Goal: Task Accomplishment & Management: Complete application form

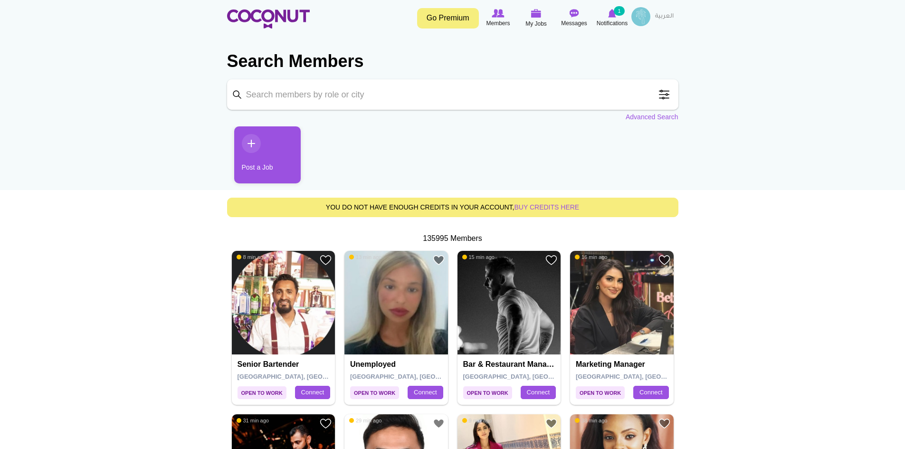
click at [639, 19] on img at bounding box center [641, 16] width 19 height 19
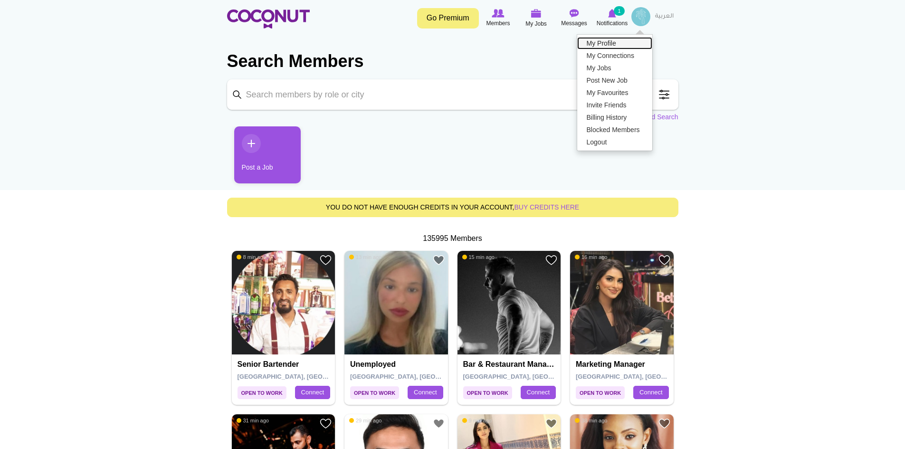
click at [606, 43] on link "My Profile" at bounding box center [615, 43] width 75 height 12
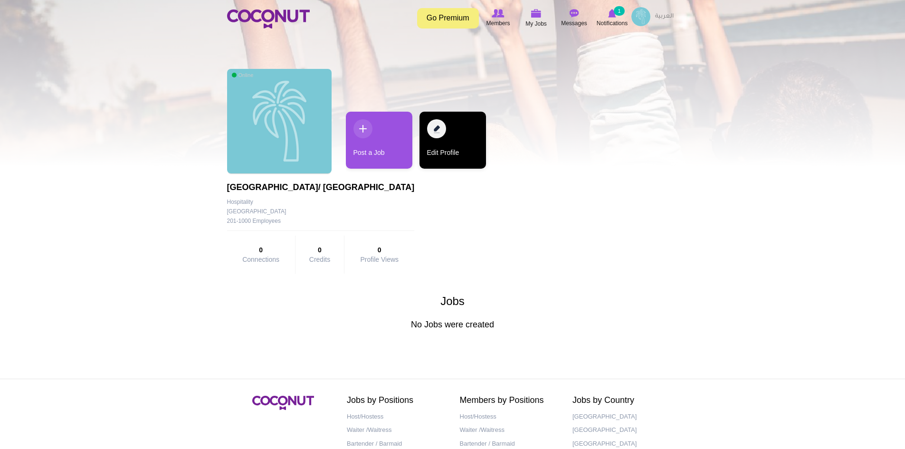
click at [439, 127] on link "Edit Profile" at bounding box center [453, 140] width 67 height 57
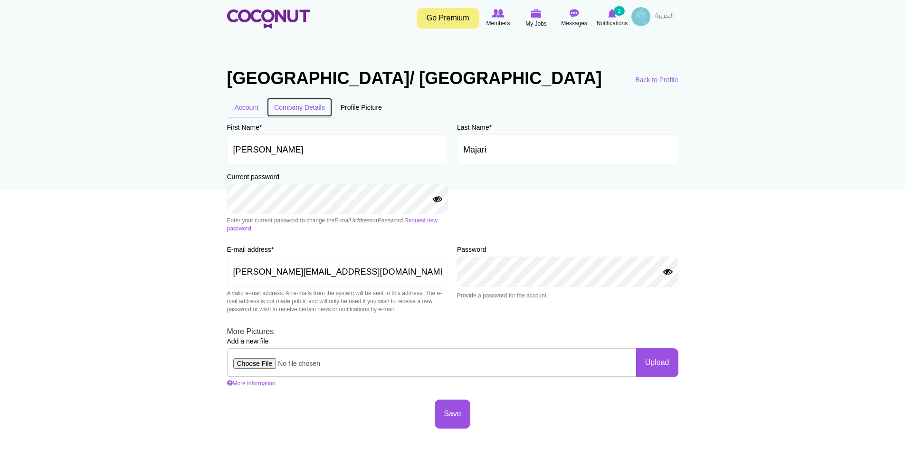
click at [289, 117] on link "Company Details" at bounding box center [300, 107] width 66 height 20
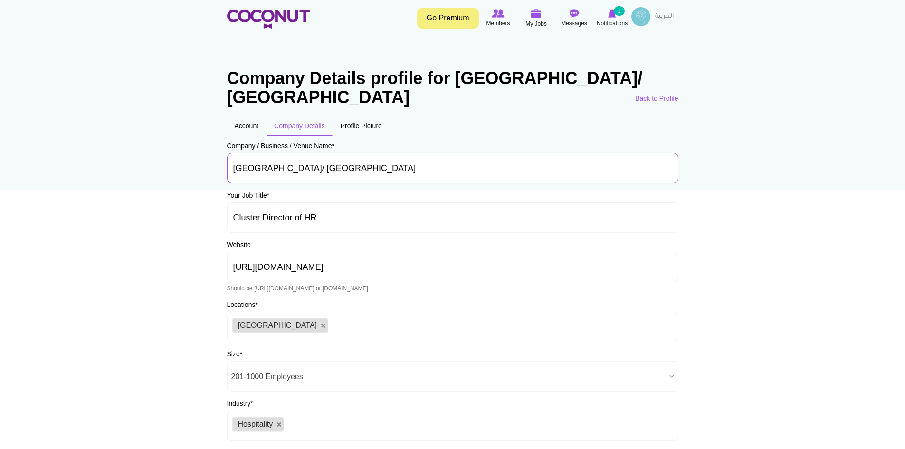
drag, startPoint x: 369, startPoint y: 166, endPoint x: 500, endPoint y: 167, distance: 130.2
click at [501, 167] on input "Marriott Marquis Dubai Creek Hotel/ Hilton Creek Hotel" at bounding box center [453, 168] width 452 height 30
type input "[GEOGRAPHIC_DATA]"
click at [645, 252] on input "https://www.marriott.com/en-us/hotels/dxbmj-marriott-marquis-dubai-creek/overvi…" at bounding box center [453, 267] width 452 height 30
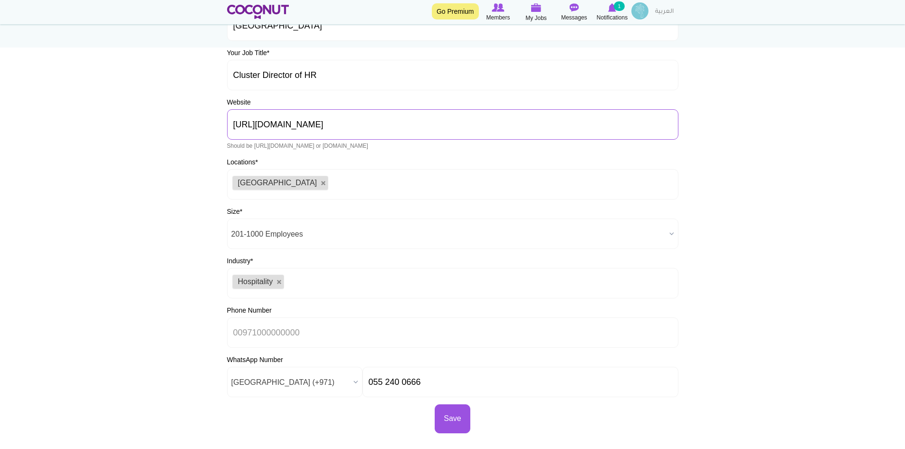
scroll to position [238, 0]
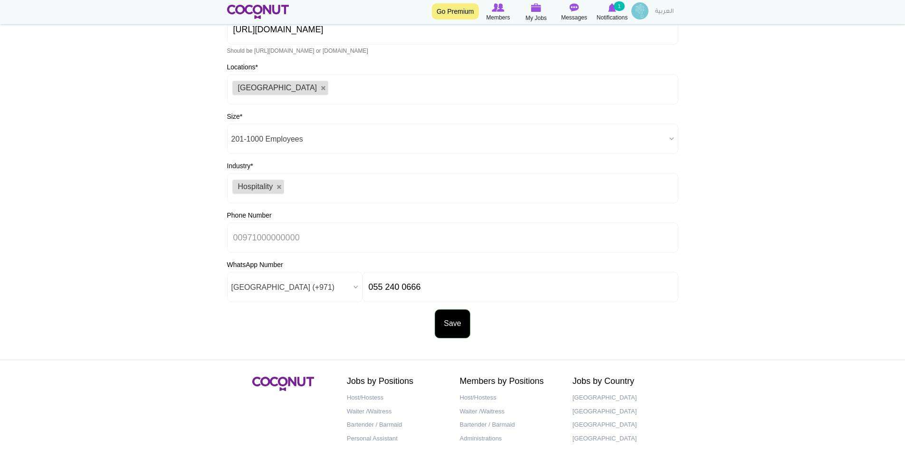
click at [452, 327] on button "Save" at bounding box center [452, 323] width 35 height 29
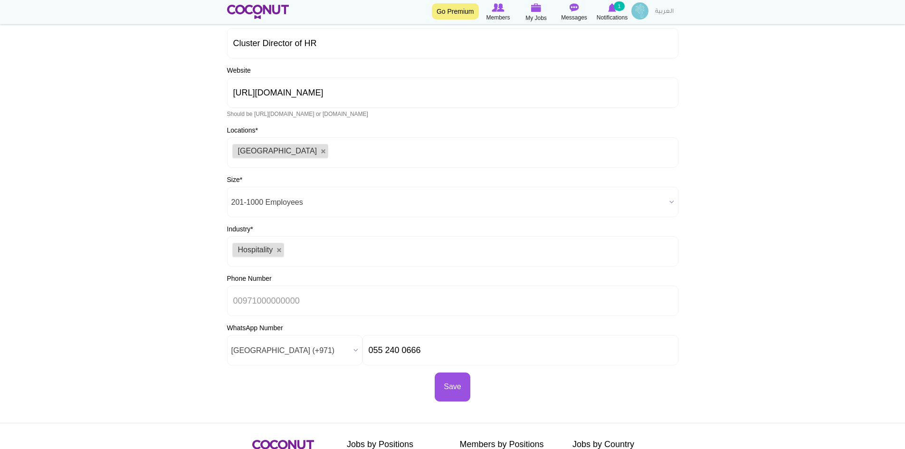
scroll to position [238, 0]
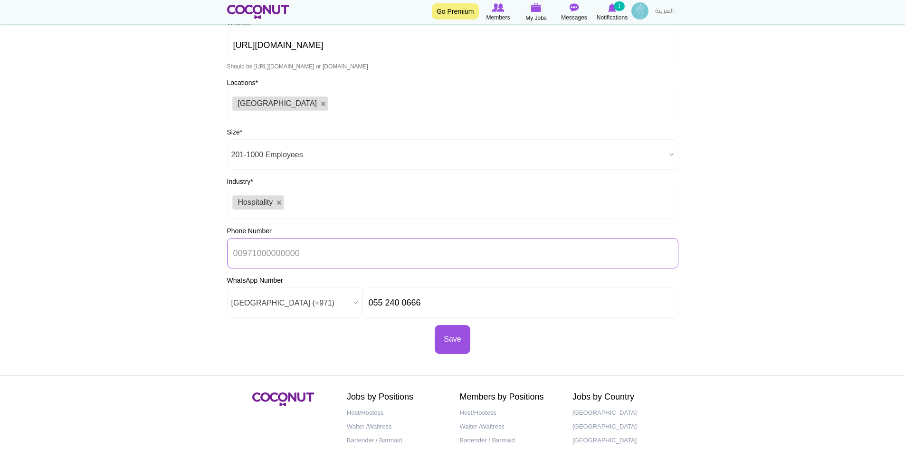
click at [282, 269] on input "Phone Number" at bounding box center [453, 253] width 452 height 30
type input "00971552400666"
drag, startPoint x: 369, startPoint y: 322, endPoint x: 446, endPoint y: 318, distance: 77.1
click at [446, 318] on input "055 240 0666" at bounding box center [521, 303] width 316 height 30
click at [447, 354] on button "Save" at bounding box center [452, 339] width 35 height 29
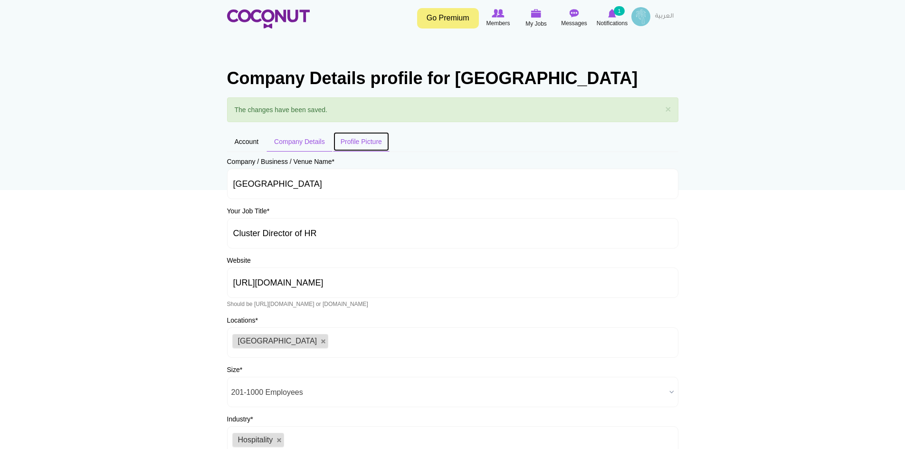
click at [363, 152] on link "Profile Picture" at bounding box center [361, 142] width 57 height 20
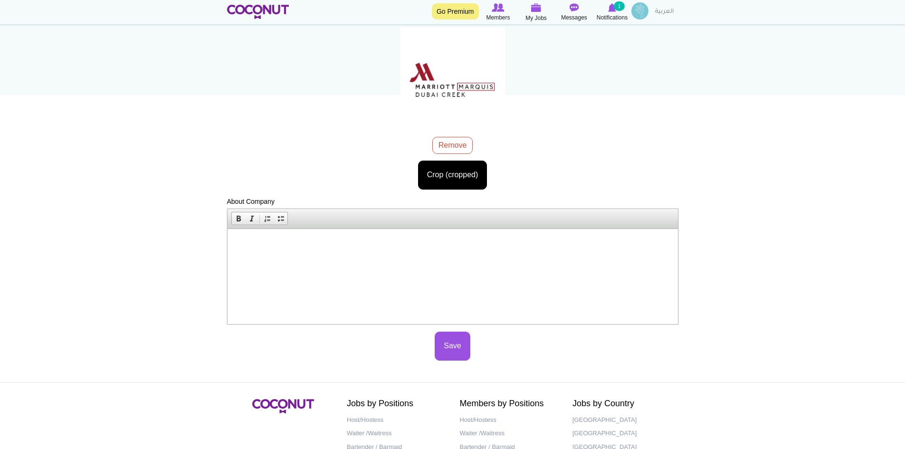
scroll to position [143, 0]
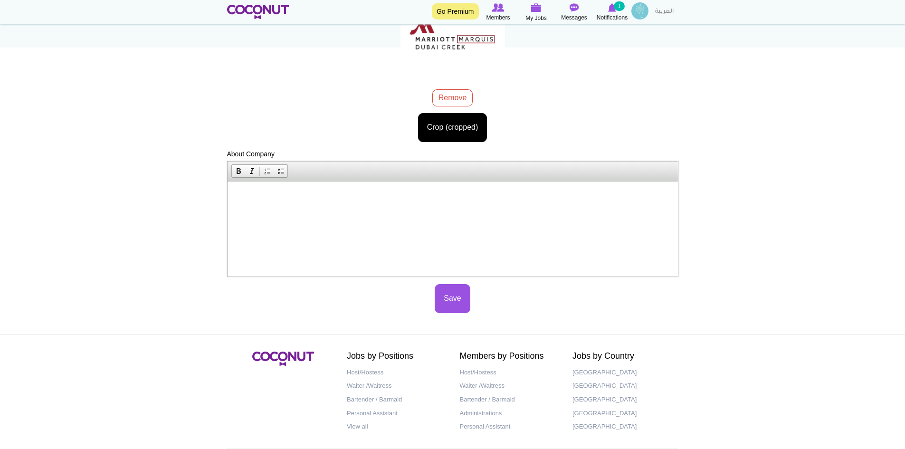
drag, startPoint x: 316, startPoint y: 211, endPoint x: 295, endPoint y: 197, distance: 25.2
click at [295, 197] on p at bounding box center [453, 196] width 432 height 10
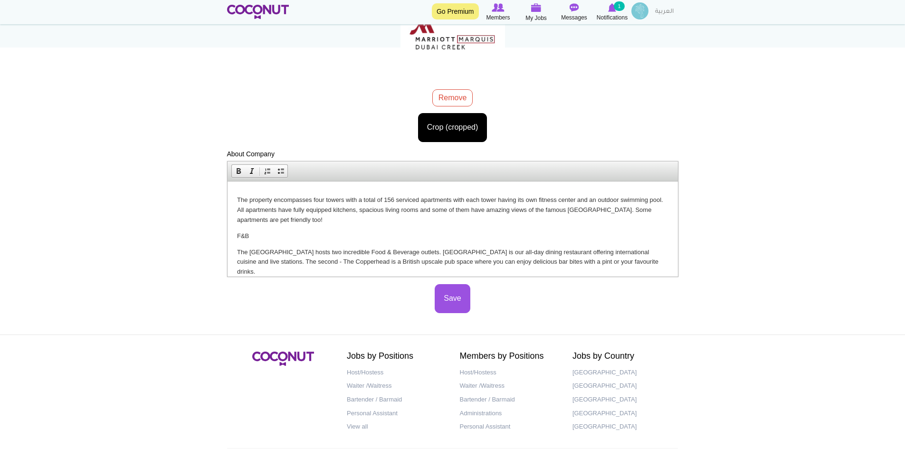
scroll to position [200, 0]
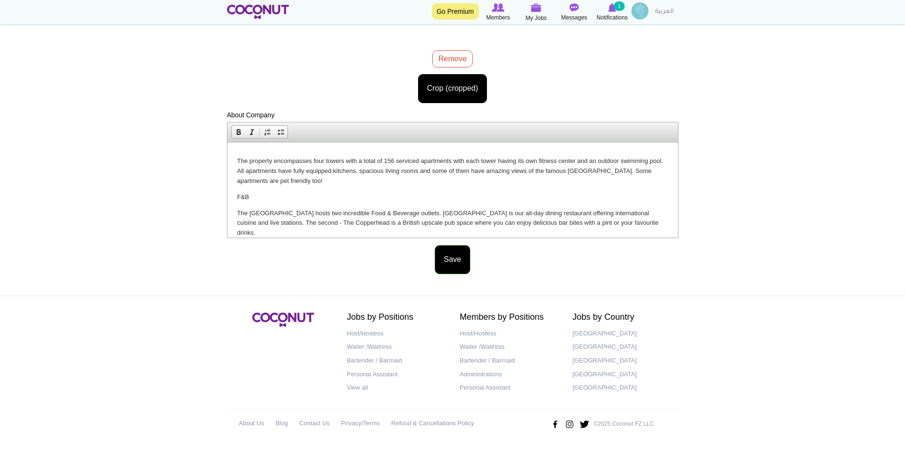
click at [455, 263] on button "Save" at bounding box center [452, 259] width 35 height 29
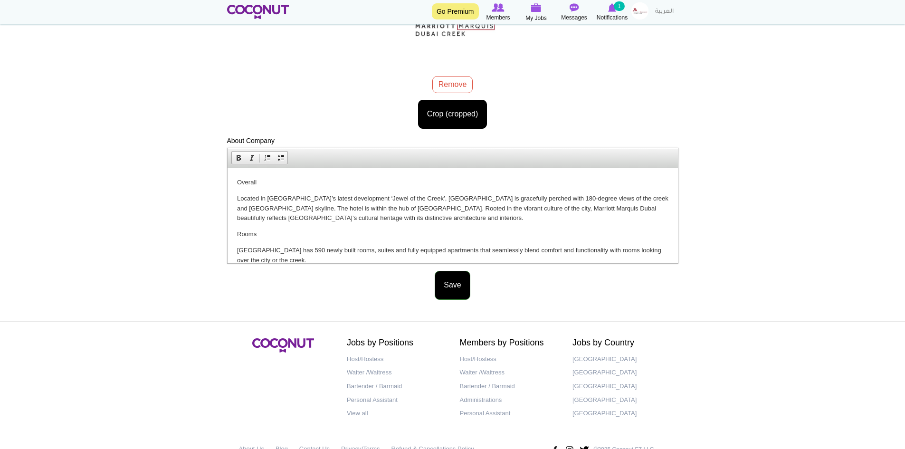
scroll to position [143, 0]
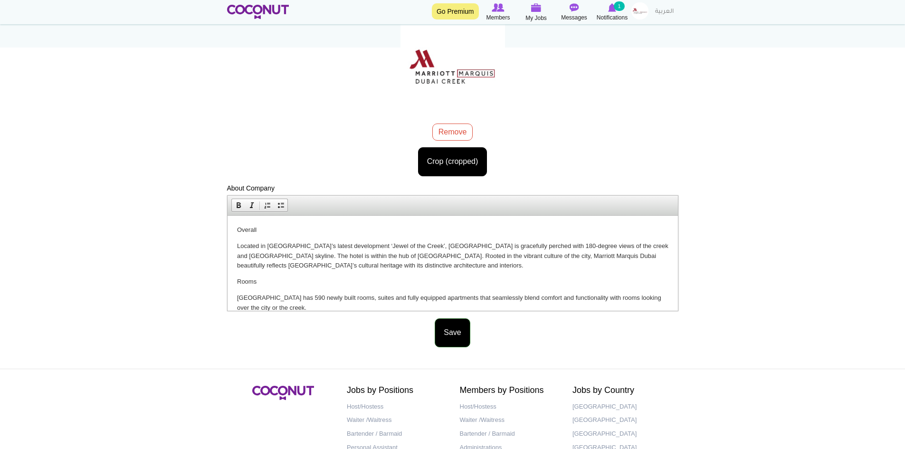
click at [462, 347] on button "Save" at bounding box center [452, 332] width 35 height 29
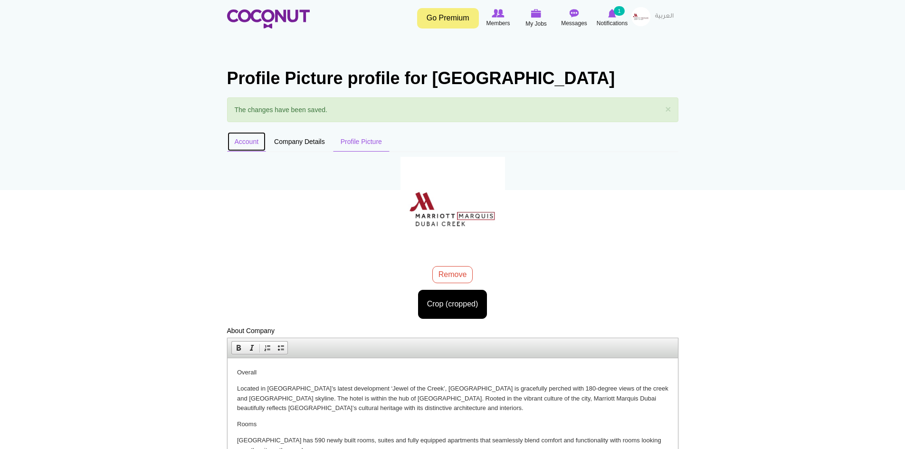
click at [246, 152] on link "Account" at bounding box center [246, 142] width 39 height 20
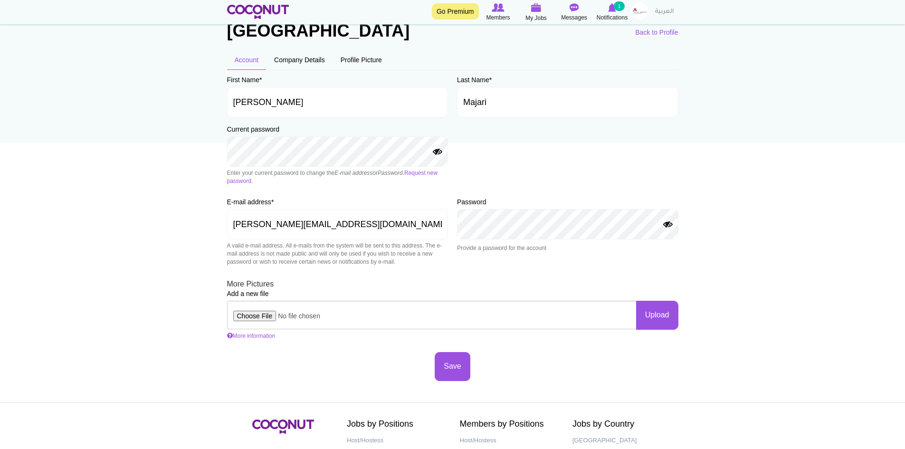
scroll to position [95, 0]
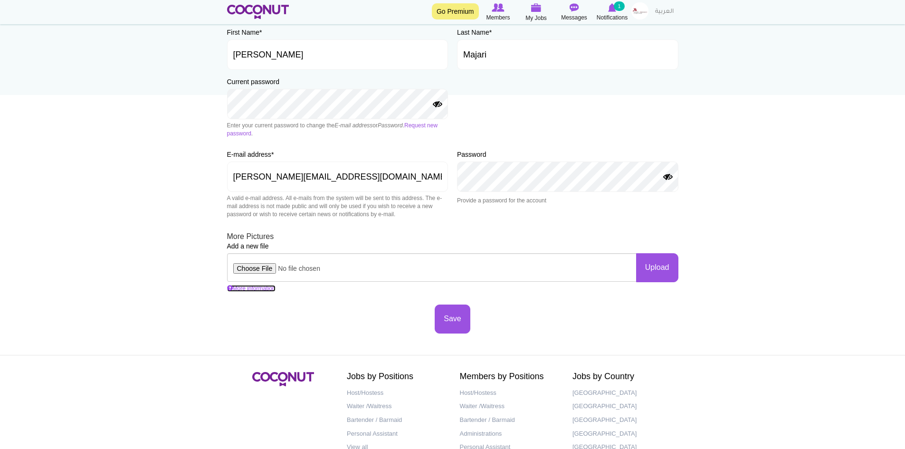
click at [252, 289] on link "More information" at bounding box center [251, 288] width 48 height 7
click at [191, 265] on body "Toggle navigation Go Premium Members My Jobs Post a Job Messages Notifications …" at bounding box center [452, 207] width 905 height 604
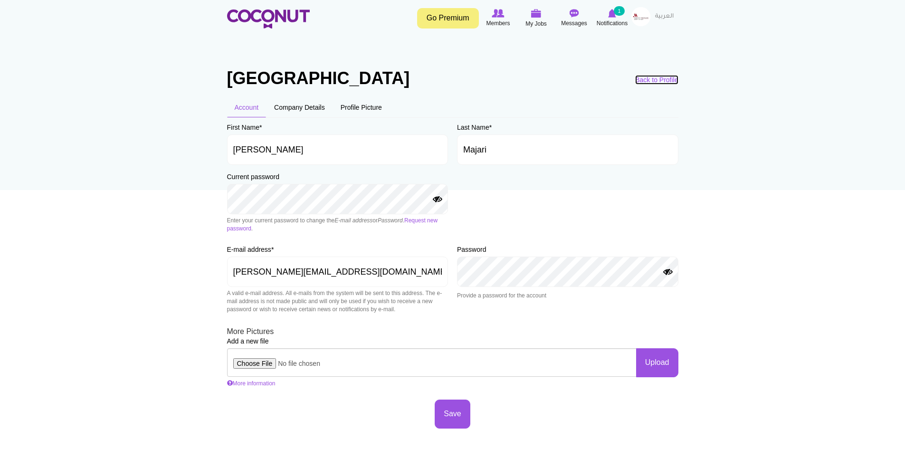
click at [655, 80] on link "Back to Profile" at bounding box center [656, 80] width 43 height 10
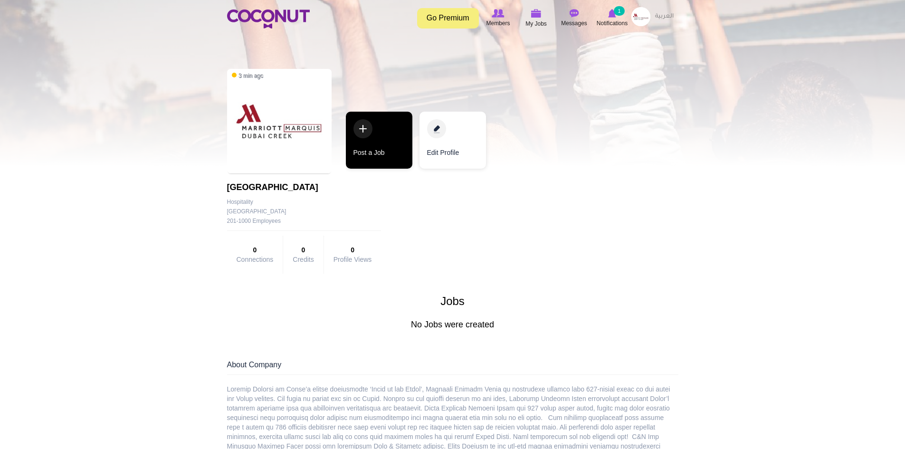
click at [362, 132] on link "Post a Job" at bounding box center [379, 140] width 67 height 57
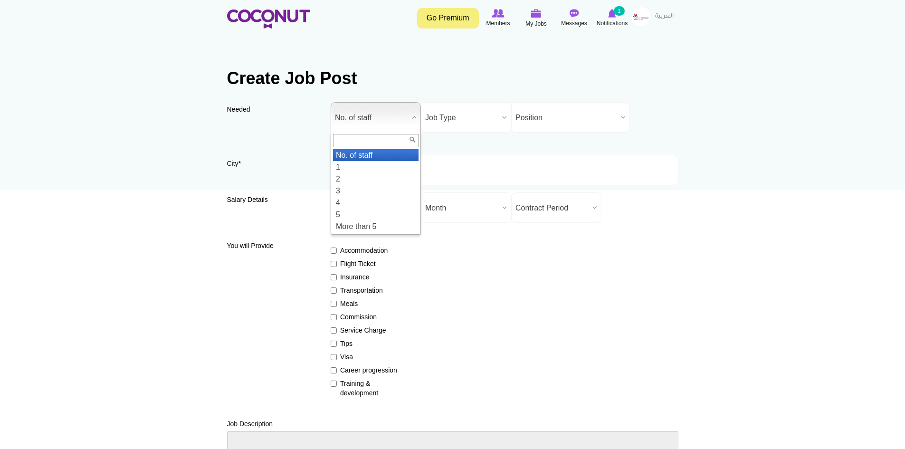
click at [414, 118] on b at bounding box center [414, 117] width 12 height 29
click at [362, 212] on li "5" at bounding box center [376, 215] width 86 height 12
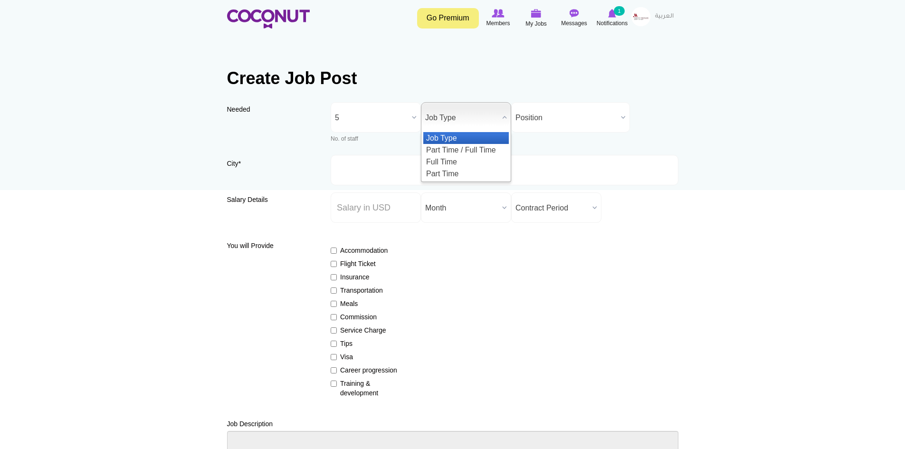
click at [471, 115] on span "Job Type" at bounding box center [461, 118] width 73 height 30
click at [455, 159] on li "Full Time" at bounding box center [467, 162] width 86 height 12
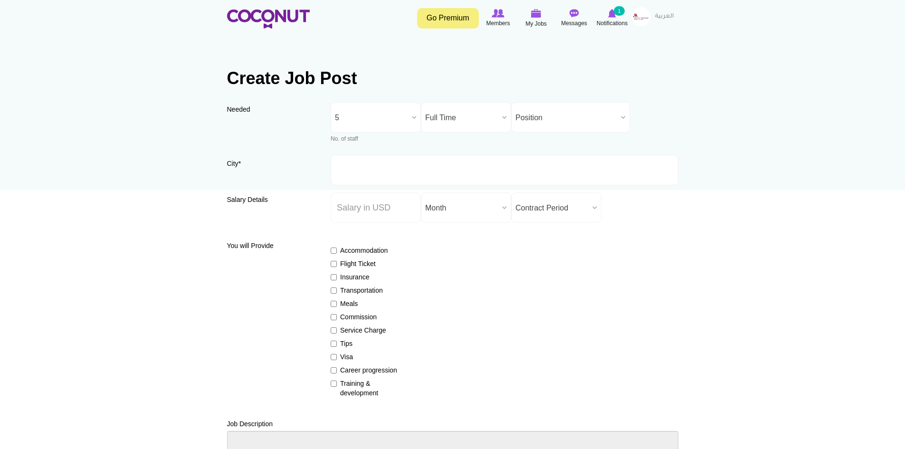
click at [535, 116] on span "Position" at bounding box center [567, 118] width 102 height 30
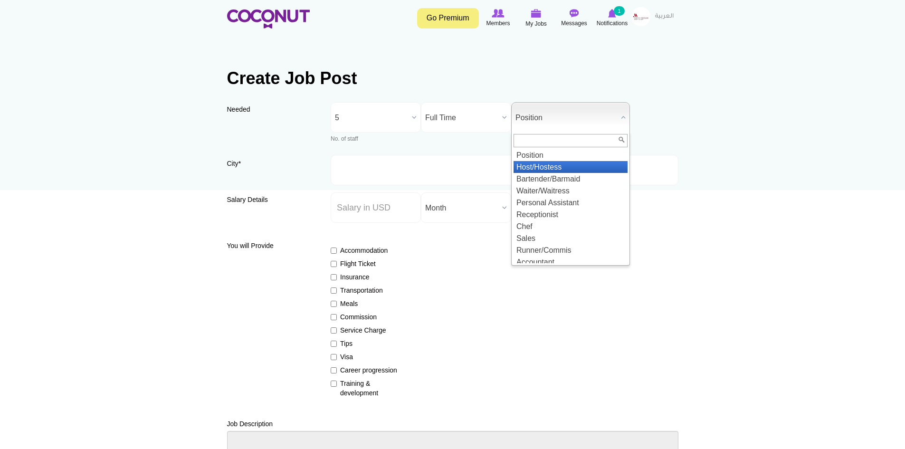
click at [568, 165] on li "Host/Hostess" at bounding box center [571, 167] width 114 height 12
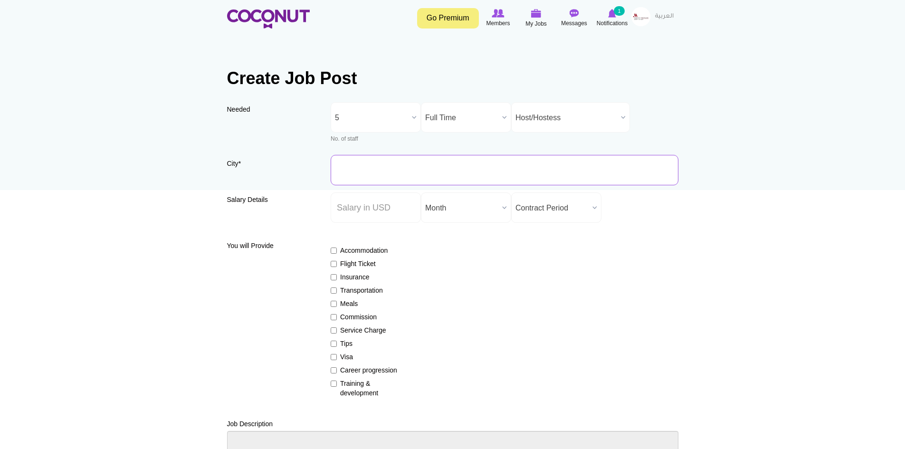
click at [368, 168] on input "City *" at bounding box center [505, 170] width 348 height 30
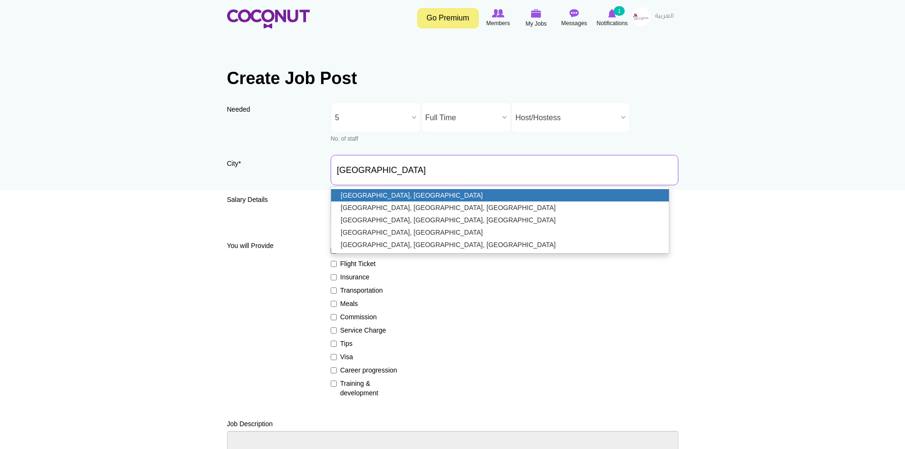
type input "[GEOGRAPHIC_DATA], [GEOGRAPHIC_DATA]"
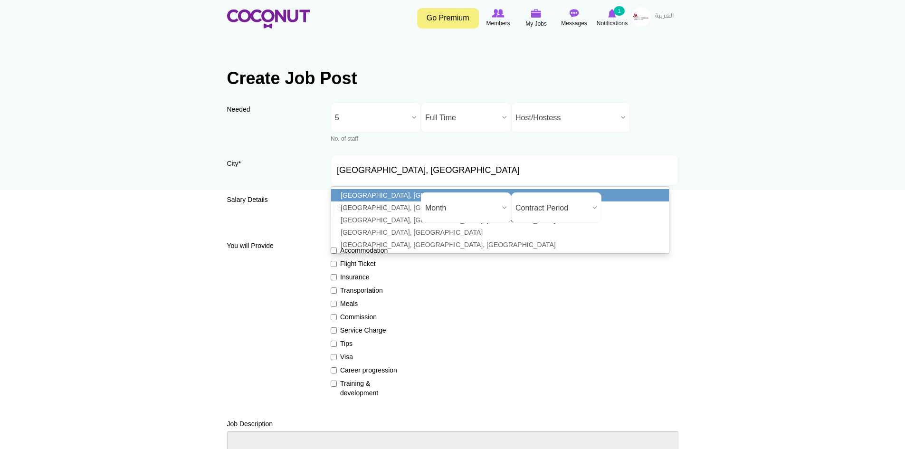
click at [395, 193] on link "[GEOGRAPHIC_DATA], [GEOGRAPHIC_DATA]" at bounding box center [500, 195] width 338 height 12
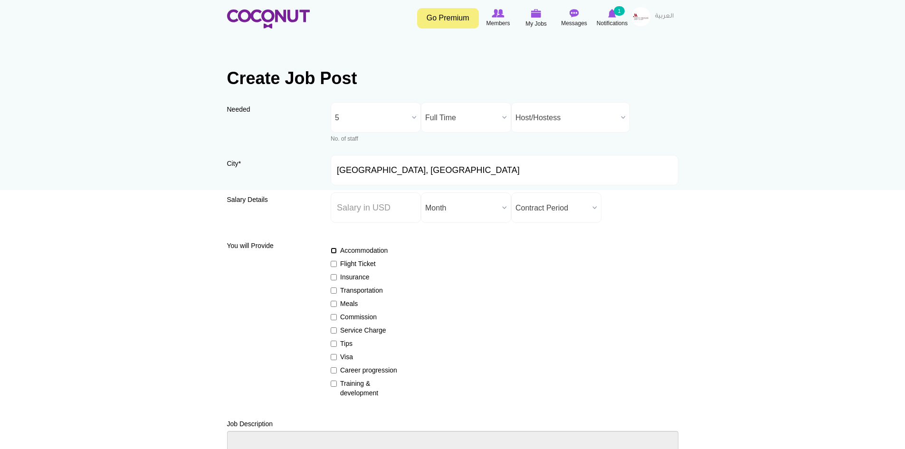
click at [335, 250] on input "Accommodation" at bounding box center [334, 251] width 6 height 6
checkbox input "true"
click at [335, 264] on input "Flight Ticket" at bounding box center [334, 264] width 6 height 6
checkbox input "true"
click at [333, 277] on input "Insurance" at bounding box center [334, 277] width 6 height 6
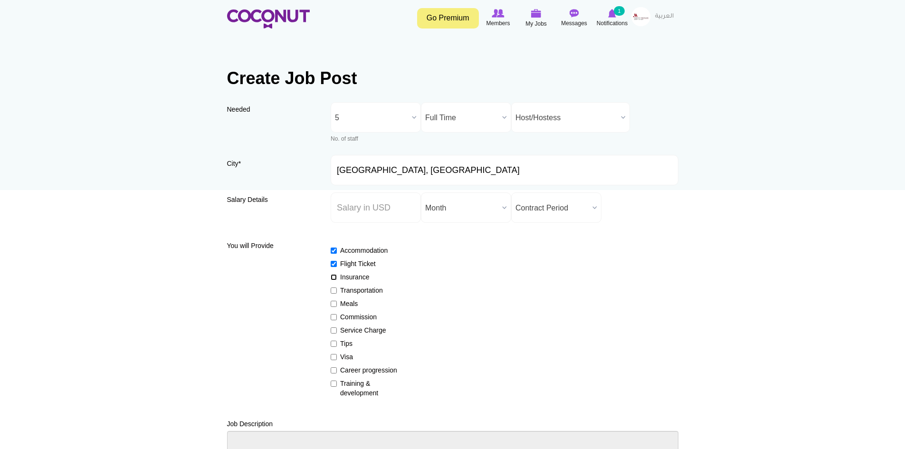
checkbox input "true"
click at [333, 290] on input "Transportation" at bounding box center [334, 291] width 6 height 6
checkbox input "true"
click at [334, 303] on input "Meals" at bounding box center [334, 304] width 6 height 6
checkbox input "true"
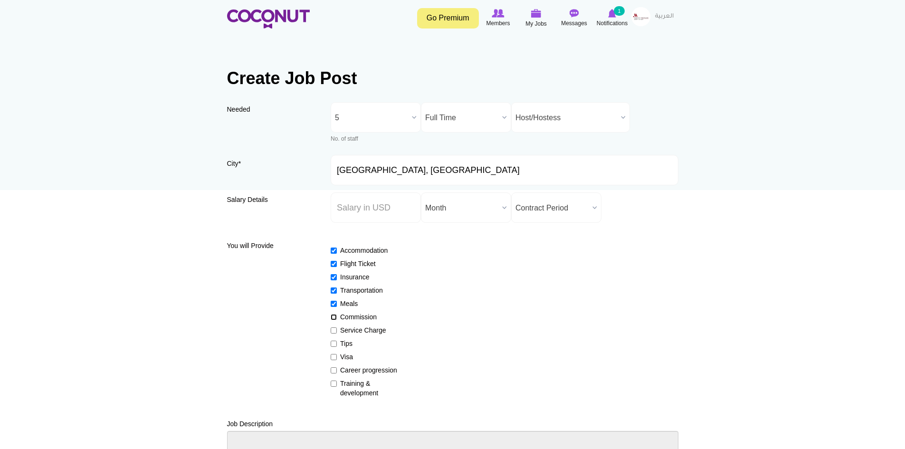
click at [334, 317] on input "Commission" at bounding box center [334, 317] width 6 height 6
checkbox input "true"
click at [334, 330] on input "Service Charge" at bounding box center [334, 330] width 6 height 6
checkbox input "true"
click at [333, 343] on input "Tips" at bounding box center [334, 344] width 6 height 6
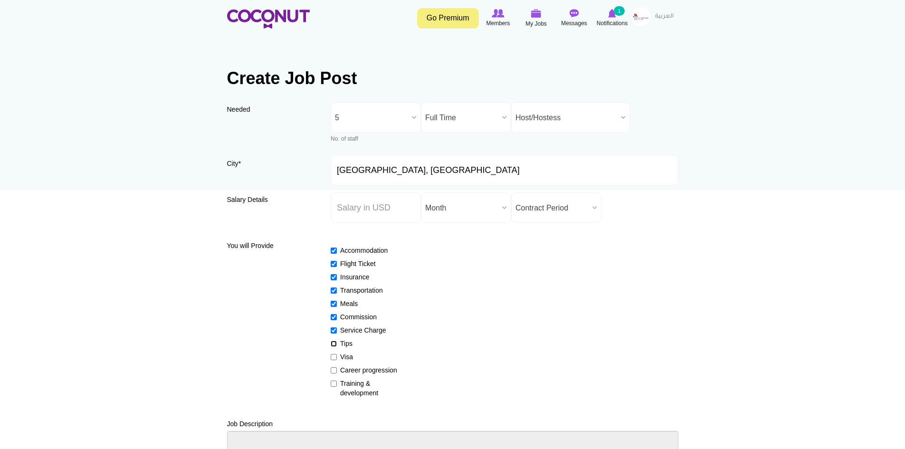
checkbox input "true"
click at [336, 356] on input "Visa" at bounding box center [334, 357] width 6 height 6
checkbox input "true"
click at [334, 370] on input "Career progression" at bounding box center [334, 370] width 6 height 6
checkbox input "true"
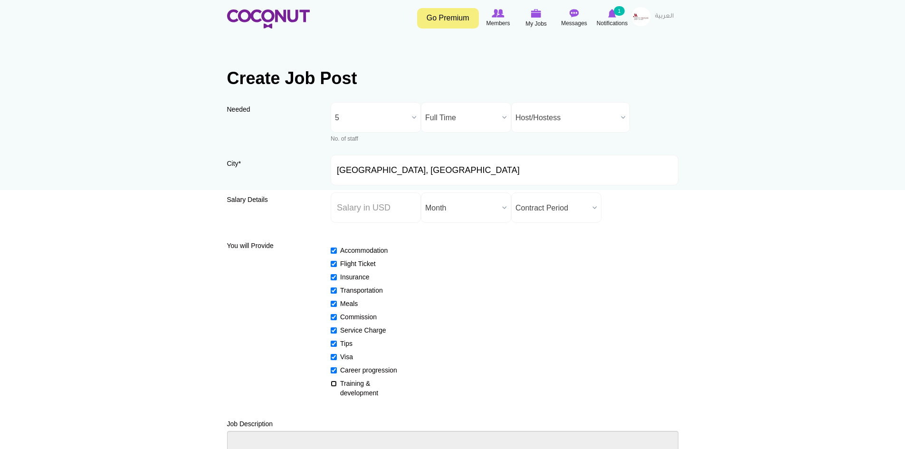
click at [334, 385] on input "Training & development" at bounding box center [334, 384] width 6 height 6
checkbox input "true"
click at [372, 207] on input "Salary ($) *" at bounding box center [376, 208] width 90 height 30
type input "1250"
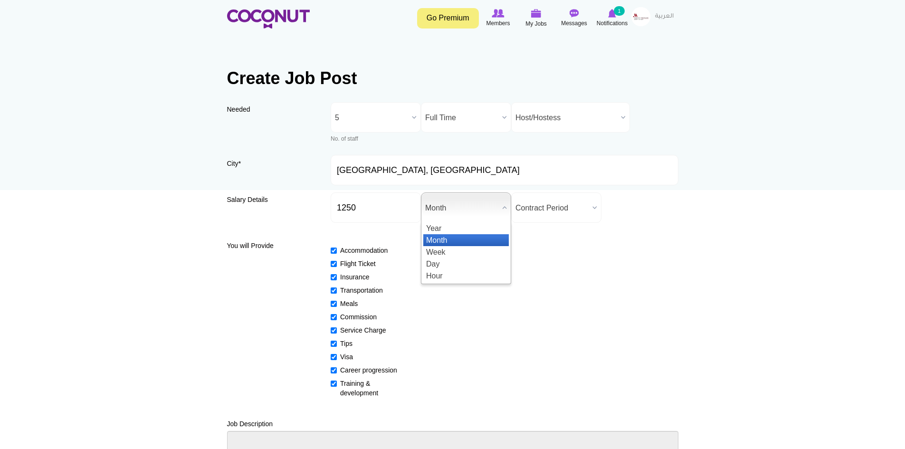
click at [447, 212] on span "Month" at bounding box center [461, 208] width 73 height 30
click at [448, 238] on li "Month" at bounding box center [467, 240] width 86 height 12
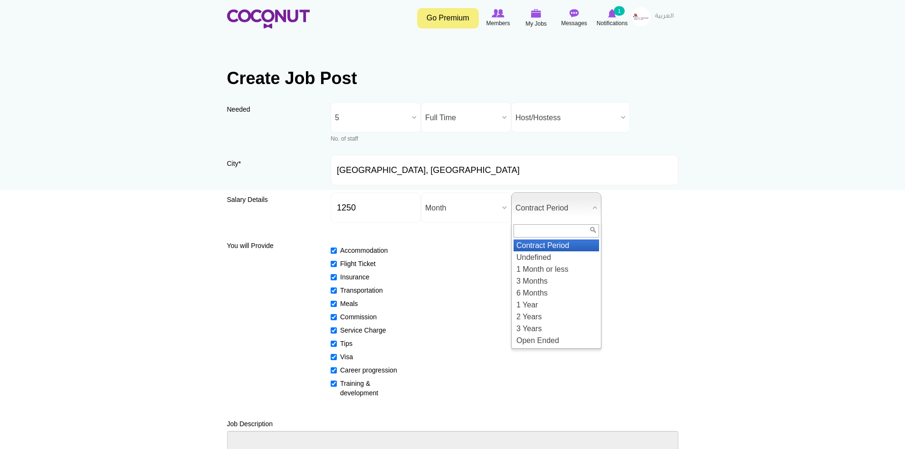
click at [539, 210] on span "Contract Period" at bounding box center [552, 208] width 73 height 30
click at [546, 314] on li "2 Years" at bounding box center [557, 317] width 86 height 12
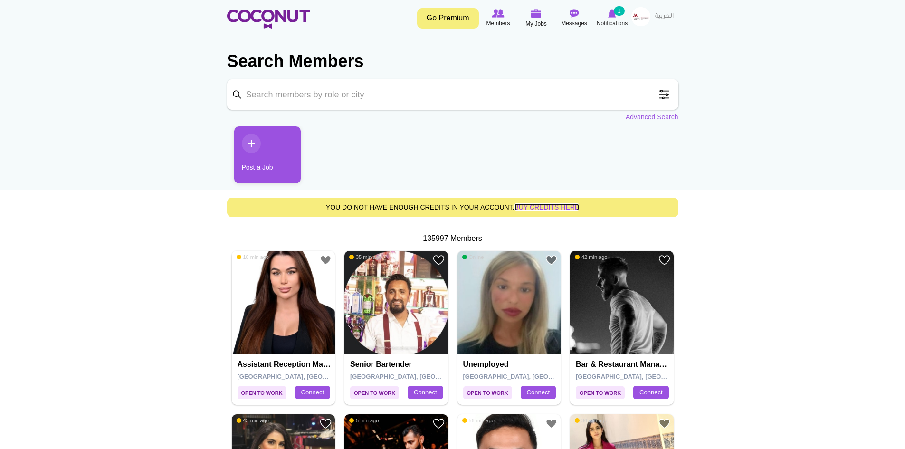
click at [557, 209] on link "buy credits here" at bounding box center [547, 207] width 65 height 8
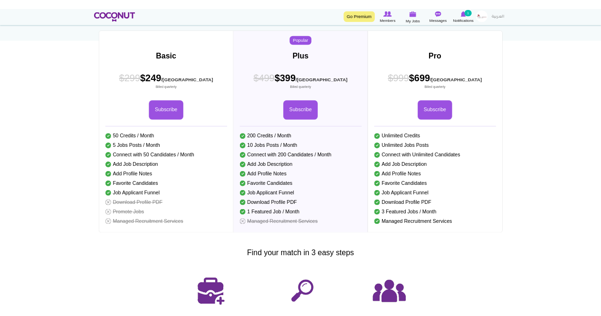
scroll to position [95, 0]
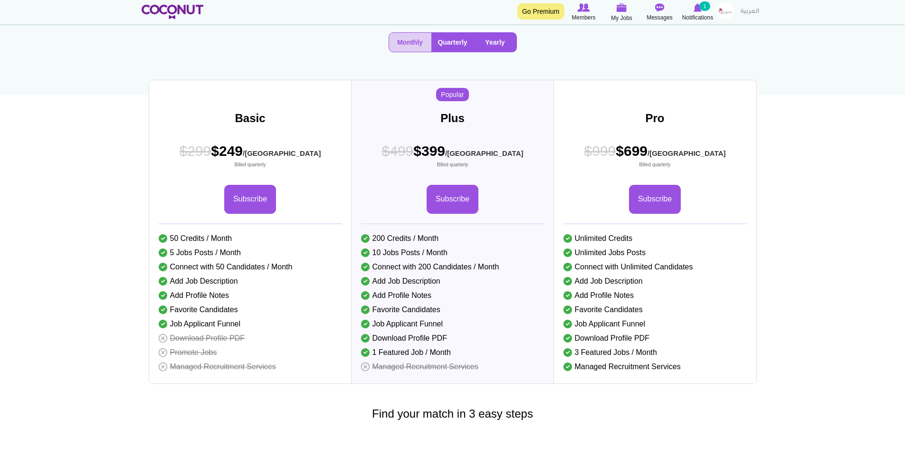
click at [491, 52] on button "Yearly" at bounding box center [495, 42] width 42 height 19
click at [401, 52] on button "Monthly" at bounding box center [410, 42] width 42 height 19
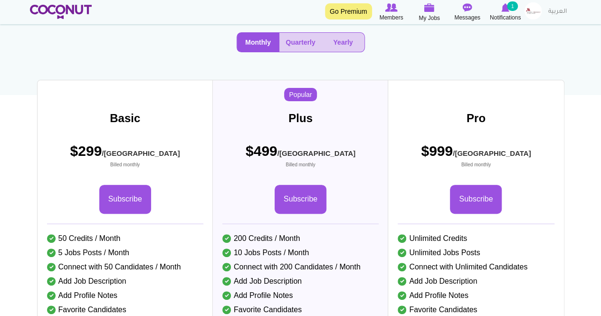
click at [0, 0] on div "Popular Plus $499 /MO Billed monthly $499 $399 /MO Billed quarterly $499 $299 /…" at bounding box center [0, 0] width 0 height 0
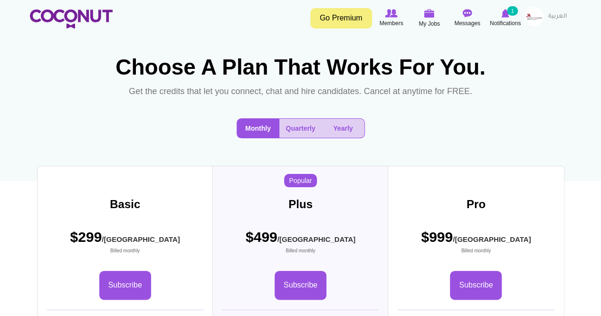
scroll to position [0, 0]
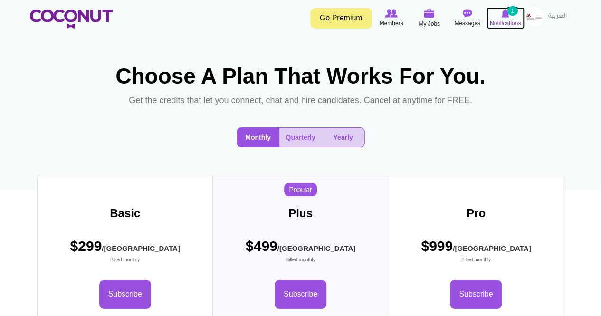
click at [506, 13] on img at bounding box center [505, 13] width 8 height 9
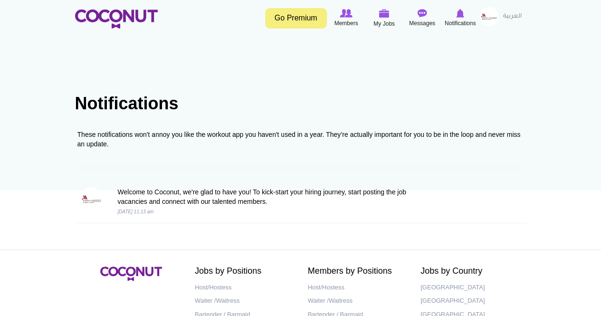
click at [489, 18] on img at bounding box center [489, 16] width 19 height 19
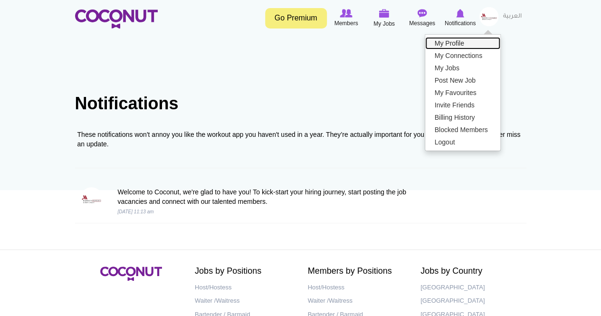
click at [454, 42] on link "My Profile" at bounding box center [462, 43] width 75 height 12
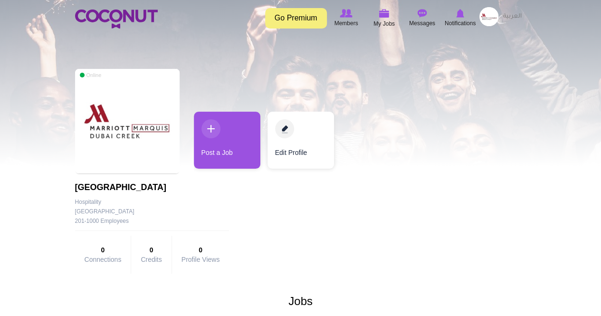
click at [514, 92] on div "Online Marriott Marquis Dubai Creek Hotel Company Details Hospitality United Ar…" at bounding box center [301, 171] width 452 height 214
click at [0, 157] on div at bounding box center [300, 83] width 601 height 166
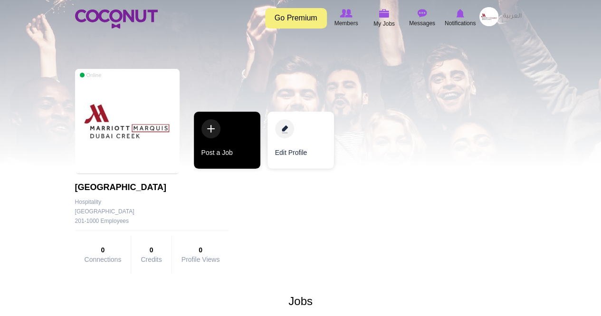
click at [212, 132] on link "Post a Job" at bounding box center [227, 140] width 67 height 57
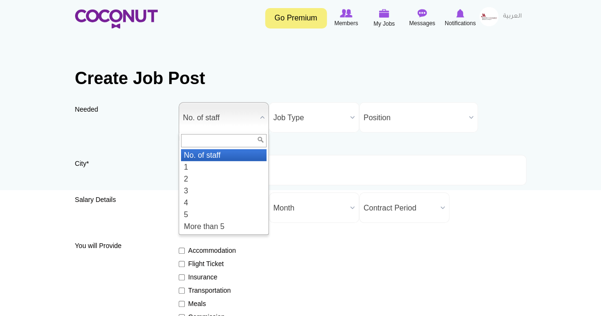
click at [261, 116] on b at bounding box center [262, 117] width 12 height 29
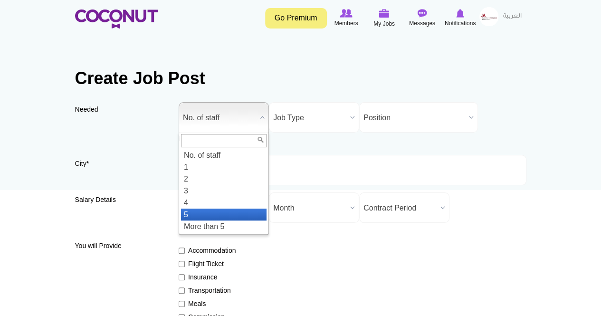
click at [208, 212] on li "5" at bounding box center [224, 215] width 86 height 12
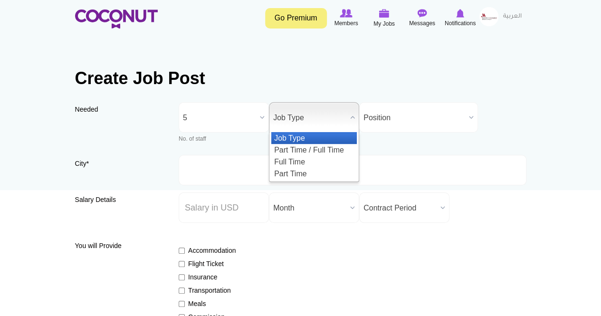
click at [350, 116] on b at bounding box center [353, 117] width 12 height 29
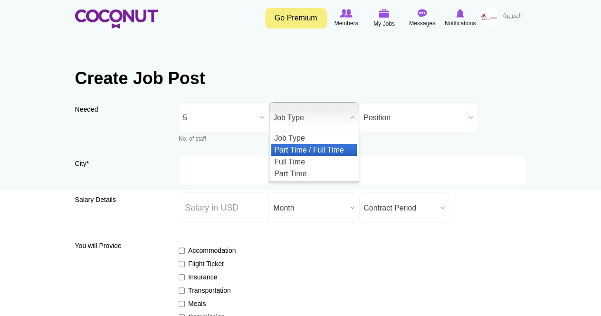
click at [318, 151] on li "Part Time / Full Time" at bounding box center [314, 150] width 86 height 12
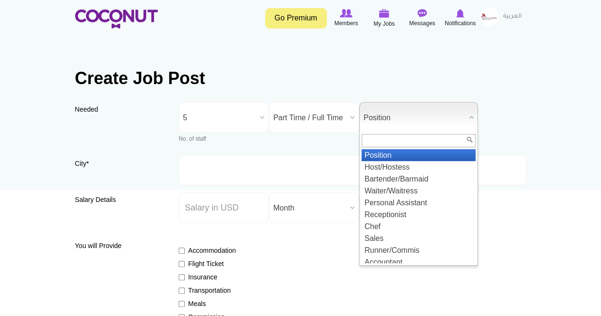
click at [438, 118] on span "Position" at bounding box center [415, 118] width 102 height 30
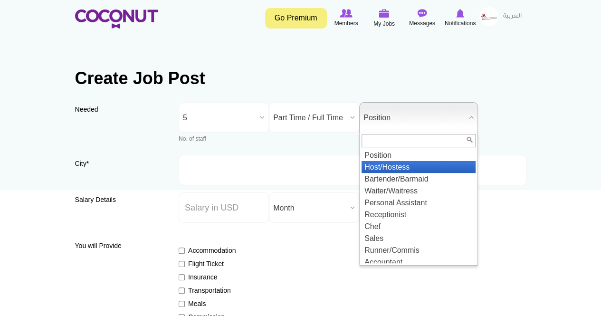
click at [413, 164] on li "Host/Hostess" at bounding box center [419, 167] width 114 height 12
click at [472, 117] on b at bounding box center [471, 117] width 12 height 29
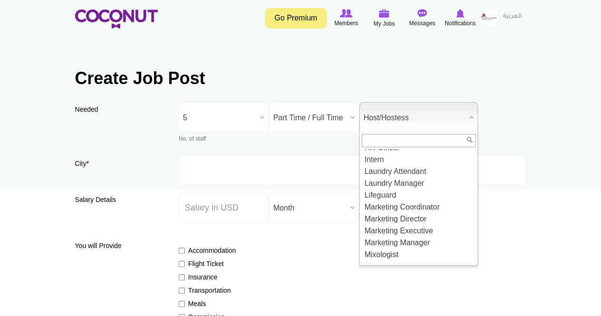
scroll to position [715, 0]
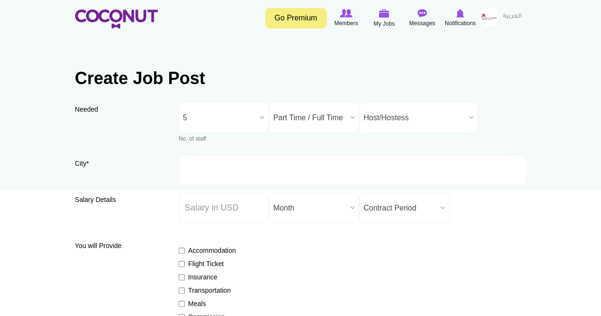
click at [232, 166] on input "City *" at bounding box center [353, 170] width 348 height 30
click at [217, 206] on input "Salary ($) *" at bounding box center [224, 208] width 90 height 30
type input "1000"
click at [294, 203] on span "Month" at bounding box center [309, 208] width 73 height 30
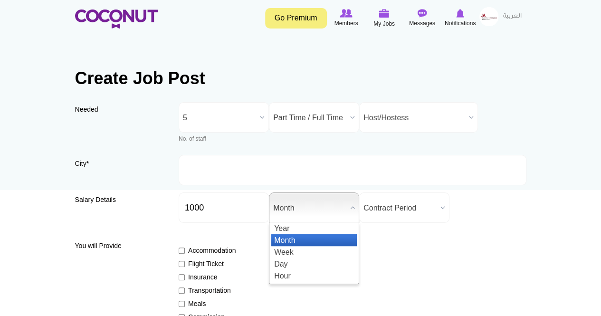
click at [295, 236] on li "Month" at bounding box center [314, 240] width 86 height 12
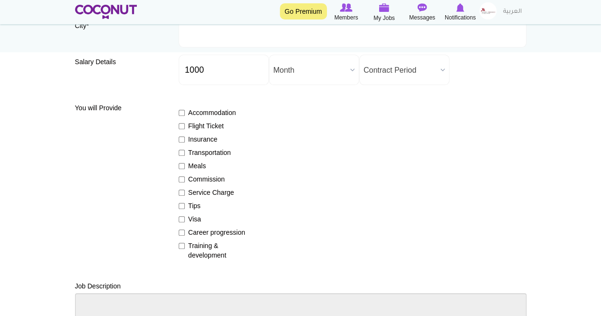
scroll to position [155, 0]
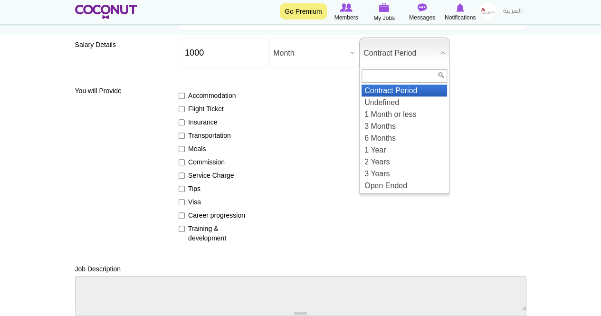
click at [443, 54] on b at bounding box center [443, 52] width 12 height 29
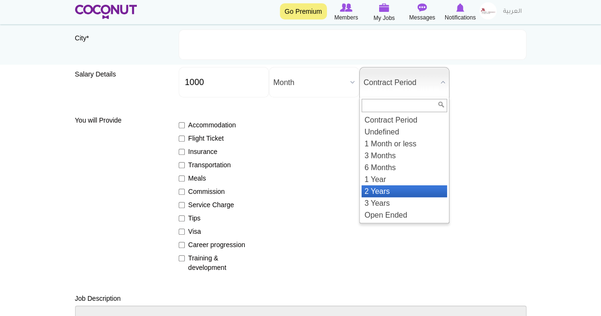
scroll to position [126, 0]
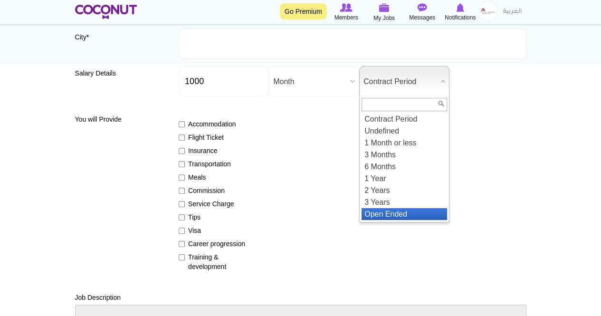
click at [427, 212] on li "Open Ended" at bounding box center [405, 214] width 86 height 12
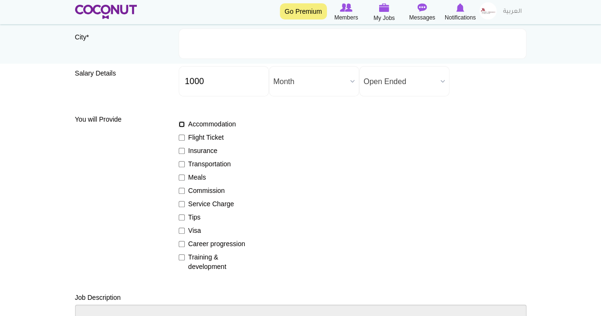
click at [183, 125] on input "Accommodation" at bounding box center [182, 124] width 6 height 6
checkbox input "true"
click at [180, 137] on input "Flight Ticket" at bounding box center [182, 138] width 6 height 6
checkbox input "true"
click at [182, 152] on input "Insurance" at bounding box center [182, 151] width 6 height 6
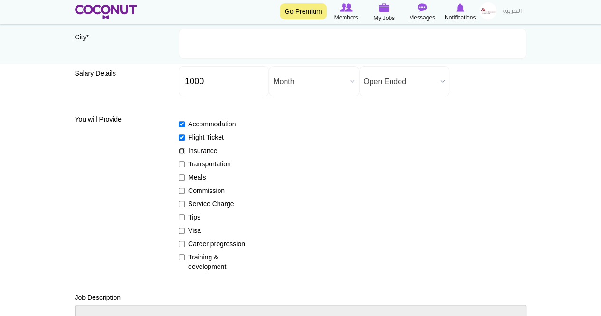
checkbox input "true"
click at [172, 164] on div "You will Provide Accommodation Flight Ticket Insurance Transportation Meals Com…" at bounding box center [301, 191] width 452 height 161
click at [181, 163] on input "Transportation" at bounding box center [182, 164] width 6 height 6
checkbox input "true"
click at [181, 177] on input "Meals" at bounding box center [182, 177] width 6 height 6
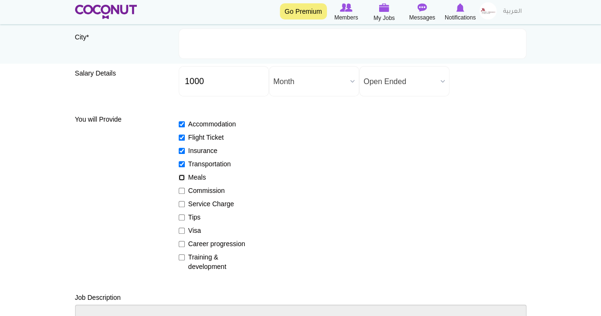
checkbox input "true"
click at [182, 191] on input "Commission" at bounding box center [182, 191] width 6 height 6
checkbox input "true"
click at [180, 202] on input "Service Charge" at bounding box center [182, 204] width 6 height 6
checkbox input "true"
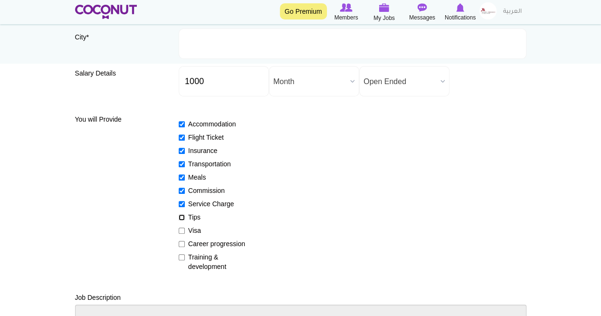
click at [180, 217] on input "Tips" at bounding box center [182, 217] width 6 height 6
checkbox input "true"
click at [180, 230] on input "Visa" at bounding box center [182, 231] width 6 height 6
checkbox input "true"
click at [179, 244] on input "Career progression" at bounding box center [182, 244] width 6 height 6
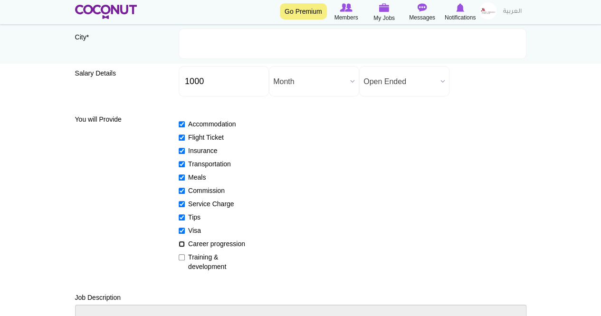
checkbox input "true"
click at [179, 259] on input "Training & development" at bounding box center [182, 257] width 6 height 6
checkbox input "true"
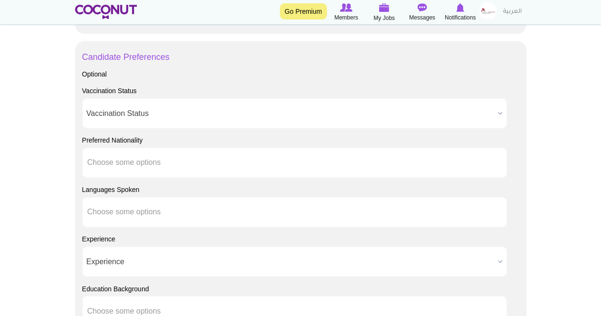
scroll to position [622, 0]
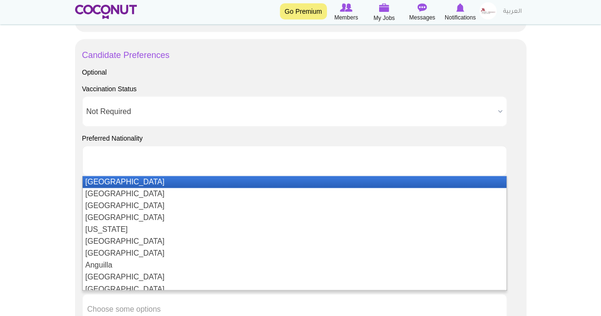
click at [30, 219] on body "Toggle navigation Go Premium Members My Jobs Post a Job Messages Notifications …" at bounding box center [300, 34] width 601 height 1312
type input "Choose some options"
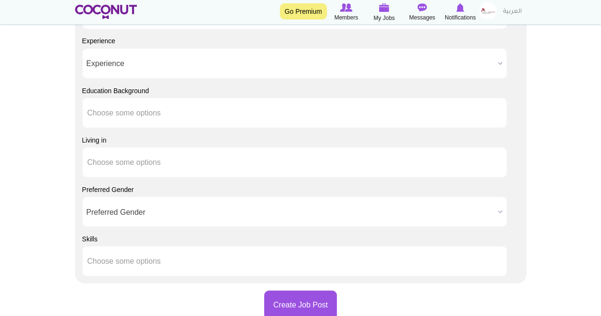
scroll to position [820, 0]
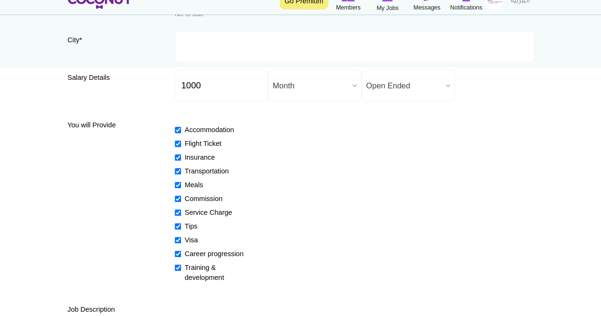
scroll to position [115, 0]
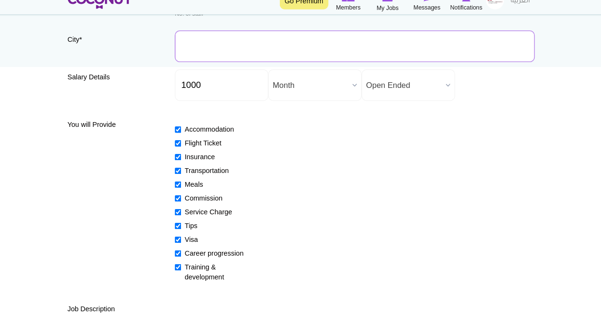
click at [194, 51] on input "City *" at bounding box center [353, 55] width 348 height 30
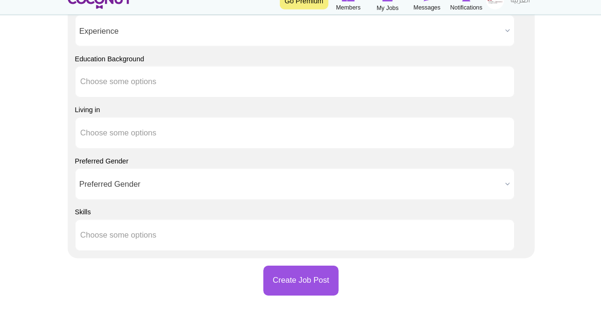
scroll to position [851, 0]
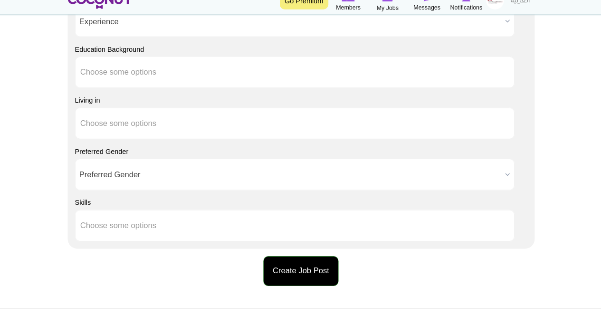
click at [292, 274] on button "Create Job Post" at bounding box center [300, 272] width 73 height 29
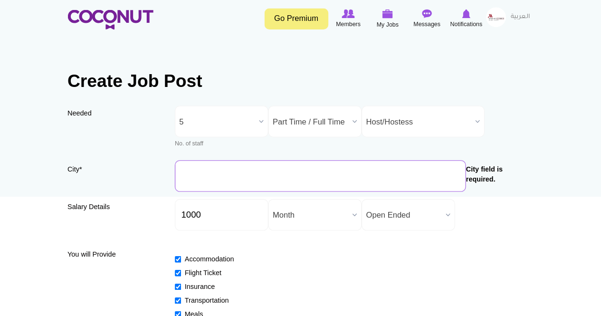
scroll to position [0, 0]
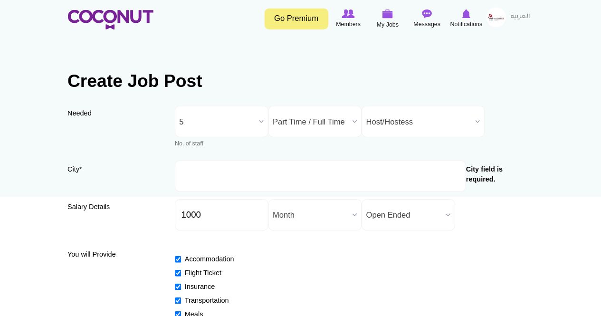
click at [488, 18] on img at bounding box center [489, 16] width 19 height 19
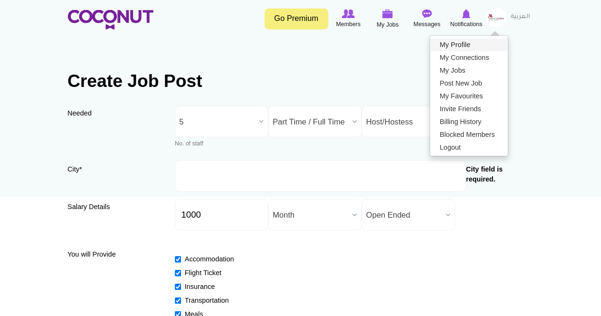
click at [443, 46] on link "My Profile" at bounding box center [462, 43] width 75 height 12
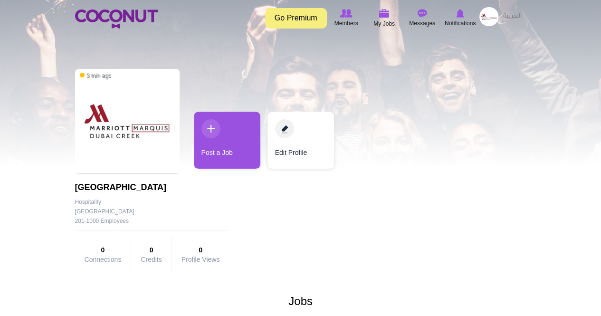
click at [297, 18] on link "Go Premium" at bounding box center [296, 18] width 62 height 20
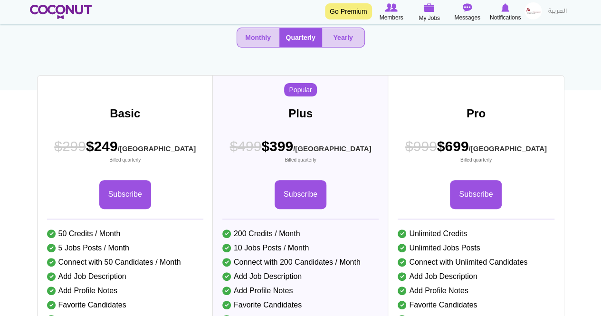
scroll to position [103, 0]
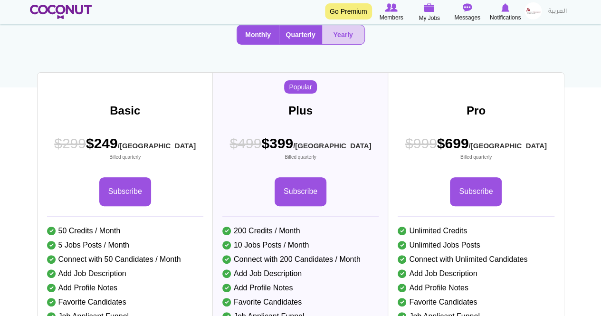
click at [254, 44] on button "Monthly" at bounding box center [258, 34] width 42 height 19
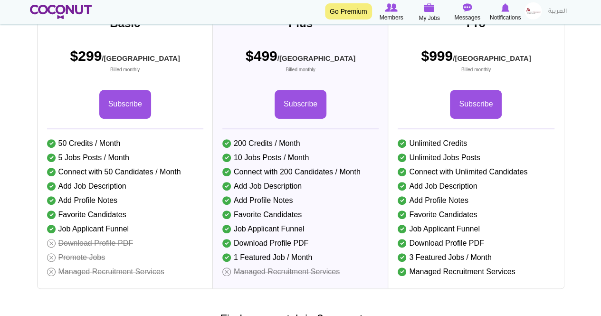
scroll to position [196, 0]
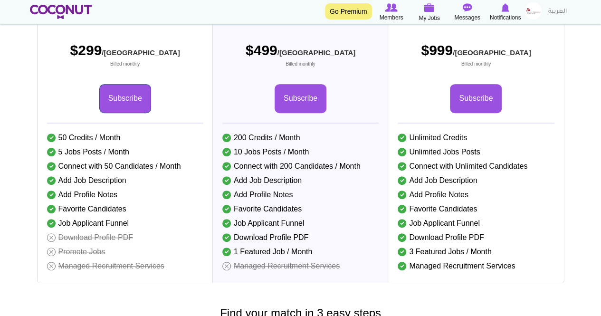
click at [124, 111] on link "Subscribe" at bounding box center [125, 98] width 52 height 29
click at [110, 113] on link "Subscribe" at bounding box center [125, 98] width 52 height 29
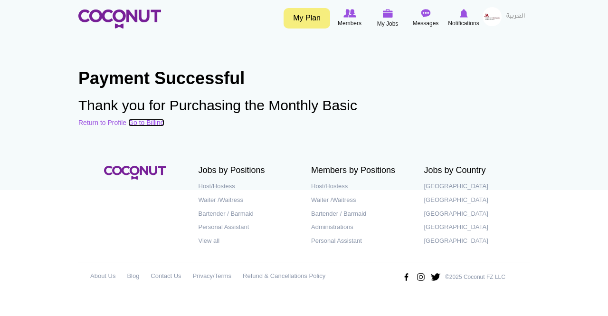
click at [146, 120] on link "Go to Billing" at bounding box center [146, 123] width 36 height 8
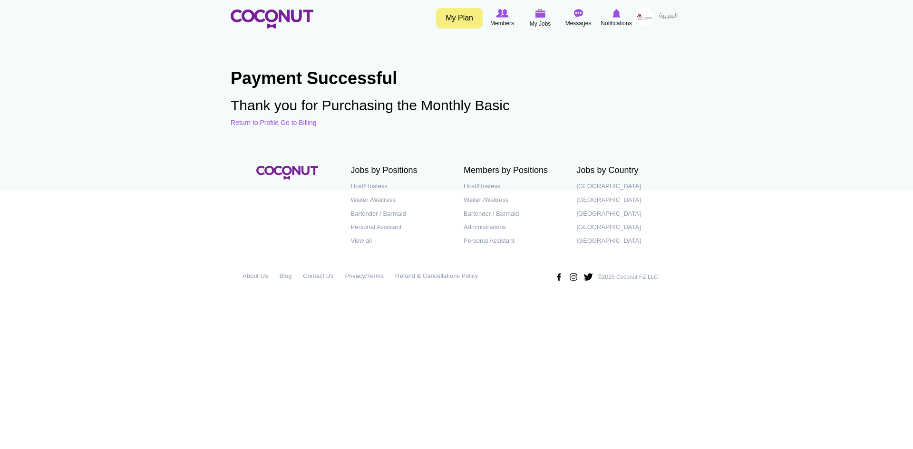
click at [458, 19] on link "My Plan" at bounding box center [459, 18] width 47 height 20
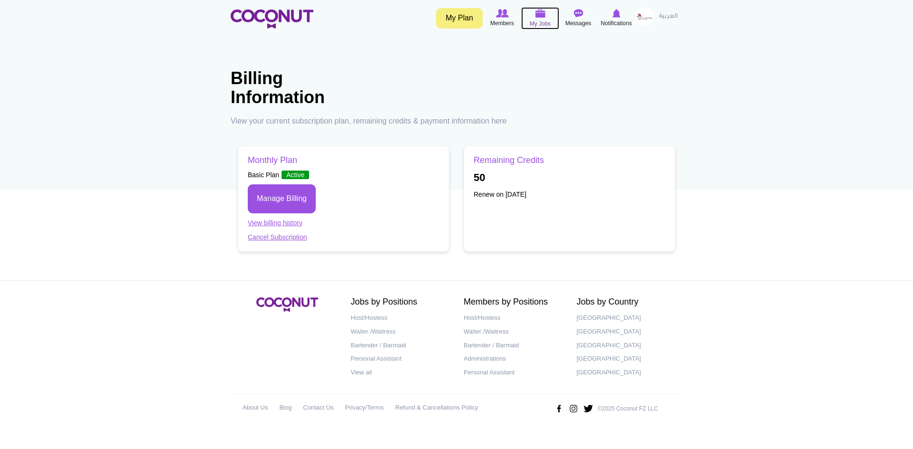
click at [541, 15] on img at bounding box center [540, 13] width 10 height 9
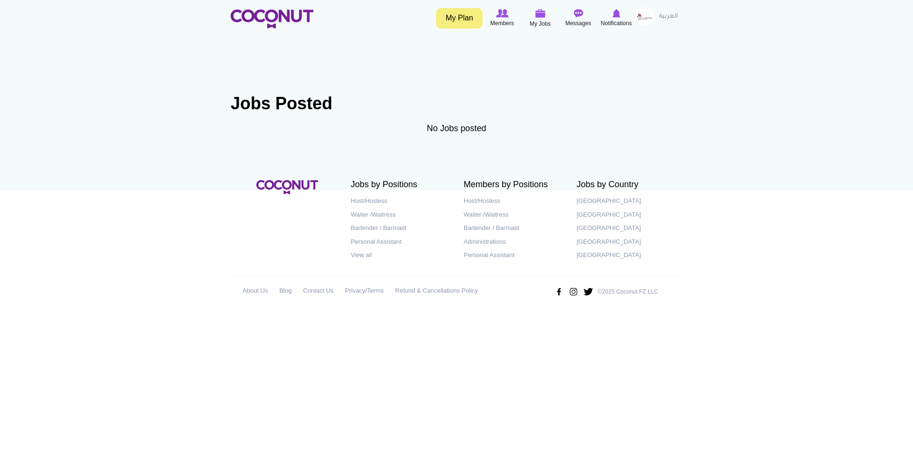
click at [645, 16] on img at bounding box center [644, 16] width 19 height 19
click at [613, 80] on link "Post New Job" at bounding box center [618, 80] width 75 height 12
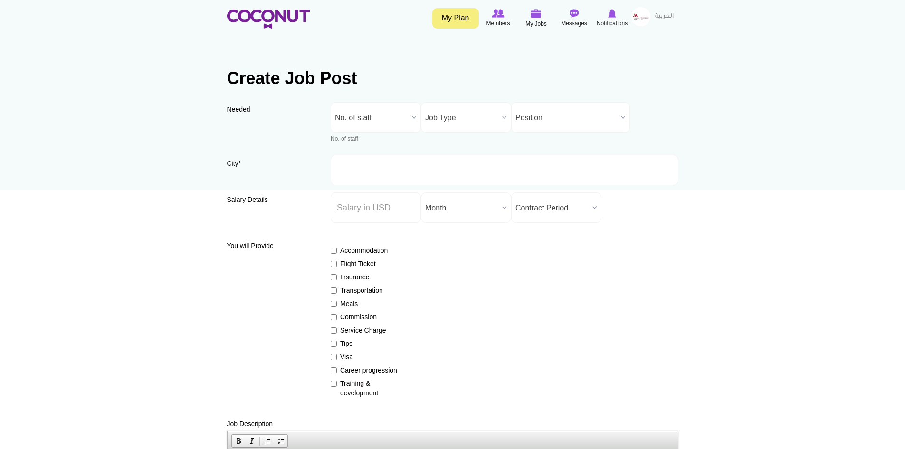
click at [413, 116] on b at bounding box center [414, 117] width 12 height 29
click at [355, 212] on li "5" at bounding box center [376, 215] width 86 height 12
click at [472, 116] on span "Job Type" at bounding box center [461, 118] width 73 height 30
click at [447, 149] on li "Part Time / Full Time" at bounding box center [467, 150] width 86 height 12
click at [536, 119] on span "Position" at bounding box center [567, 118] width 102 height 30
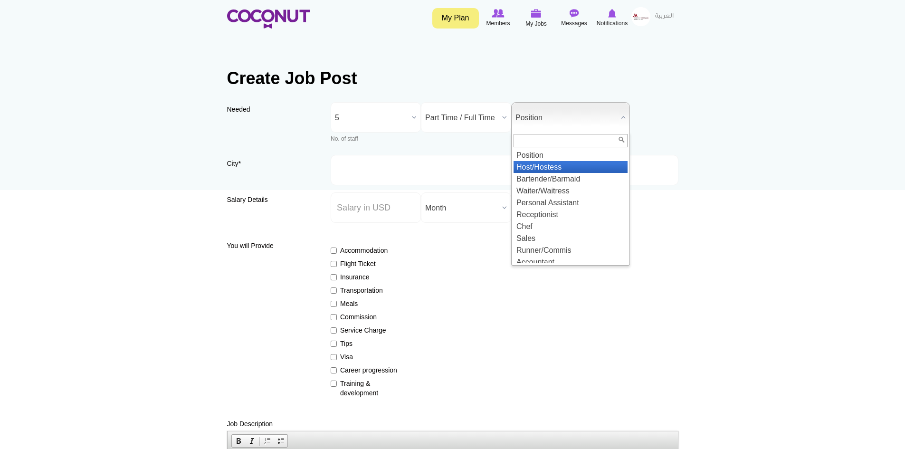
click at [541, 164] on li "Host/Hostess" at bounding box center [571, 167] width 114 height 12
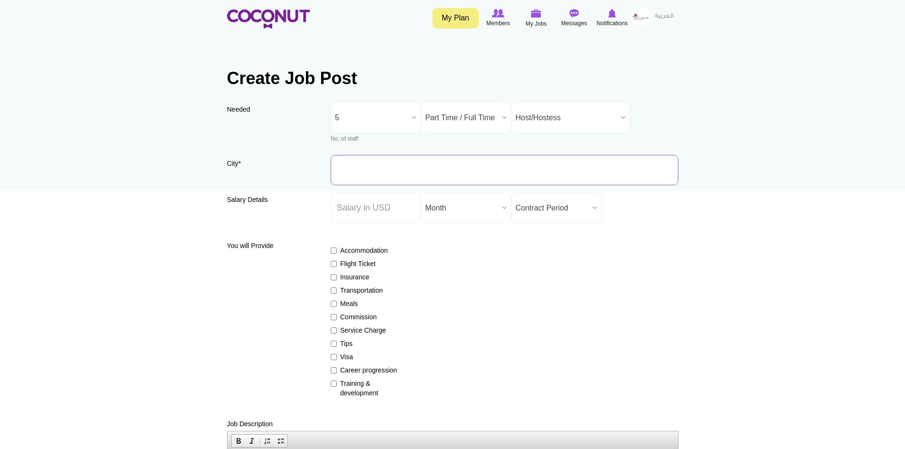
click at [356, 169] on input "City *" at bounding box center [505, 170] width 348 height 30
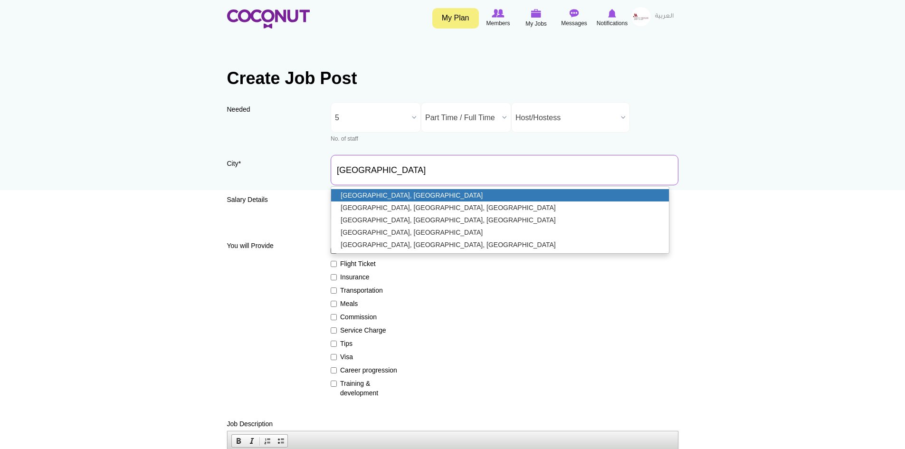
type input "[GEOGRAPHIC_DATA], [GEOGRAPHIC_DATA]"
click at [390, 196] on link "[GEOGRAPHIC_DATA], [GEOGRAPHIC_DATA]" at bounding box center [500, 195] width 338 height 12
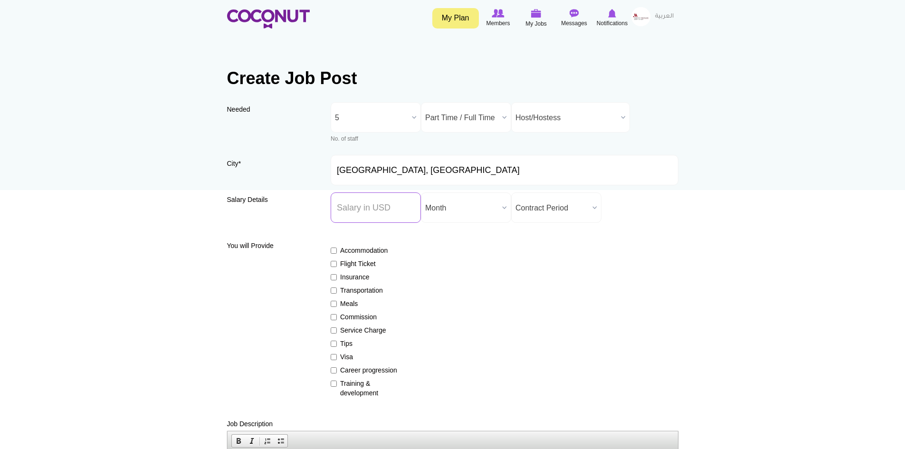
click at [367, 211] on input "Salary ($) *" at bounding box center [376, 208] width 90 height 30
type input "1000"
click at [448, 209] on span "Month" at bounding box center [461, 208] width 73 height 30
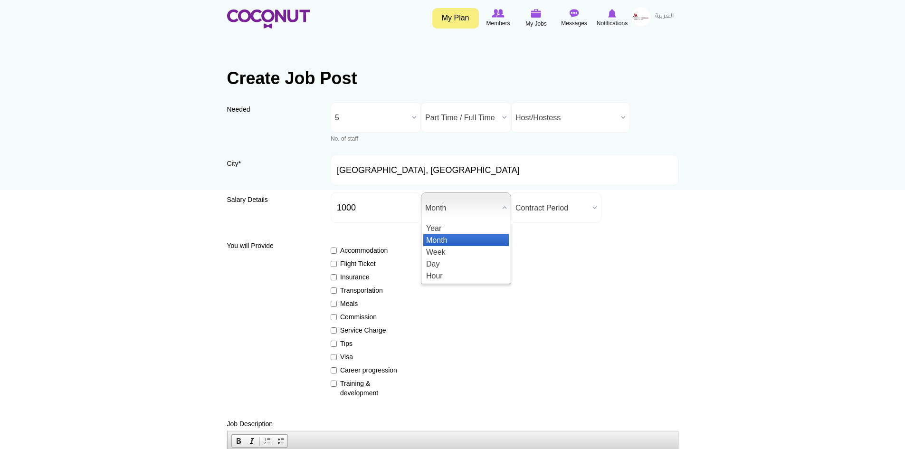
click at [457, 239] on li "Month" at bounding box center [467, 240] width 86 height 12
click at [543, 209] on span "Contract Period" at bounding box center [552, 208] width 73 height 30
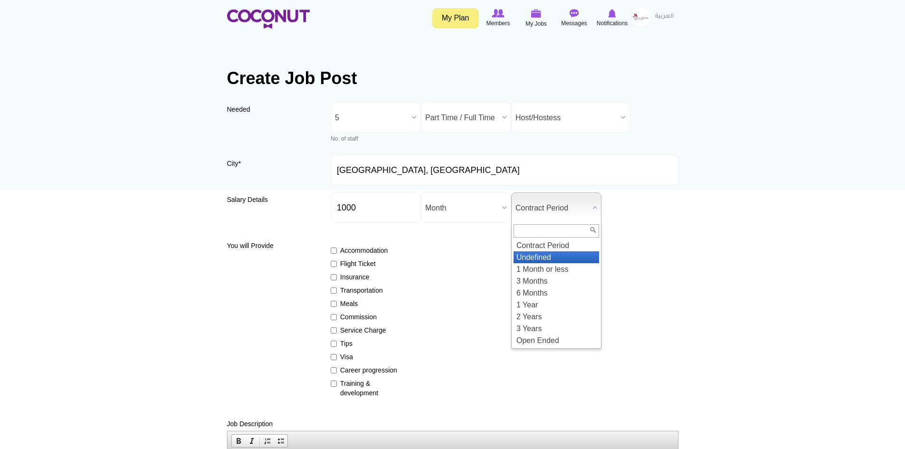
click at [553, 259] on li "Undefined" at bounding box center [557, 257] width 86 height 12
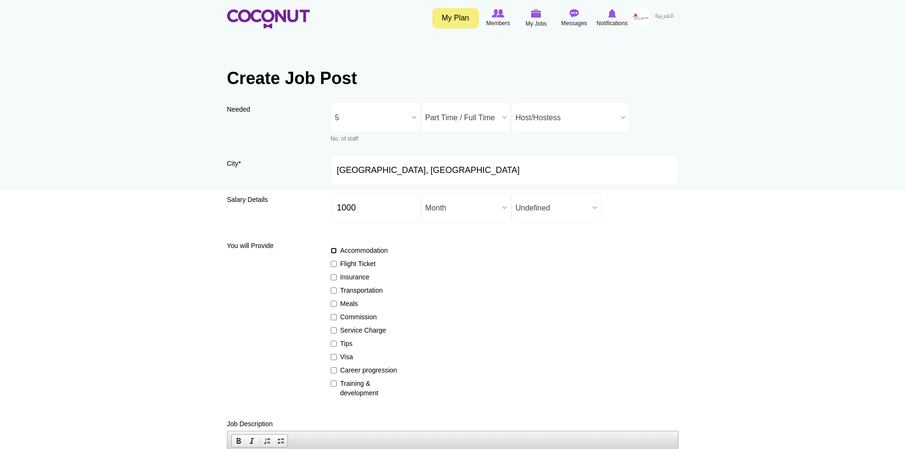
click at [332, 250] on input "Accommodation" at bounding box center [334, 251] width 6 height 6
checkbox input "true"
click at [333, 266] on input "Flight Ticket" at bounding box center [334, 264] width 6 height 6
checkbox input "true"
click at [333, 277] on input "Insurance" at bounding box center [334, 277] width 6 height 6
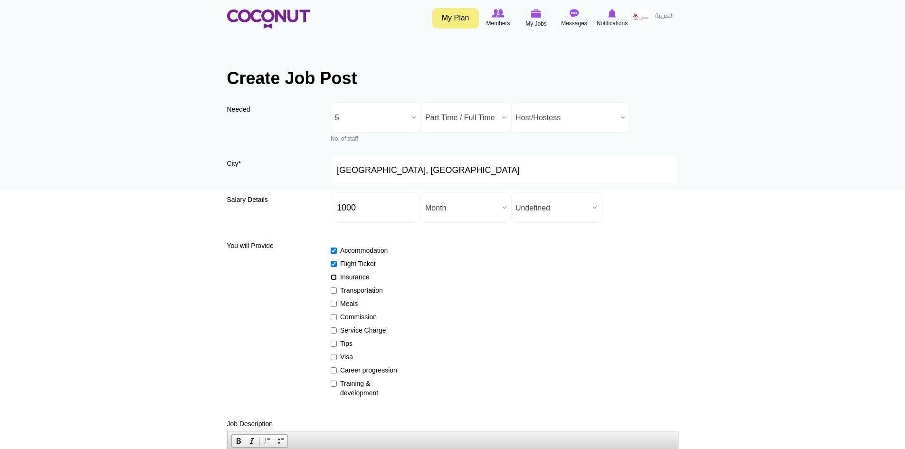
checkbox input "true"
click at [334, 289] on input "Transportation" at bounding box center [334, 291] width 6 height 6
checkbox input "true"
click at [334, 304] on input "Meals" at bounding box center [334, 304] width 6 height 6
checkbox input "true"
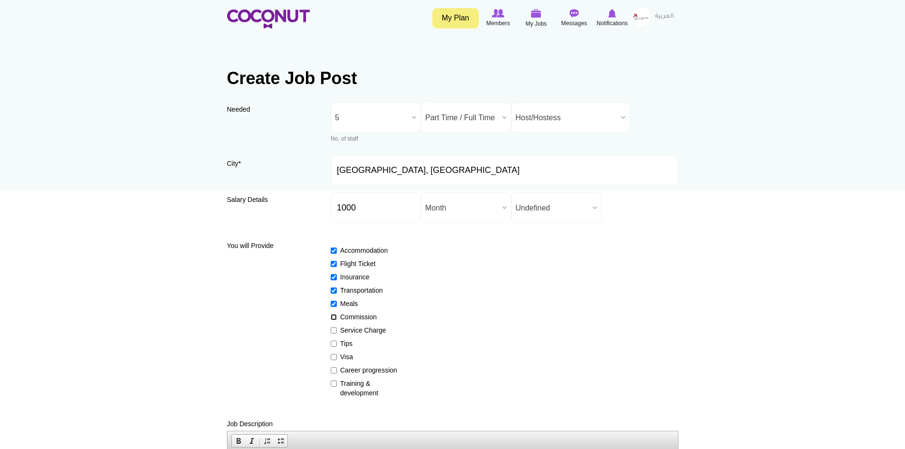
click at [334, 317] on input "Commission" at bounding box center [334, 317] width 6 height 6
checkbox input "true"
click at [334, 330] on input "Service Charge" at bounding box center [334, 330] width 6 height 6
checkbox input "true"
click at [334, 343] on input "Tips" at bounding box center [334, 344] width 6 height 6
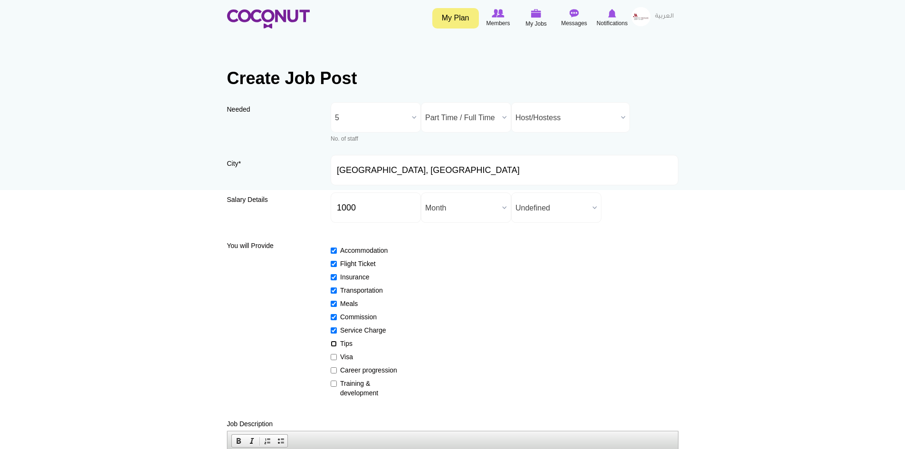
checkbox input "true"
click at [334, 356] on input "Visa" at bounding box center [334, 357] width 6 height 6
checkbox input "true"
click at [335, 371] on input "Career progression" at bounding box center [334, 370] width 6 height 6
checkbox input "true"
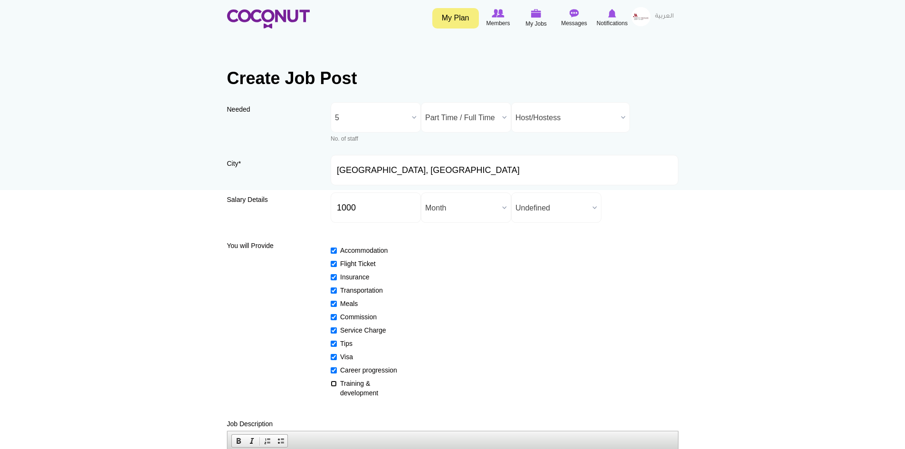
click at [335, 384] on input "Training & development" at bounding box center [334, 384] width 6 height 6
checkbox input "true"
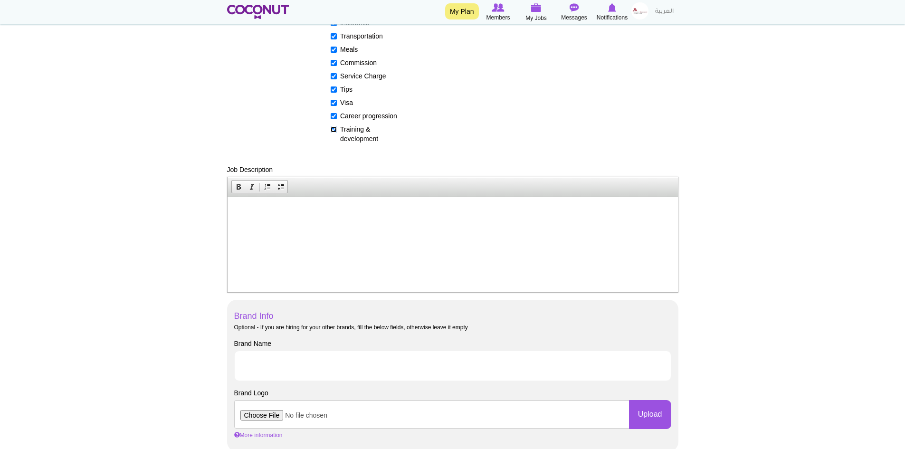
scroll to position [285, 0]
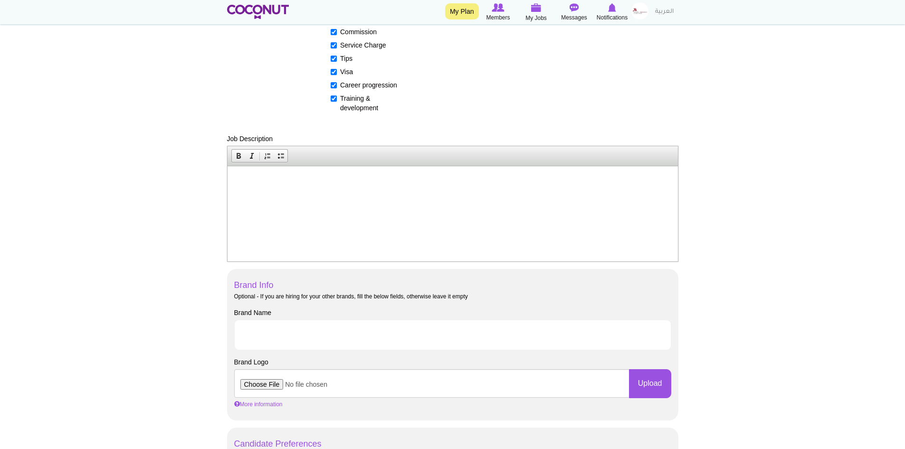
click at [244, 183] on p at bounding box center [453, 180] width 432 height 10
click at [270, 191] on span "Paste" at bounding box center [281, 190] width 50 height 12
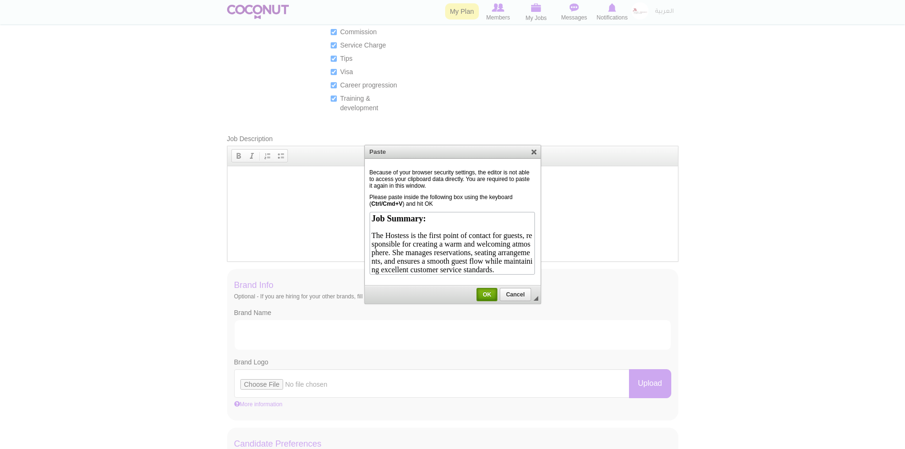
click at [484, 293] on span "OK" at bounding box center [487, 294] width 19 height 7
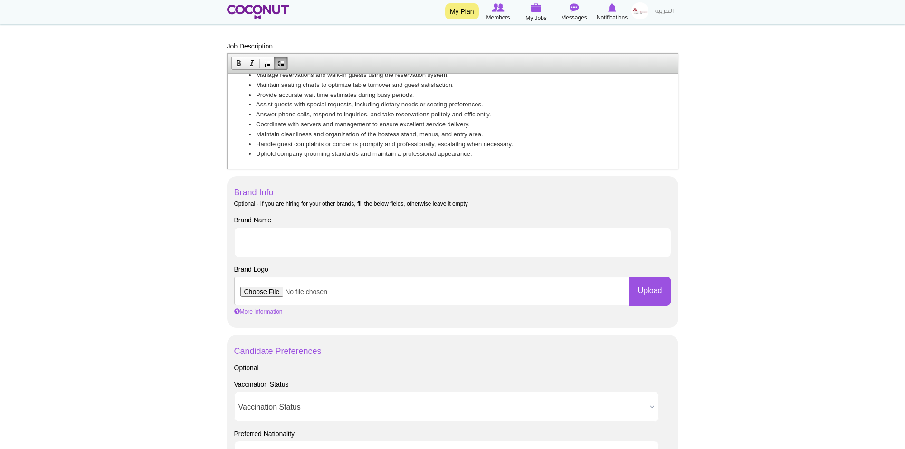
scroll to position [380, 0]
click at [264, 238] on input "Brand Name" at bounding box center [452, 240] width 437 height 30
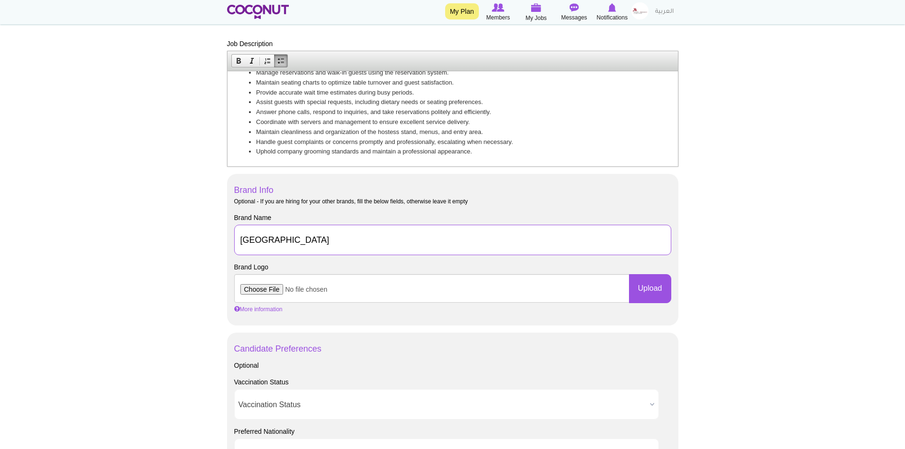
type input "[GEOGRAPHIC_DATA]"
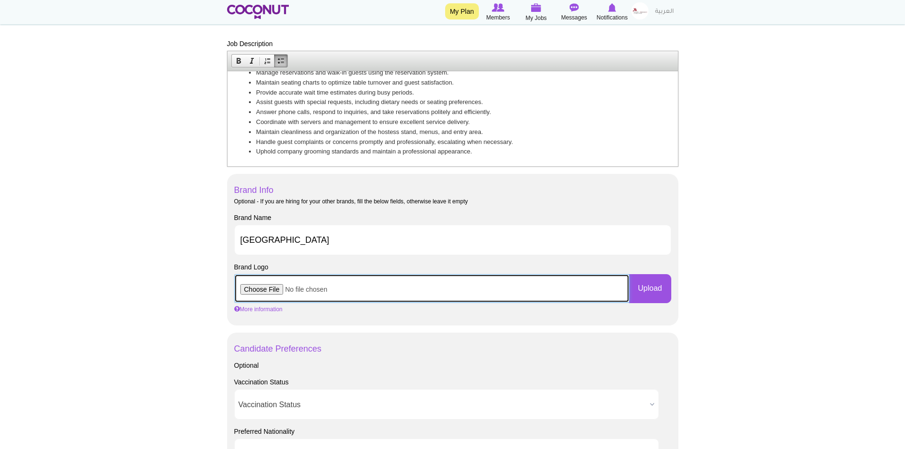
click at [264, 292] on input "file" at bounding box center [431, 288] width 395 height 29
type input "C:\fakepath\l1.jpg"
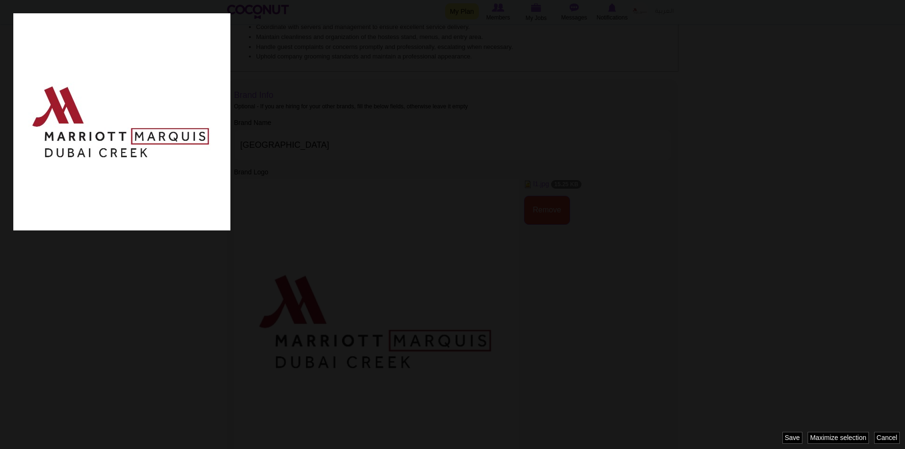
scroll to position [0, 0]
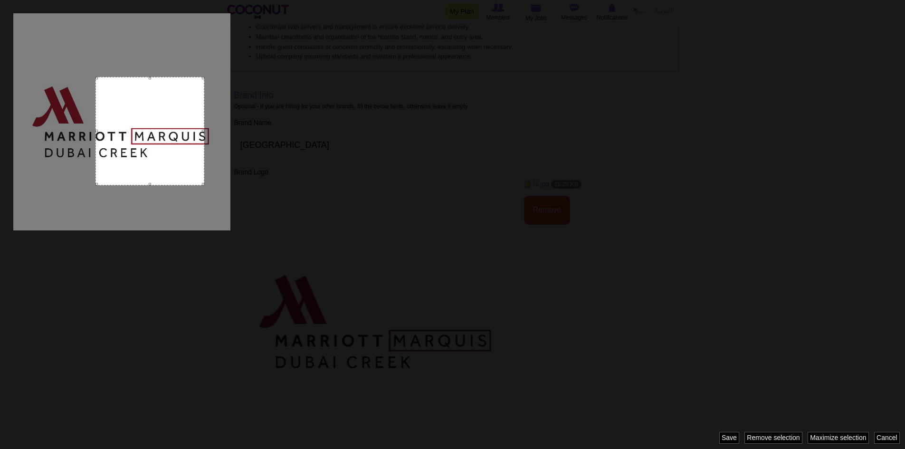
drag, startPoint x: 114, startPoint y: 144, endPoint x: 142, endPoint y: 153, distance: 29.5
click at [142, 153] on div at bounding box center [150, 131] width 109 height 108
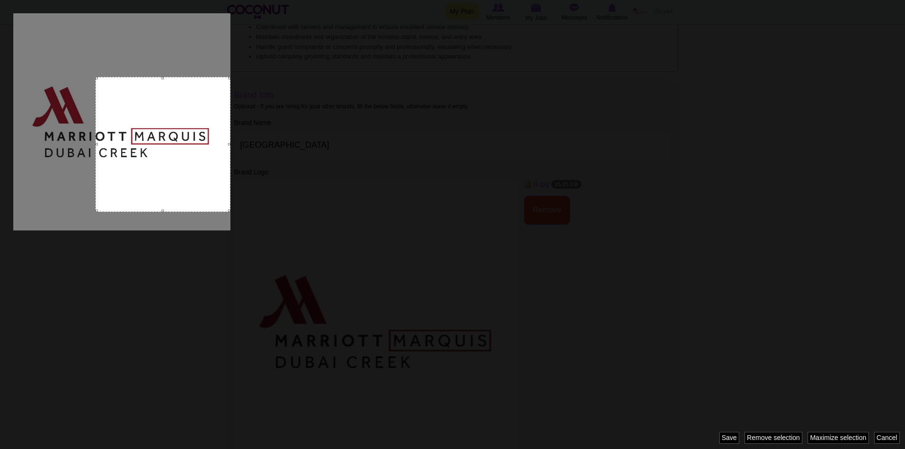
drag, startPoint x: 203, startPoint y: 183, endPoint x: 237, endPoint y: 218, distance: 48.7
click at [237, 218] on div at bounding box center [452, 224] width 905 height 449
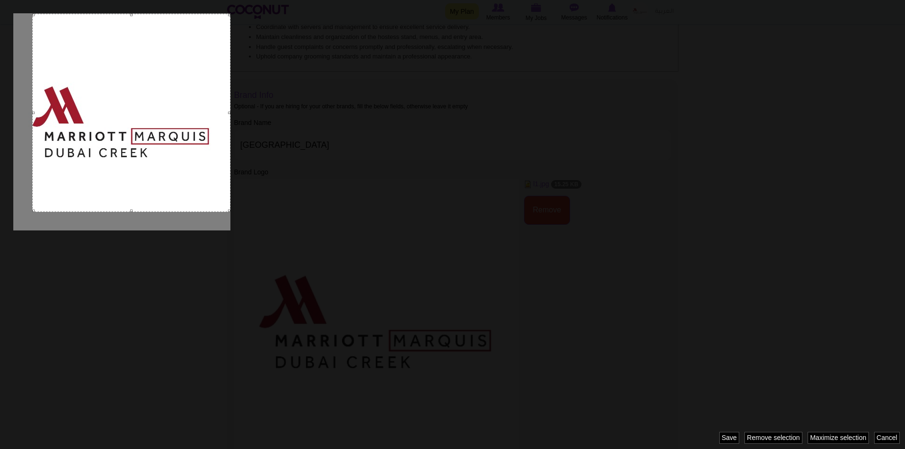
drag, startPoint x: 98, startPoint y: 77, endPoint x: 32, endPoint y: 49, distance: 71.6
click at [32, 49] on div at bounding box center [131, 113] width 198 height 198
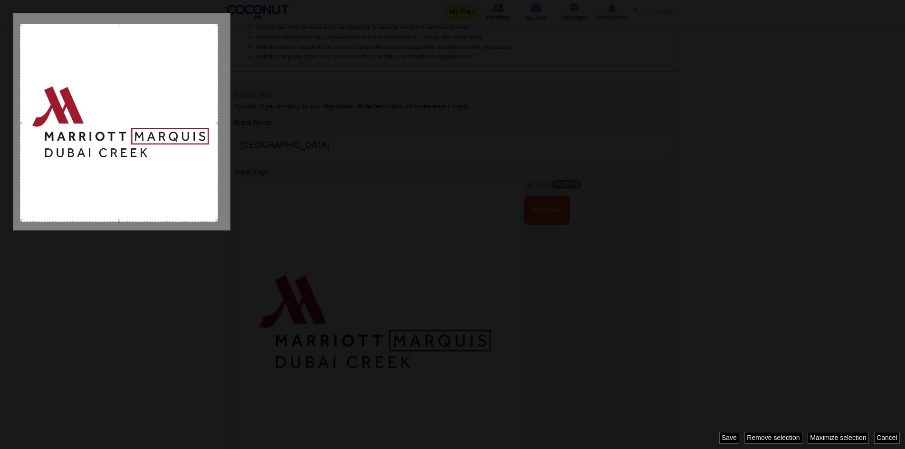
drag, startPoint x: 116, startPoint y: 114, endPoint x: 104, endPoint y: 124, distance: 15.9
click at [104, 124] on div at bounding box center [119, 123] width 198 height 198
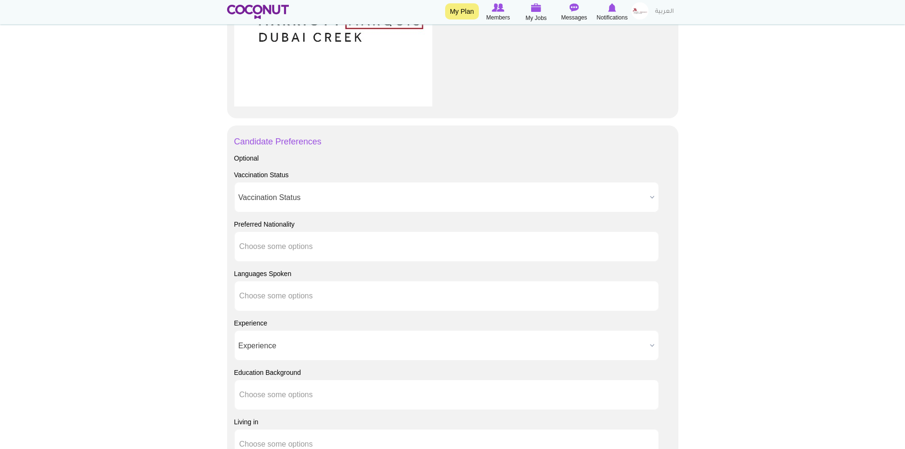
scroll to position [761, 0]
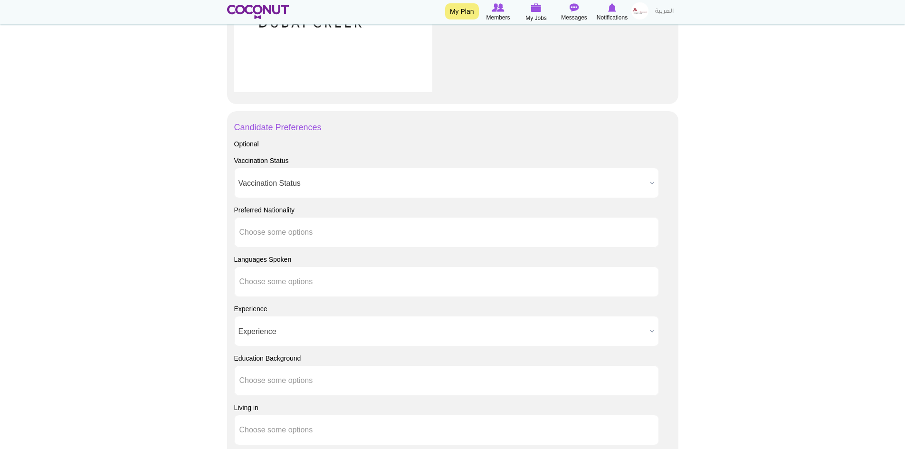
click at [282, 183] on span "Vaccination Status" at bounding box center [443, 183] width 408 height 30
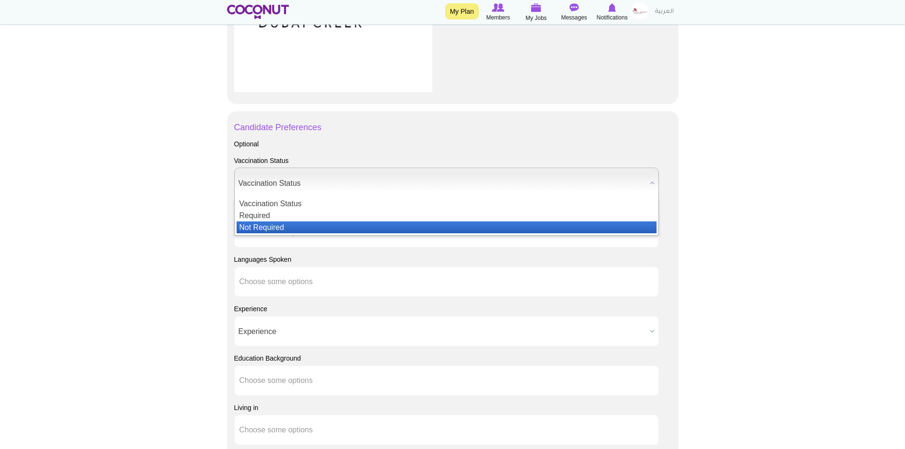
click at [274, 222] on li "Not Required" at bounding box center [447, 227] width 420 height 12
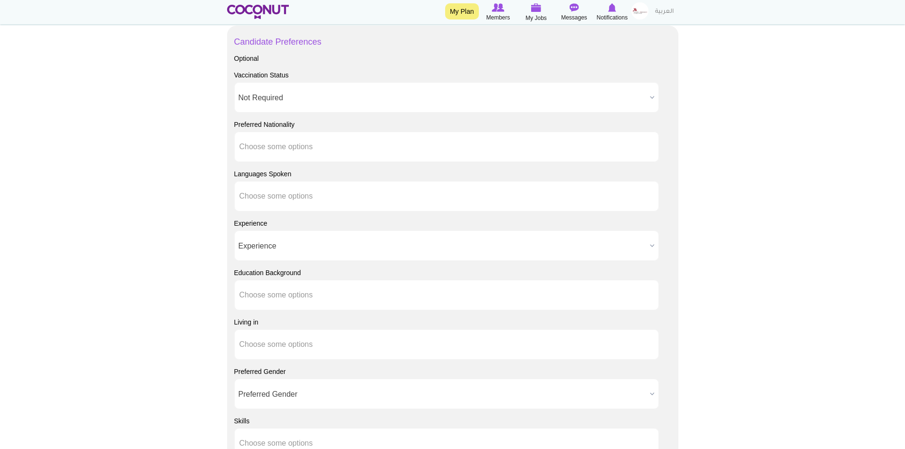
scroll to position [856, 0]
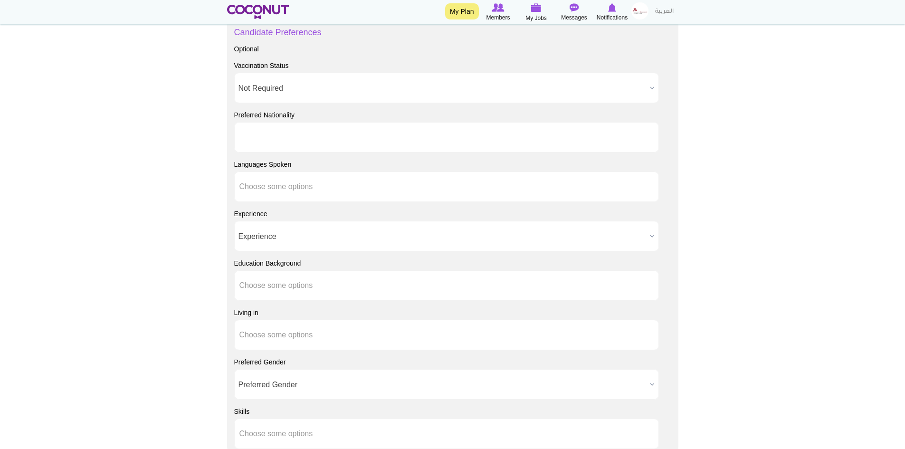
click at [312, 136] on input "text" at bounding box center [283, 137] width 86 height 9
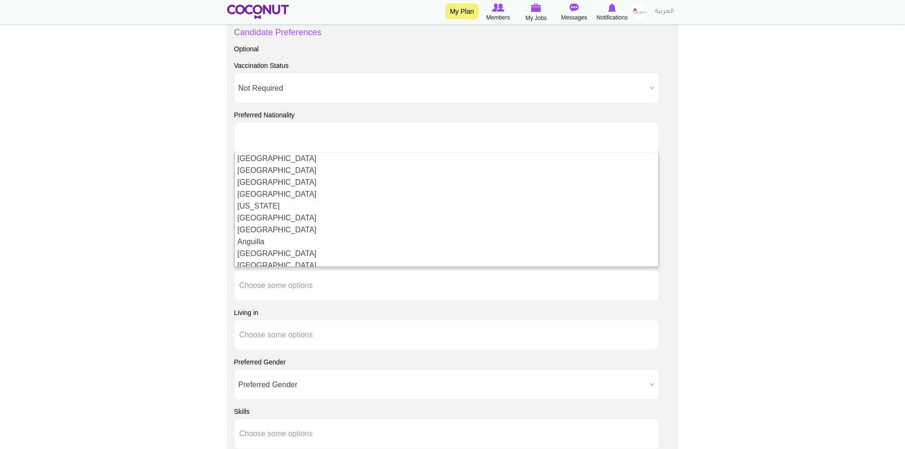
type input "Choose some options"
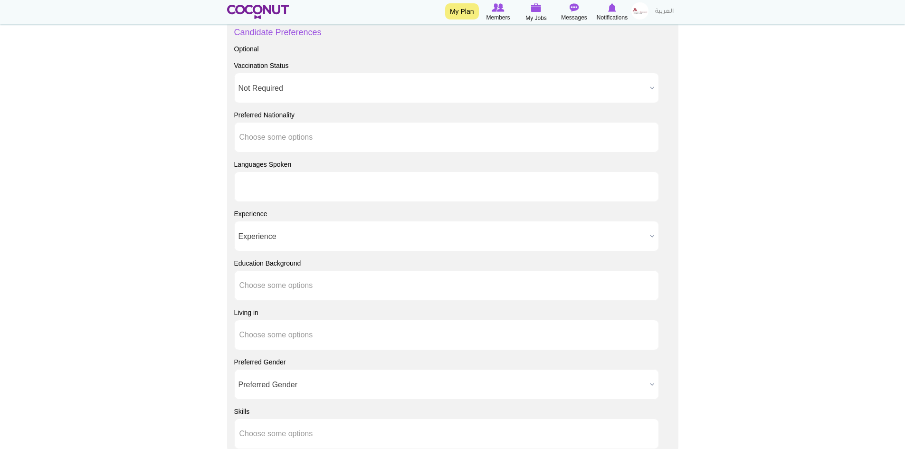
click at [264, 185] on input "text" at bounding box center [283, 187] width 86 height 9
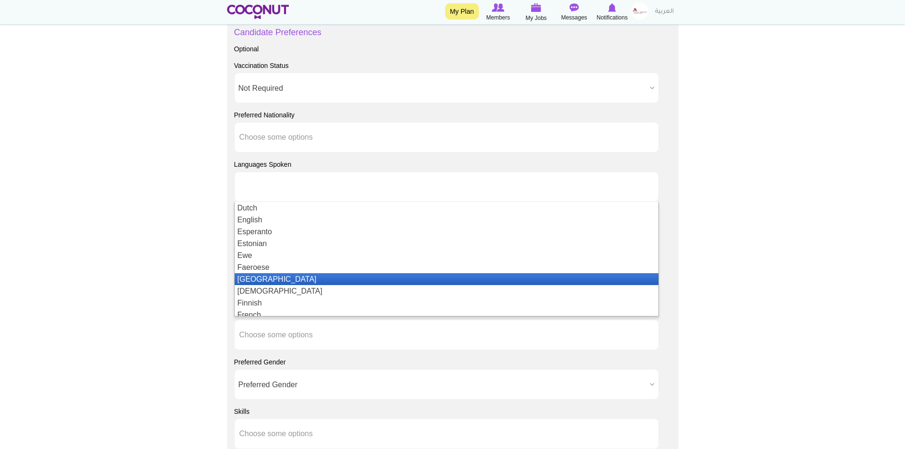
scroll to position [523, 0]
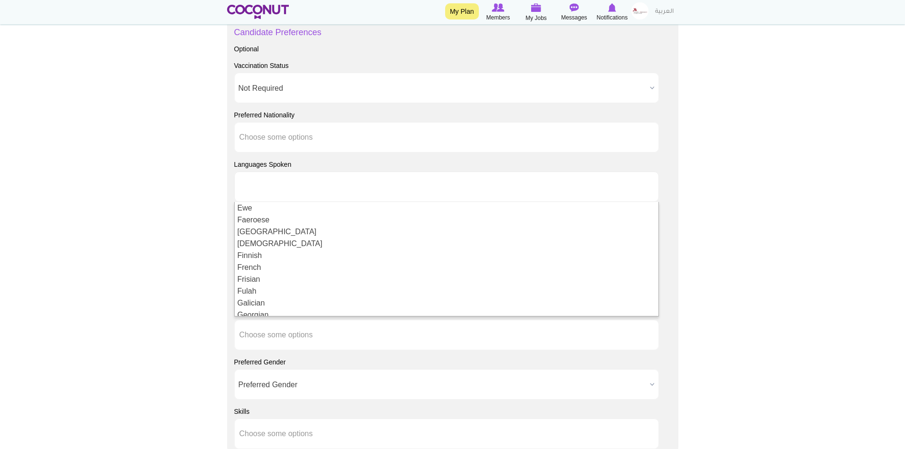
type input "Choose some options"
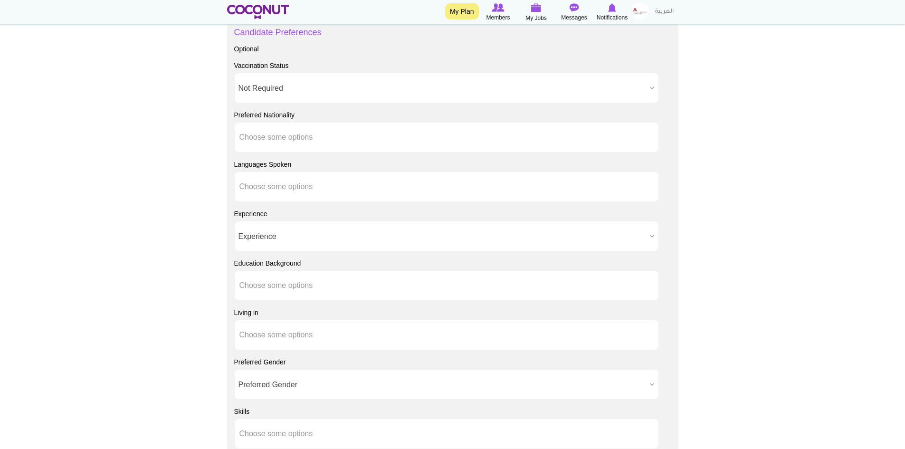
click at [284, 235] on span "Experience" at bounding box center [443, 236] width 408 height 30
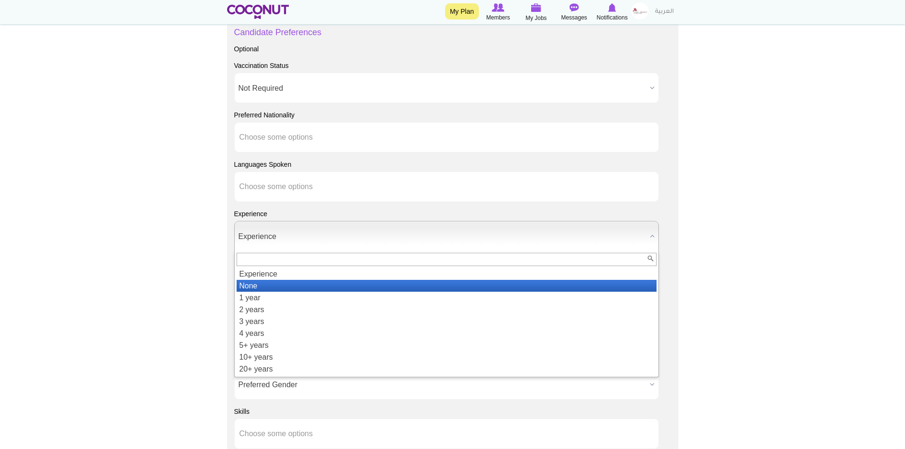
click at [273, 287] on li "None" at bounding box center [447, 286] width 420 height 12
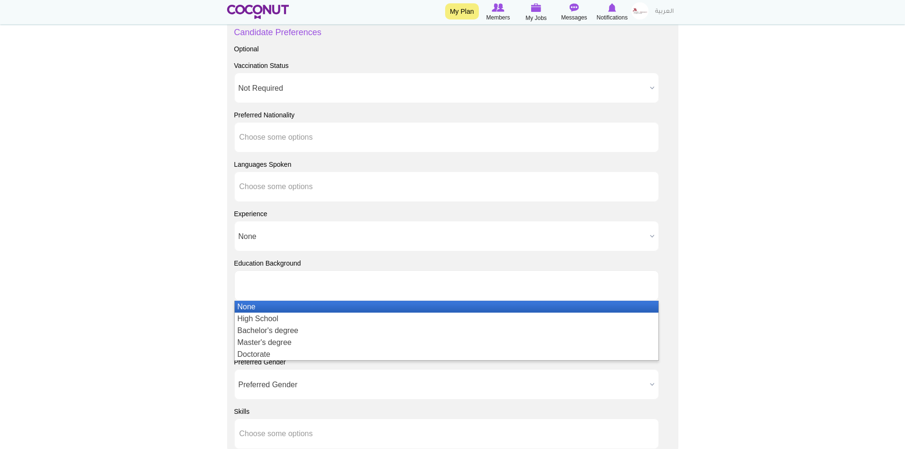
click at [257, 287] on input "text" at bounding box center [283, 285] width 86 height 9
click at [259, 306] on li "None" at bounding box center [447, 307] width 424 height 12
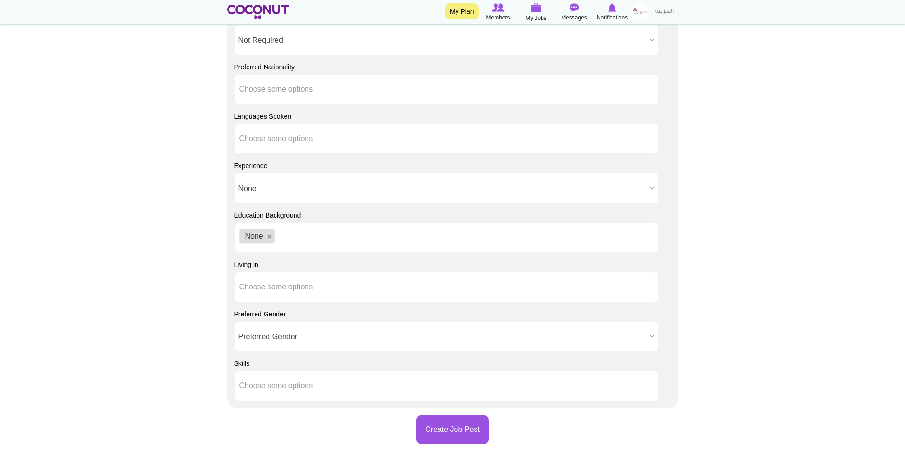
scroll to position [951, 0]
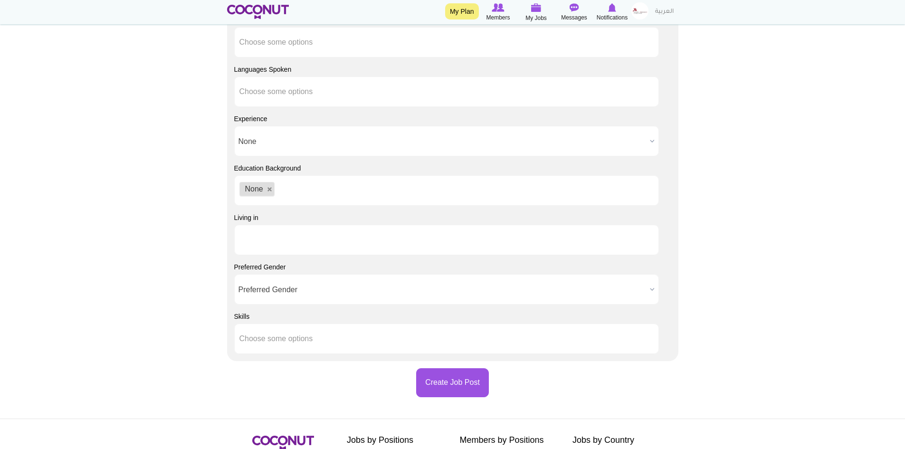
click at [275, 243] on input "text" at bounding box center [283, 240] width 86 height 9
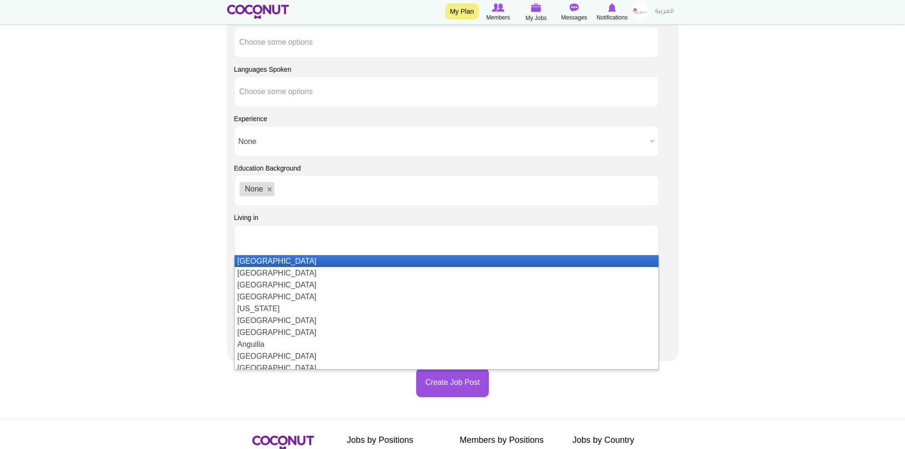
type input "Choose some options"
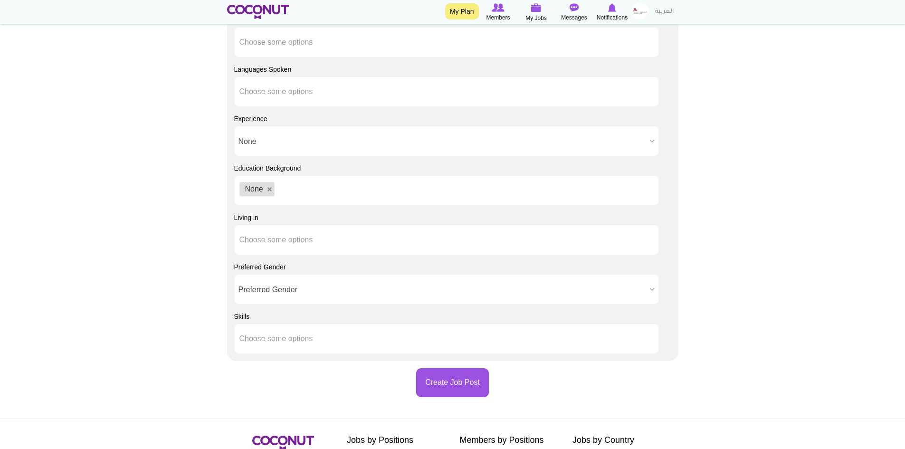
click at [271, 287] on span "Preferred Gender" at bounding box center [443, 290] width 408 height 30
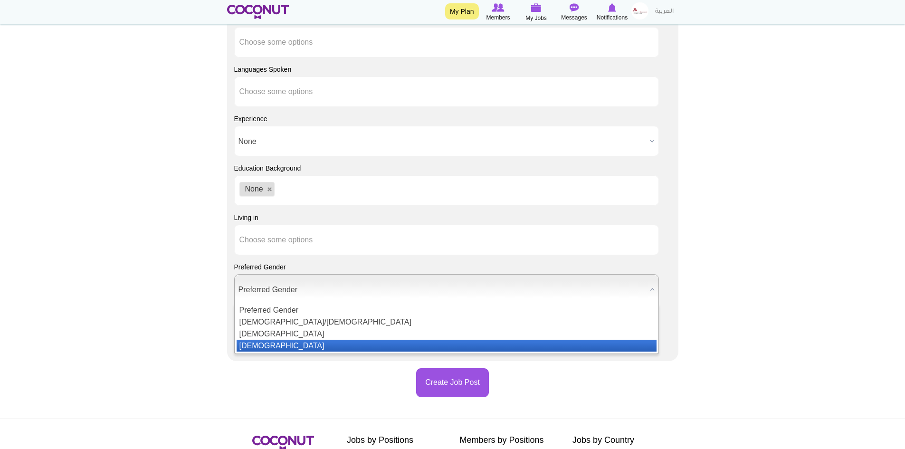
click at [265, 345] on li "Female" at bounding box center [447, 346] width 420 height 12
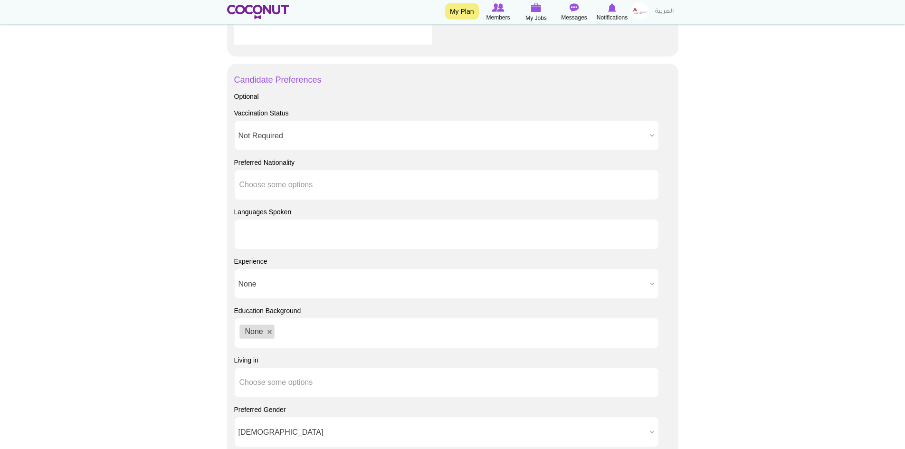
scroll to position [0, 0]
click at [260, 231] on input "text" at bounding box center [283, 234] width 86 height 9
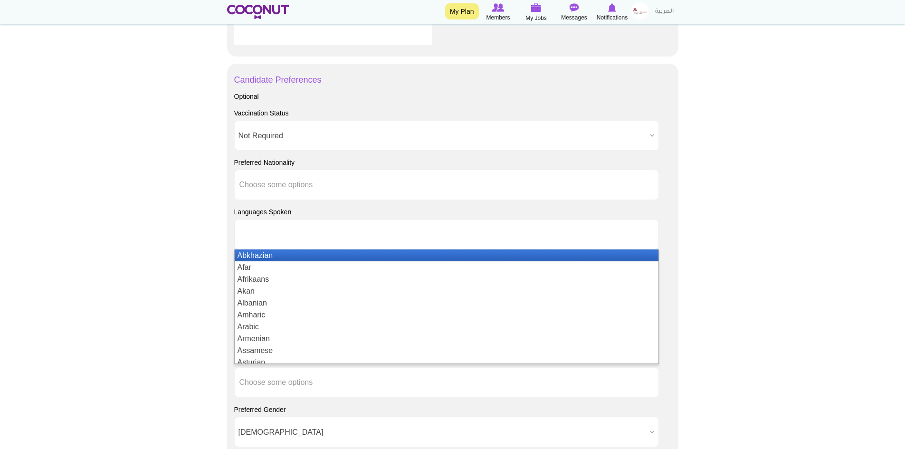
click at [260, 231] on input "text" at bounding box center [283, 234] width 86 height 9
type input "Choose some options"
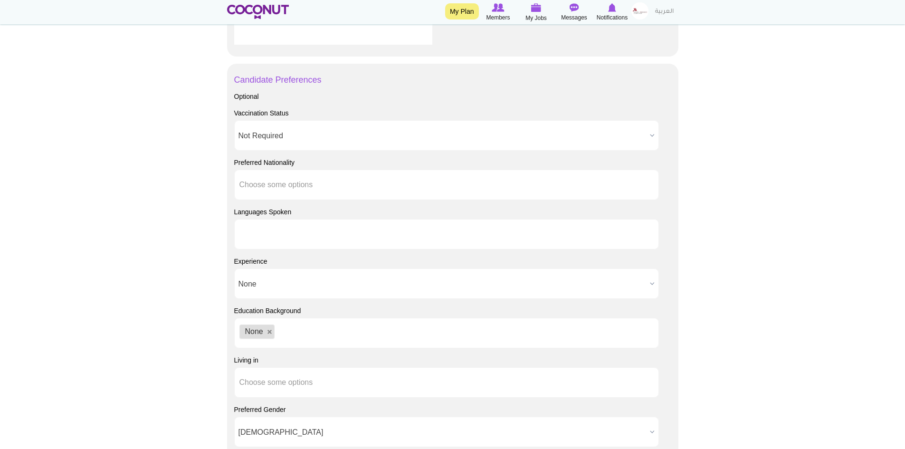
click at [291, 233] on input "text" at bounding box center [283, 234] width 86 height 9
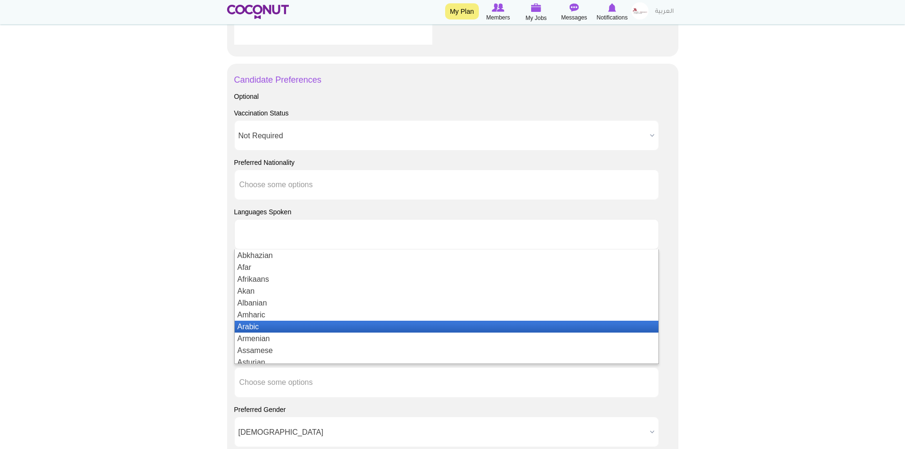
click at [285, 325] on li "Arabic" at bounding box center [447, 327] width 424 height 12
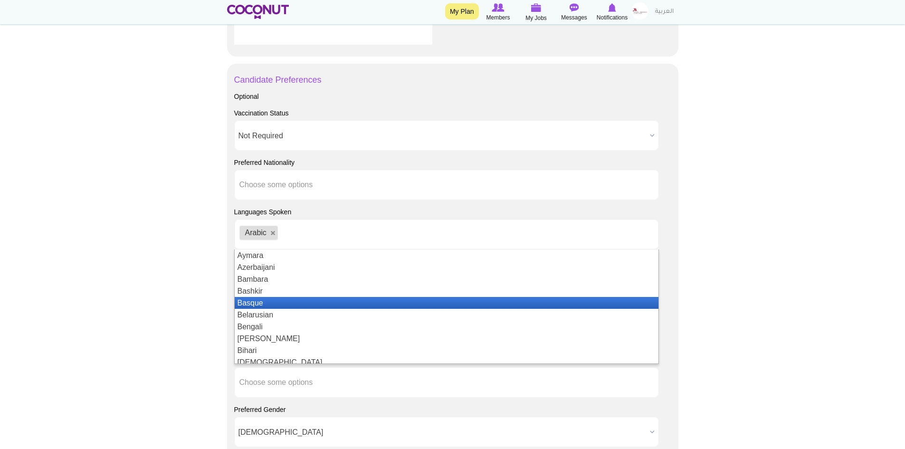
scroll to position [190, 0]
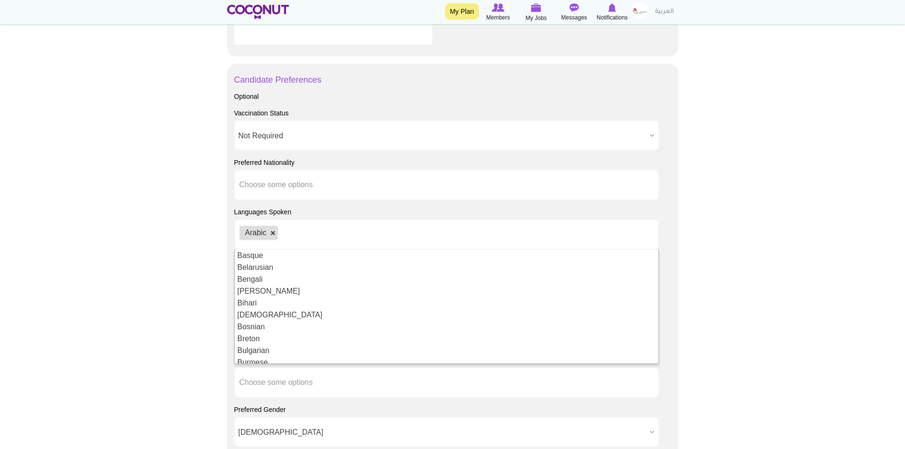
click at [273, 235] on link at bounding box center [273, 234] width 6 height 6
type input "Choose some options"
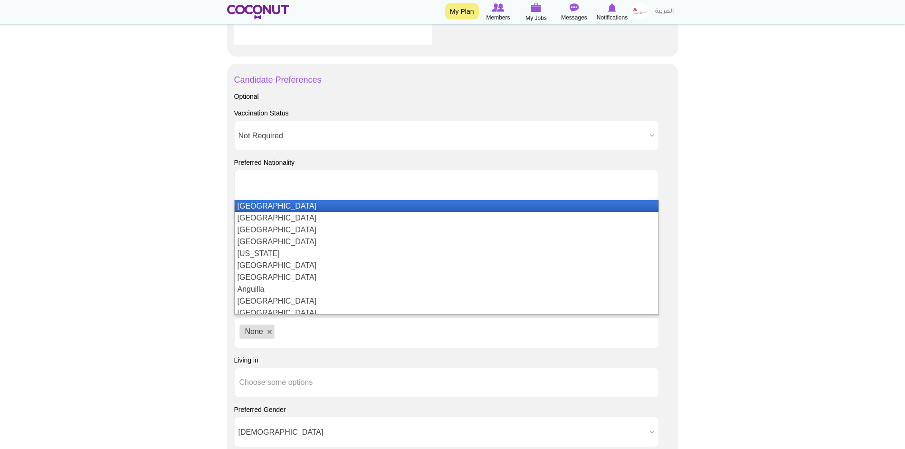
click at [268, 182] on input "text" at bounding box center [283, 185] width 86 height 9
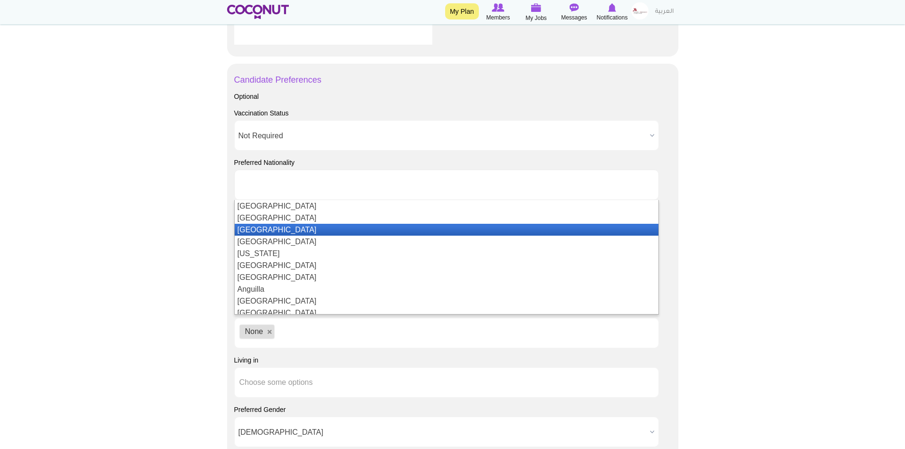
click at [277, 231] on li "Albania" at bounding box center [447, 230] width 424 height 12
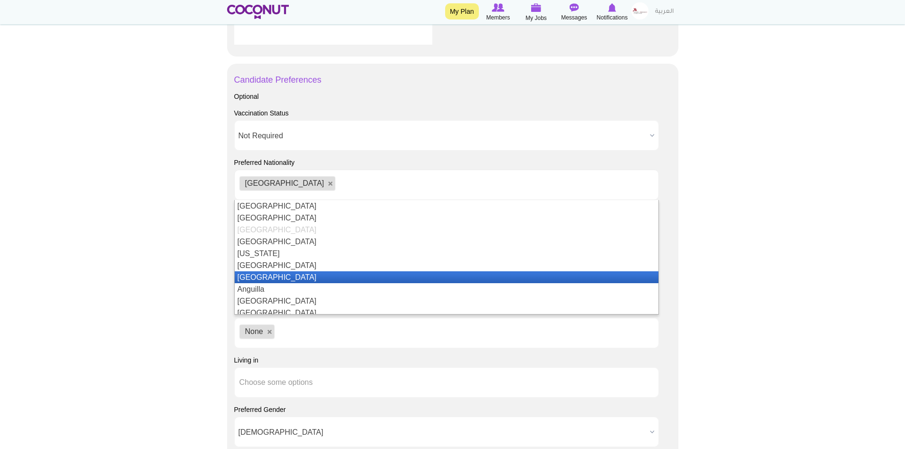
scroll to position [48, 0]
click at [293, 278] on li "Argentina" at bounding box center [447, 277] width 424 height 12
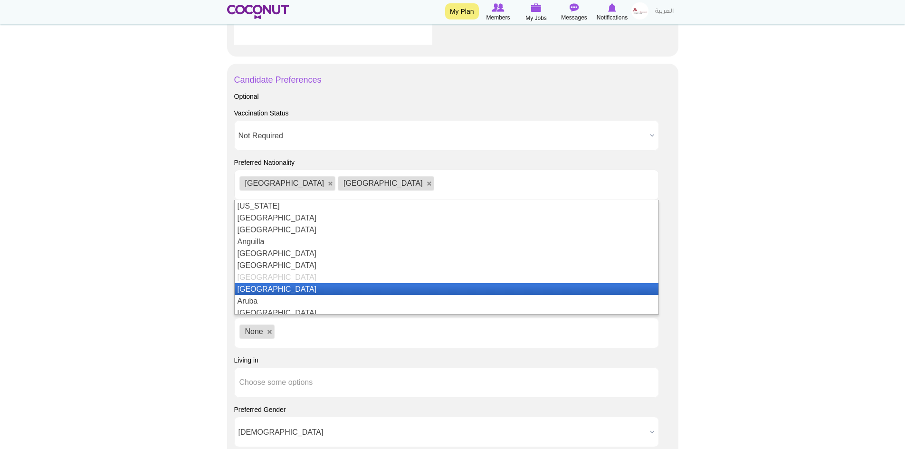
click at [289, 291] on li "Armenia" at bounding box center [447, 289] width 424 height 12
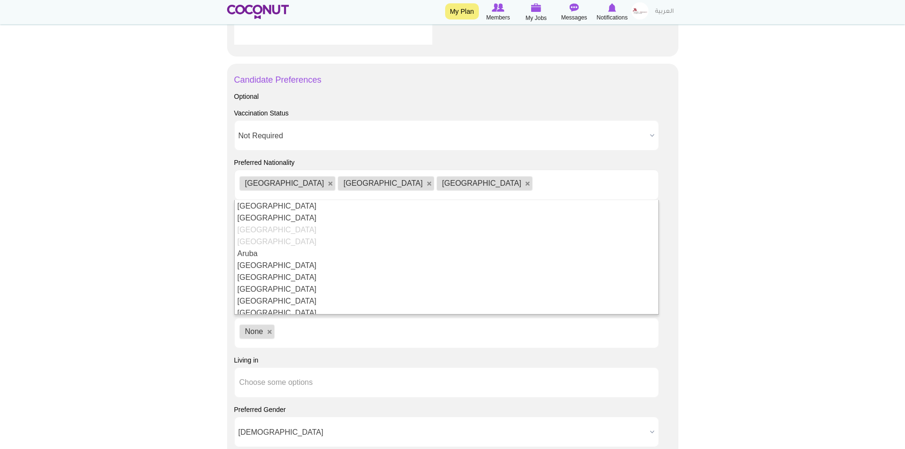
scroll to position [143, 0]
click at [525, 182] on link at bounding box center [528, 184] width 6 height 6
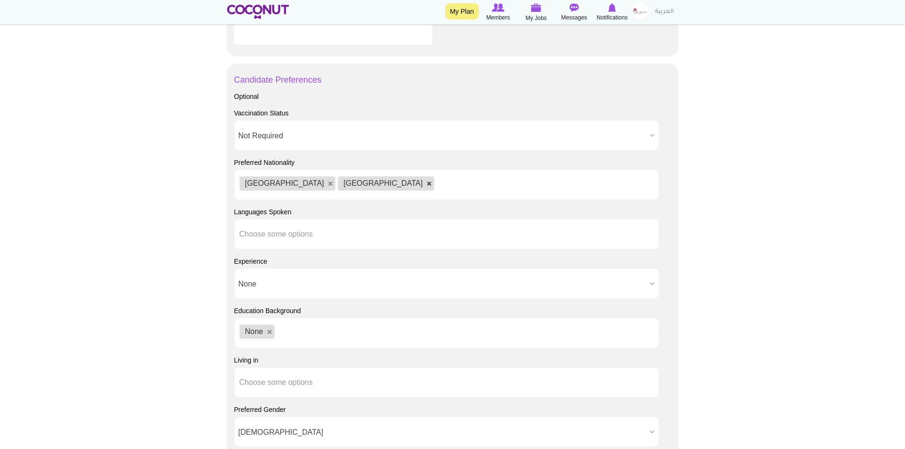
click at [427, 183] on link at bounding box center [430, 184] width 6 height 6
click at [328, 183] on link at bounding box center [331, 184] width 6 height 6
type input "Choose some options"
click at [253, 235] on input "text" at bounding box center [283, 234] width 86 height 9
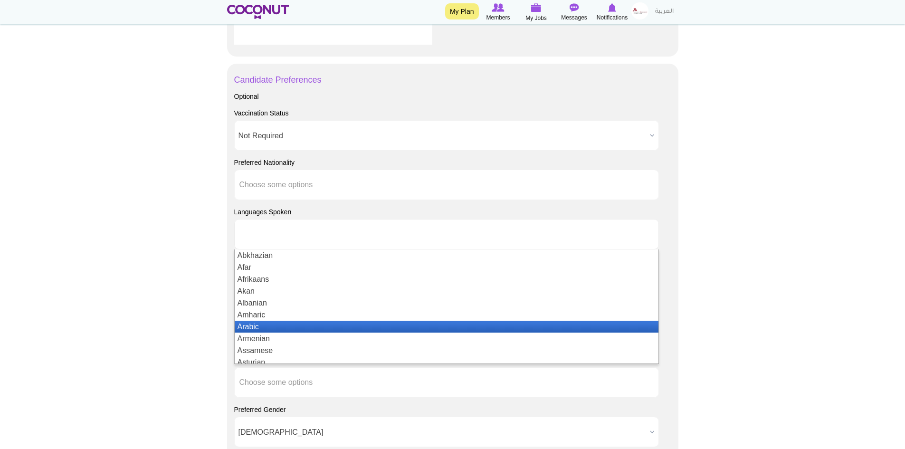
click at [279, 326] on li "Arabic" at bounding box center [447, 327] width 424 height 12
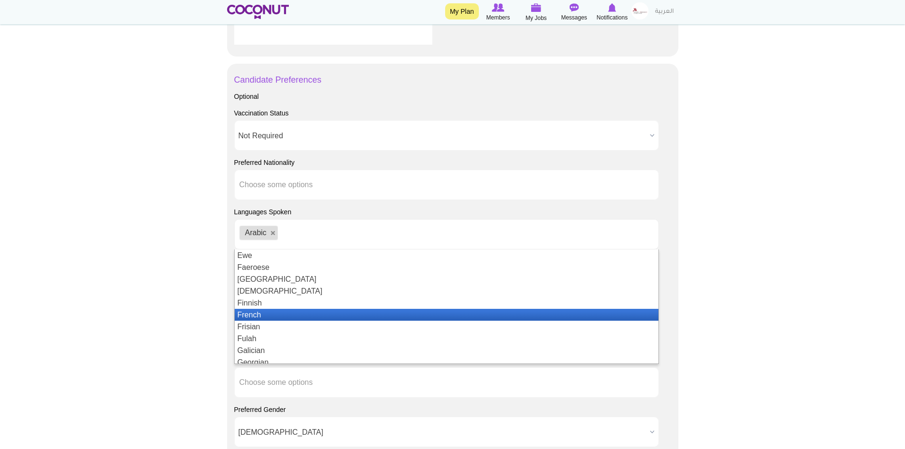
click at [314, 313] on li "French" at bounding box center [447, 315] width 424 height 12
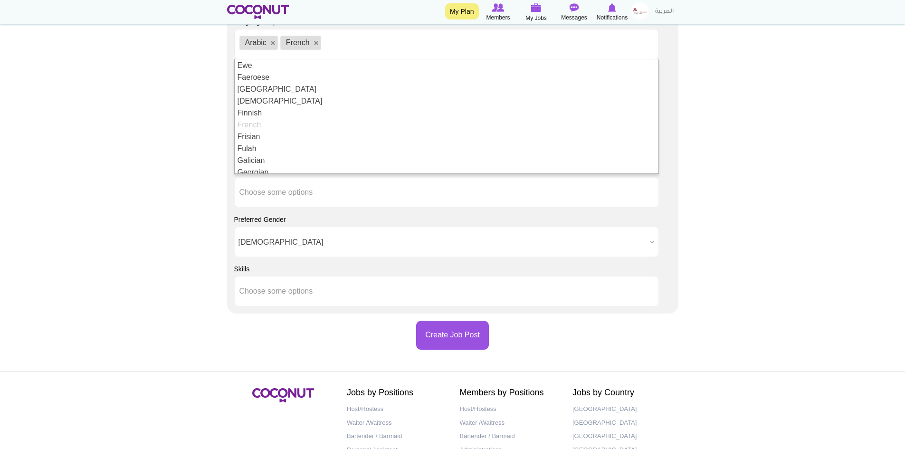
scroll to position [0, 0]
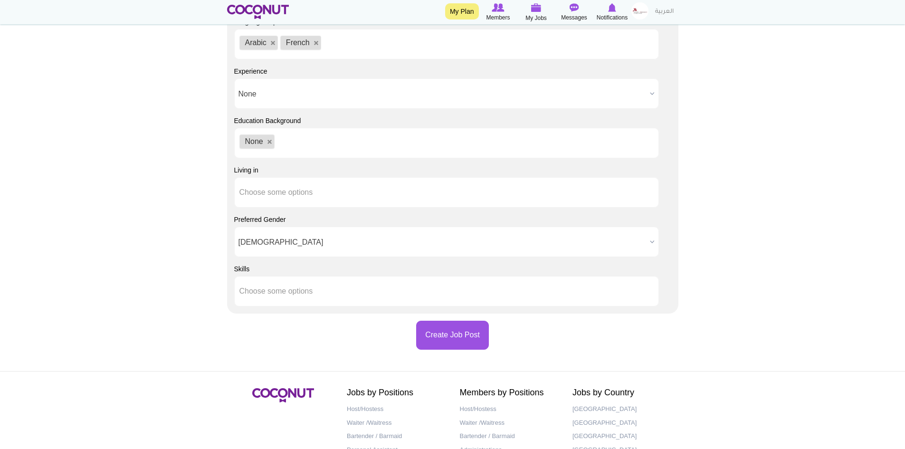
click at [269, 290] on input "Choose some options" at bounding box center [283, 291] width 86 height 9
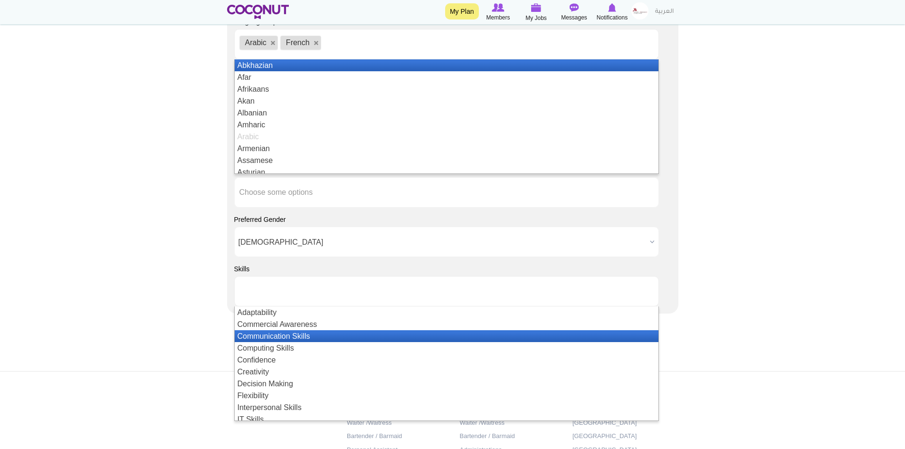
click at [305, 335] on li "Communication Skills" at bounding box center [447, 336] width 424 height 12
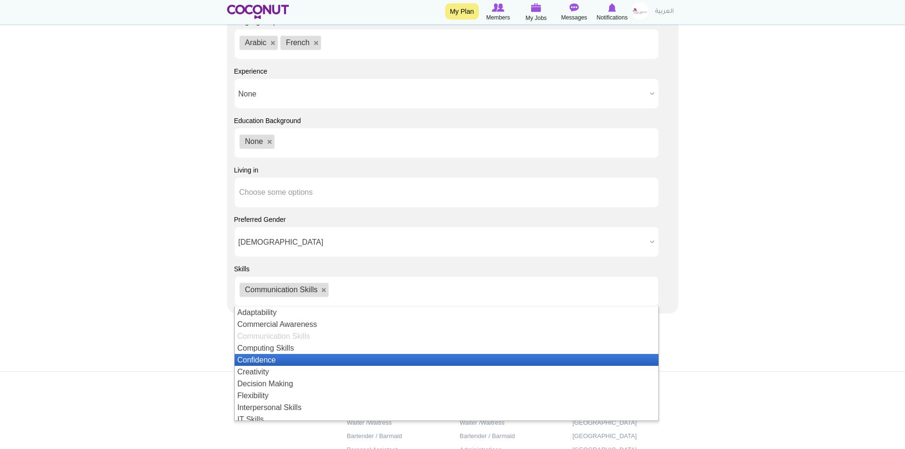
click at [304, 357] on li "Confidence" at bounding box center [447, 360] width 424 height 12
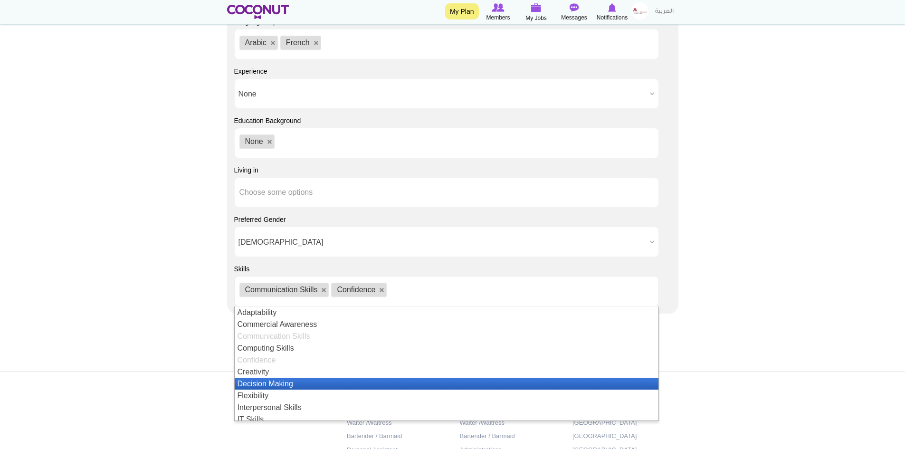
scroll to position [48, 0]
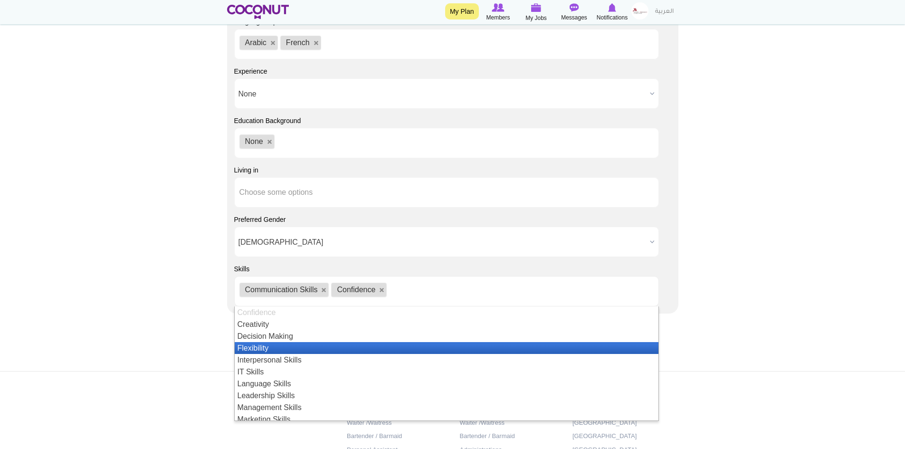
click at [294, 351] on li "Flexibility" at bounding box center [447, 348] width 424 height 12
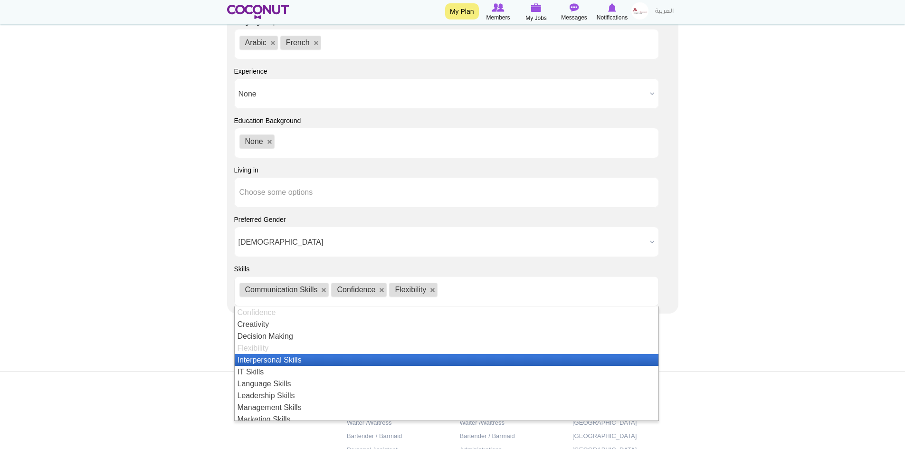
click at [289, 362] on li "Interpersonal Skills" at bounding box center [447, 360] width 424 height 12
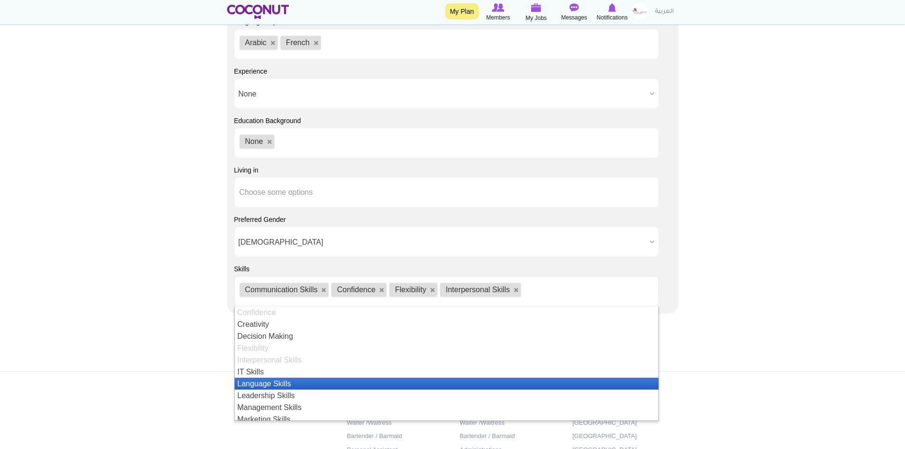
click at [287, 382] on li "Language Skills" at bounding box center [447, 384] width 424 height 12
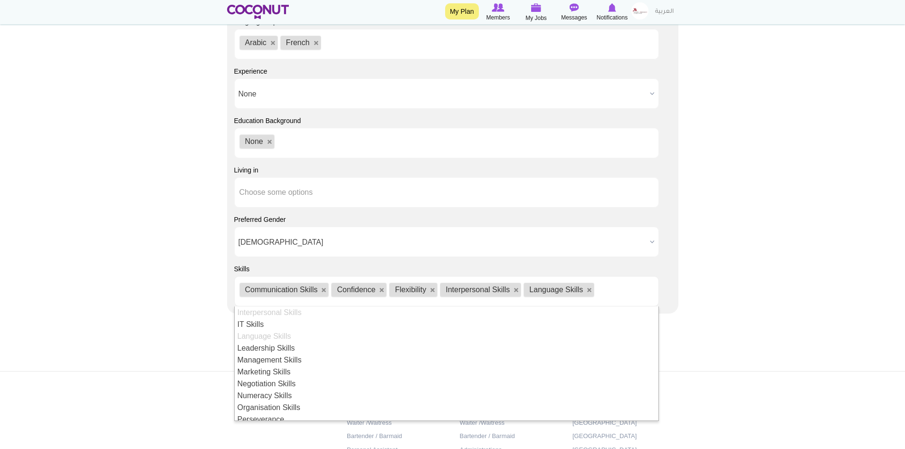
scroll to position [143, 0]
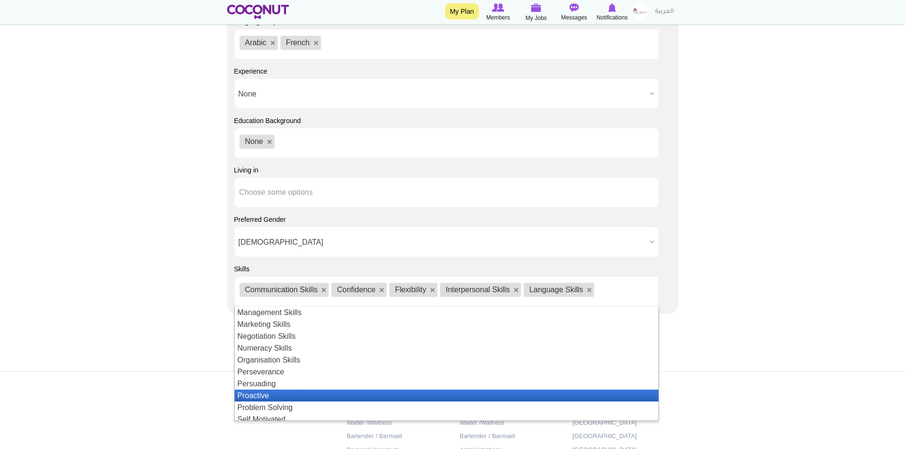
click at [303, 395] on li "Proactive" at bounding box center [447, 396] width 424 height 12
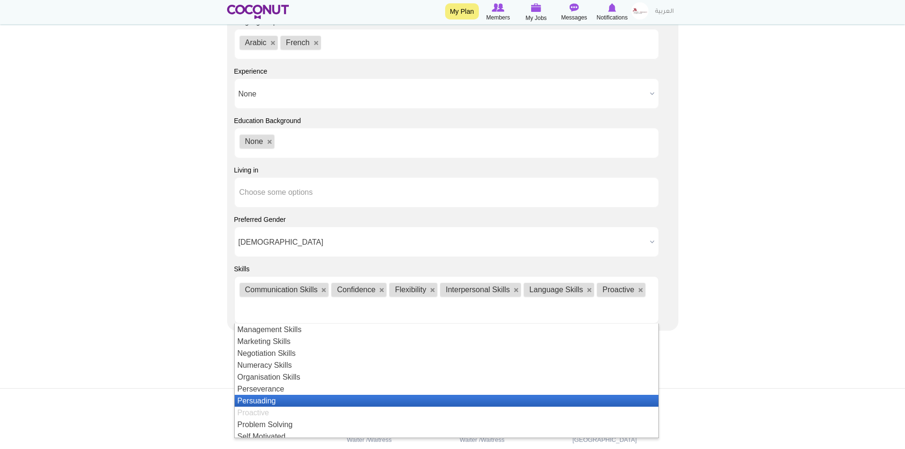
scroll to position [190, 0]
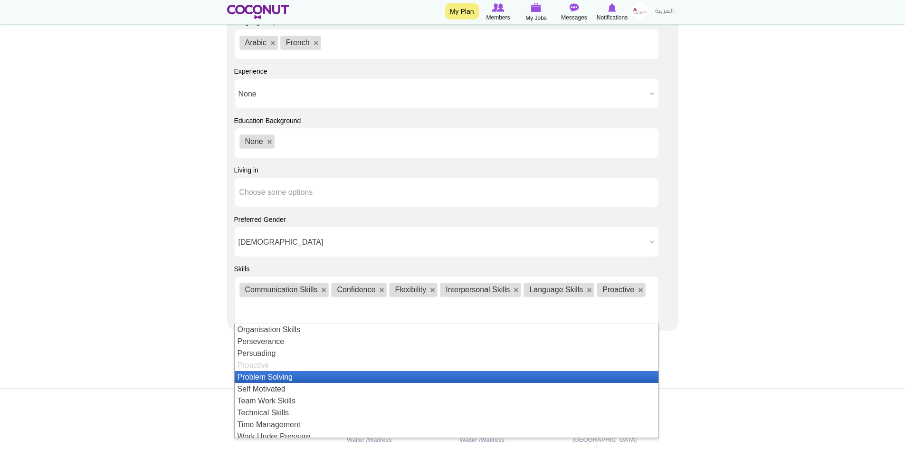
click at [282, 378] on li "Problem Solving" at bounding box center [447, 377] width 424 height 12
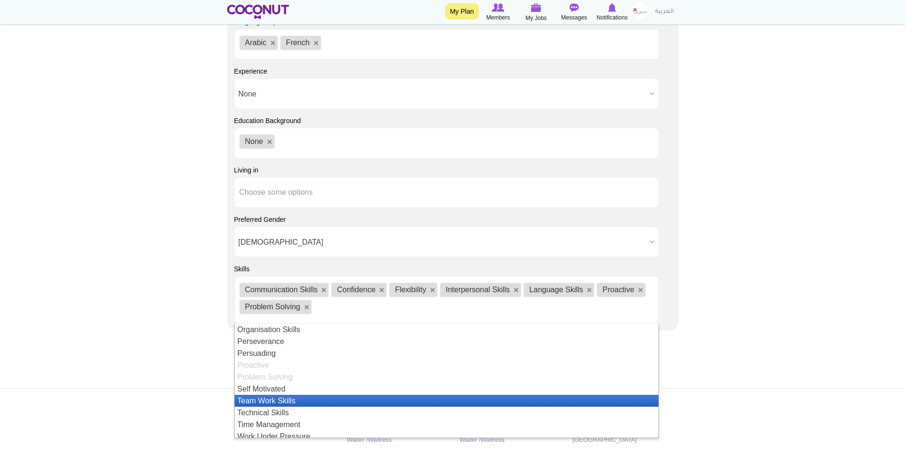
click at [294, 398] on li "Team Work Skills" at bounding box center [447, 401] width 424 height 12
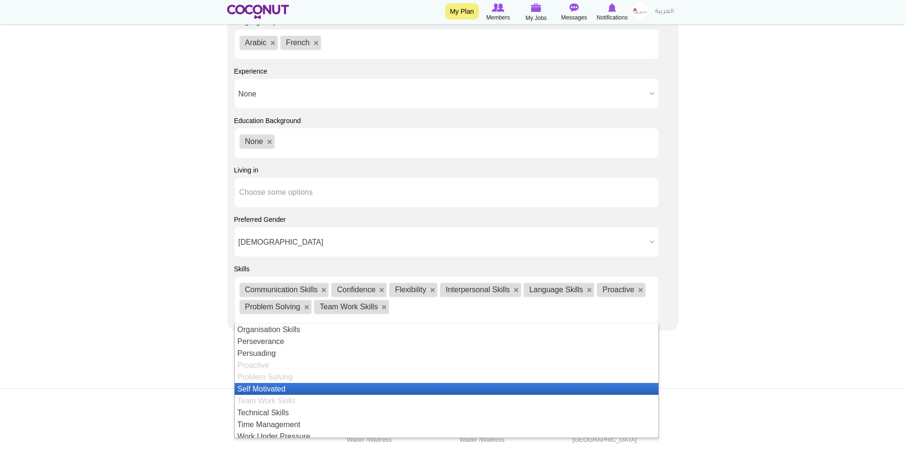
scroll to position [207, 0]
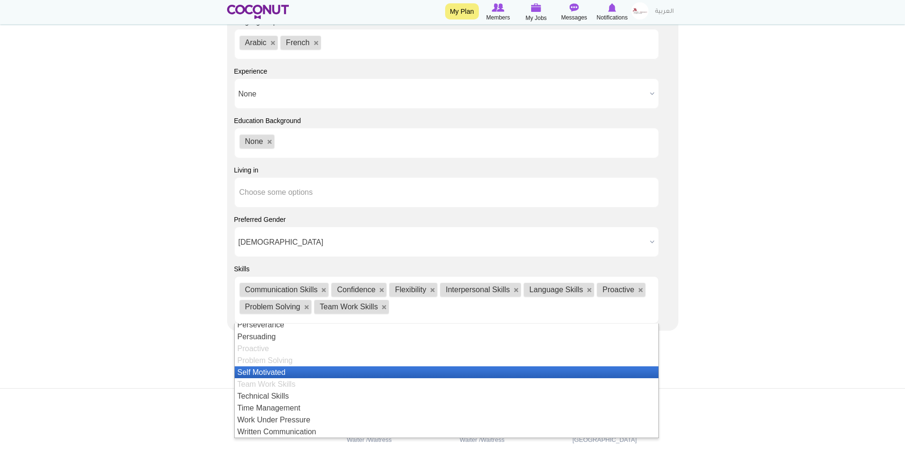
click at [270, 374] on li "Self Motivated" at bounding box center [447, 372] width 424 height 12
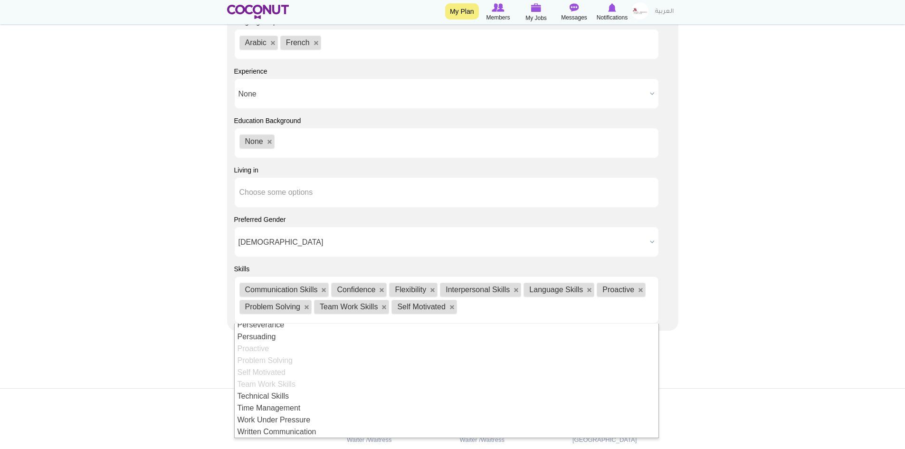
scroll to position [0, 0]
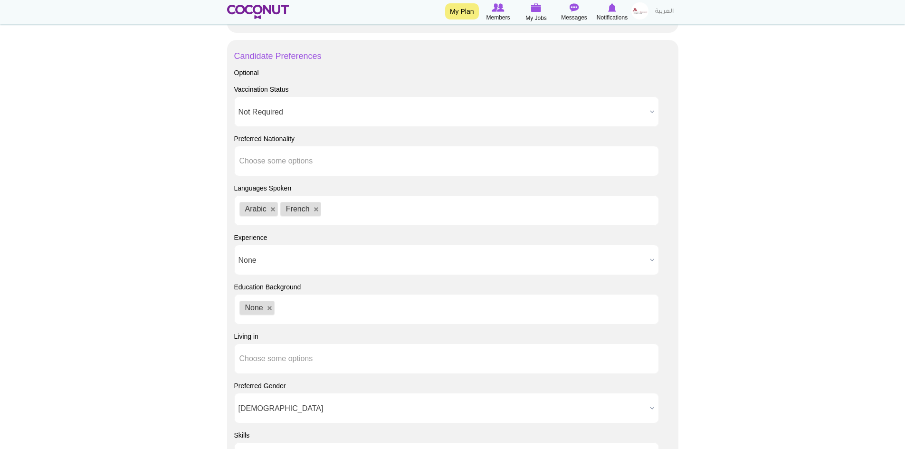
scroll to position [808, 0]
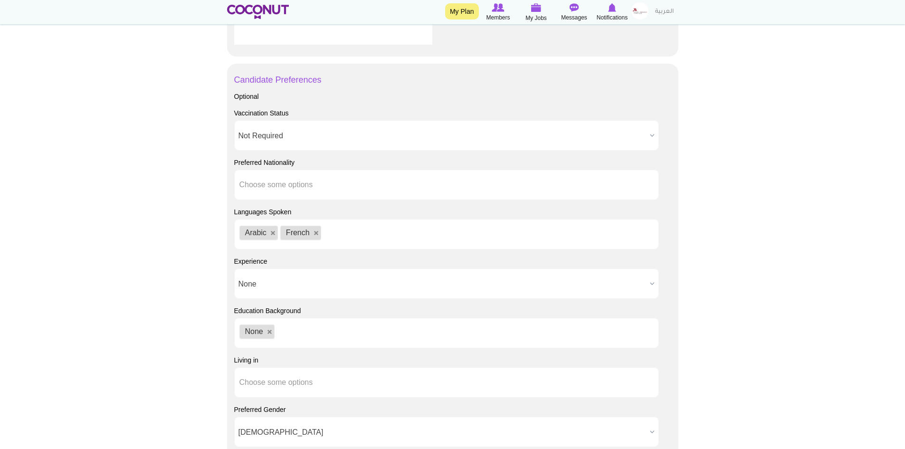
click at [326, 282] on span "None" at bounding box center [443, 284] width 408 height 30
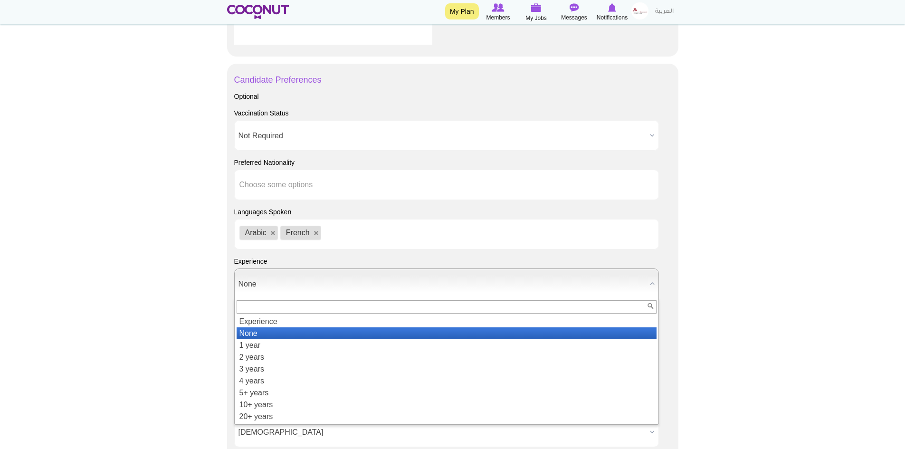
click at [281, 334] on li "None" at bounding box center [447, 333] width 420 height 12
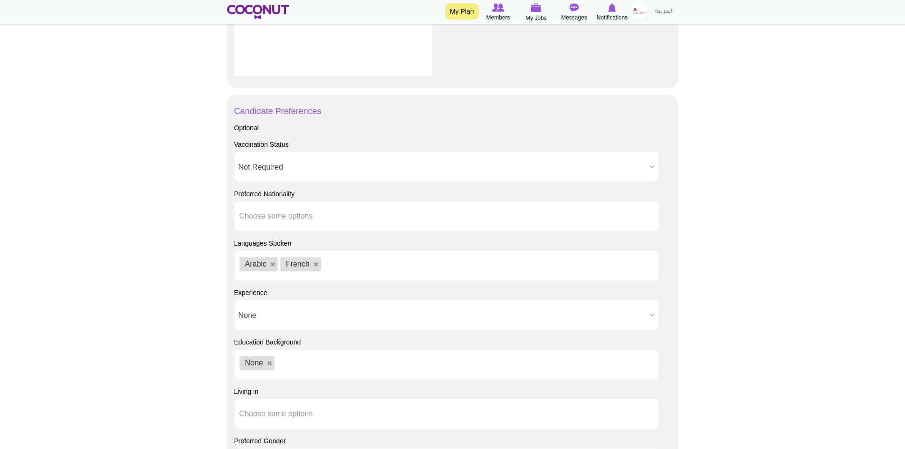
scroll to position [761, 0]
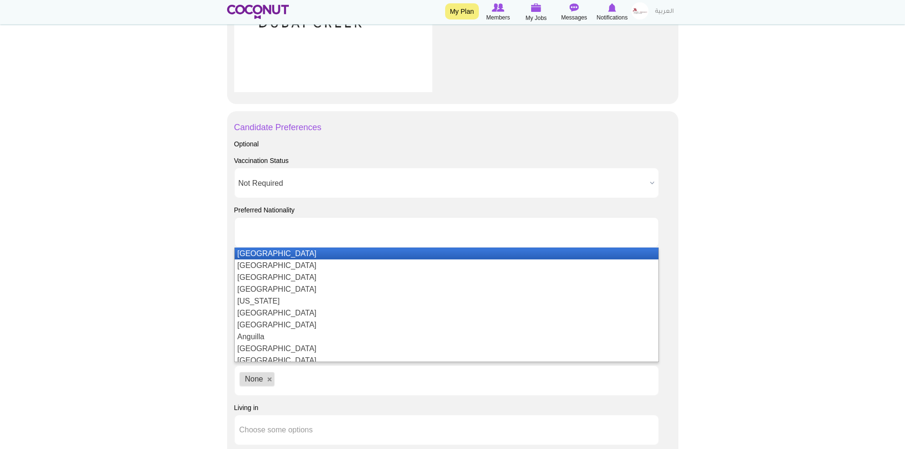
click at [280, 236] on input "text" at bounding box center [283, 232] width 86 height 9
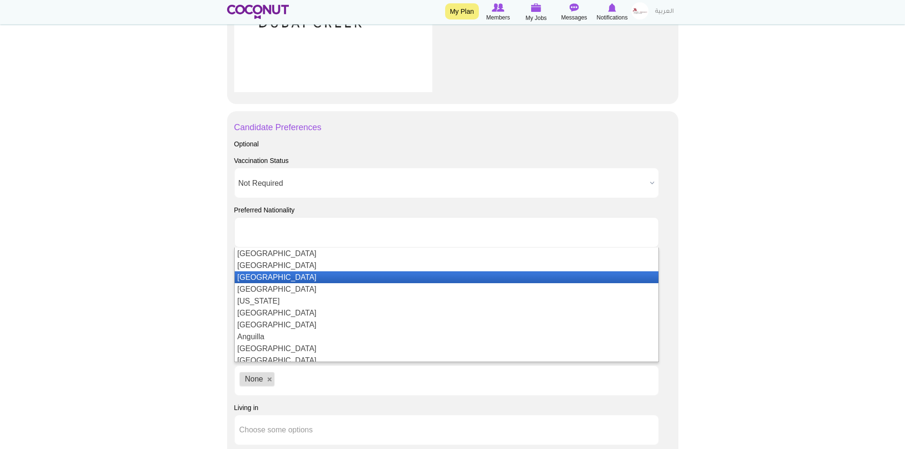
click at [265, 281] on li "Albania" at bounding box center [447, 277] width 424 height 12
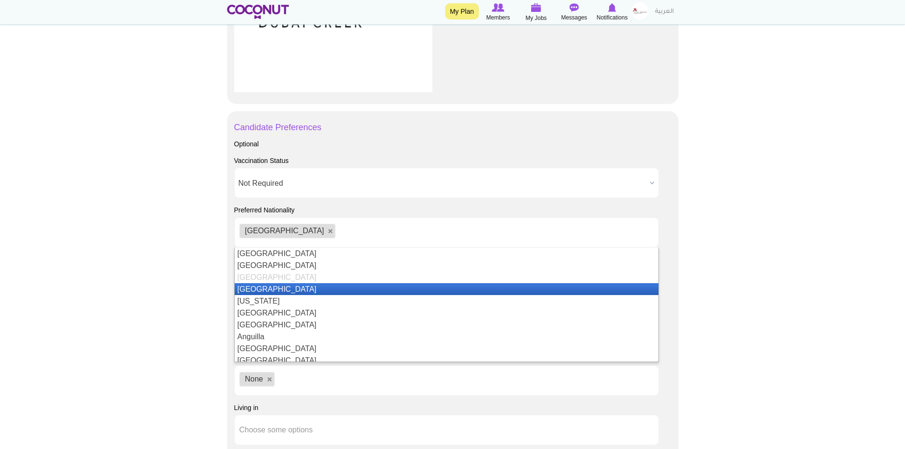
click at [286, 290] on li "Algeria" at bounding box center [447, 289] width 424 height 12
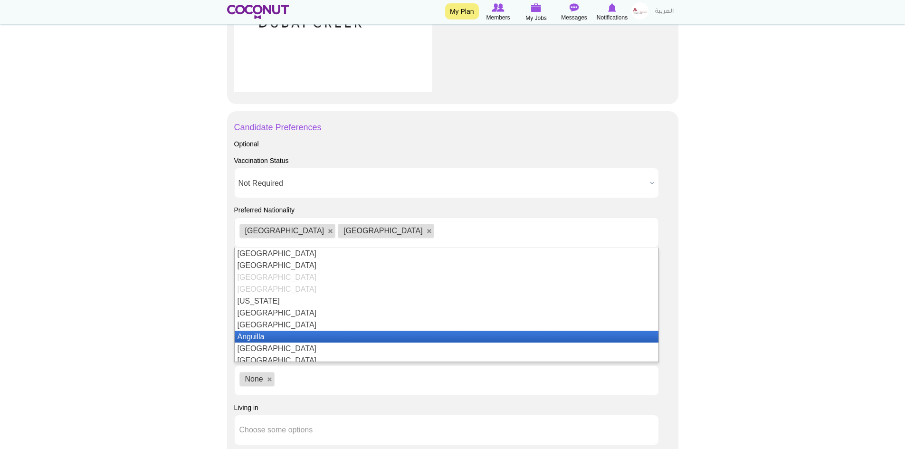
scroll to position [48, 0]
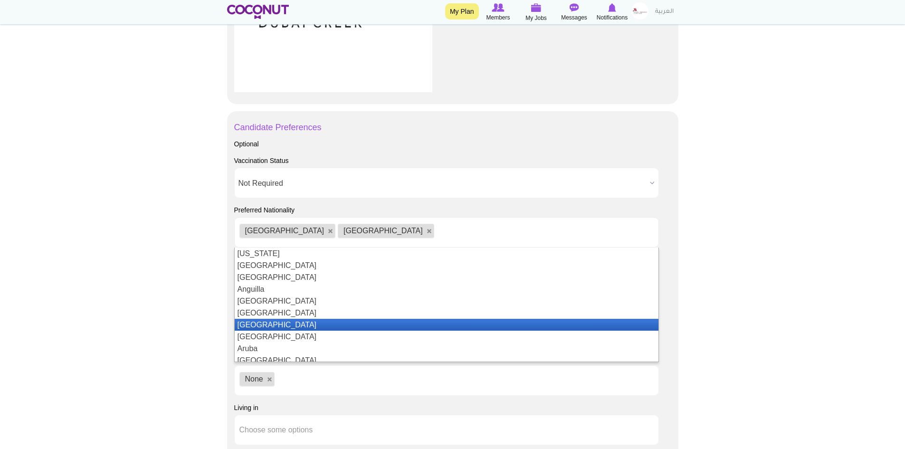
click at [298, 320] on li "Argentina" at bounding box center [447, 325] width 424 height 12
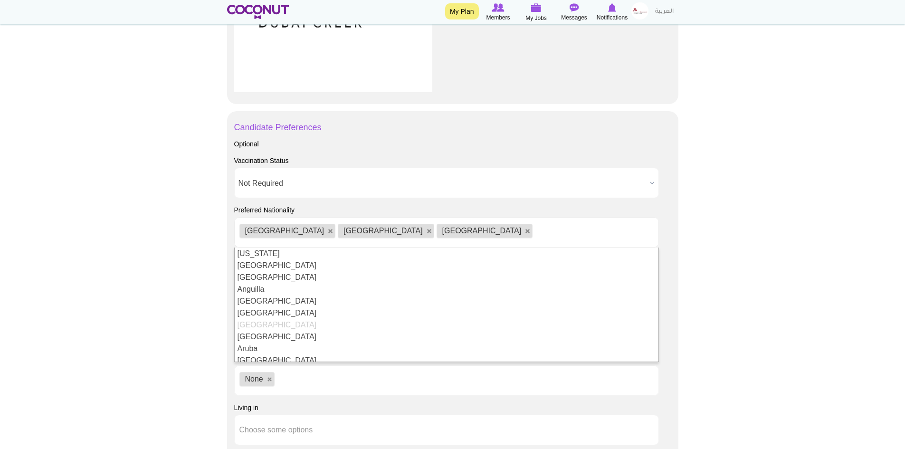
scroll to position [95, 0]
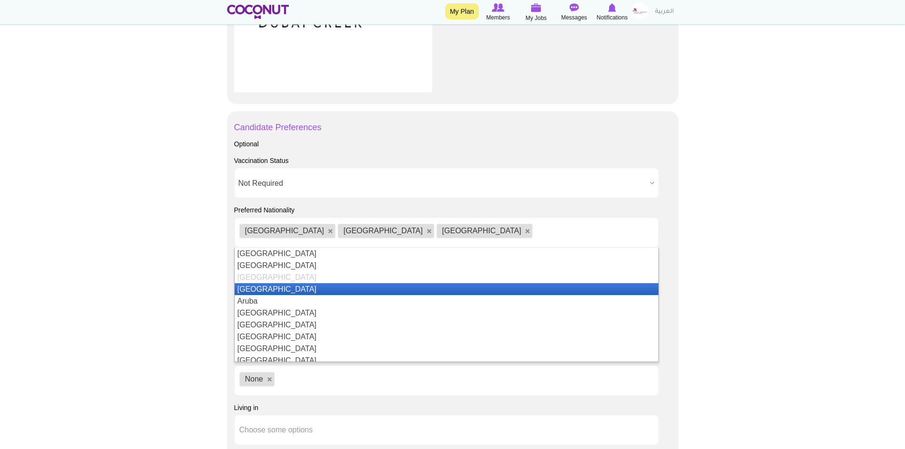
click at [302, 291] on li "Armenia" at bounding box center [447, 289] width 424 height 12
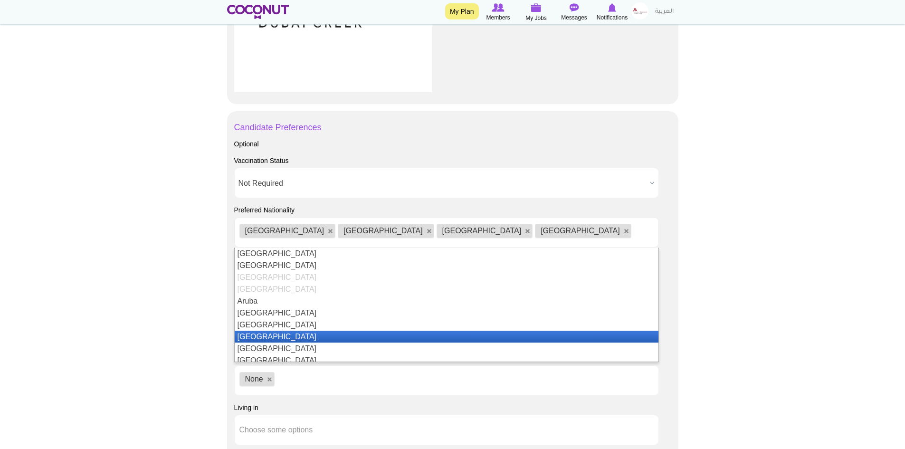
click at [301, 335] on li "Azerbaijan" at bounding box center [447, 337] width 424 height 12
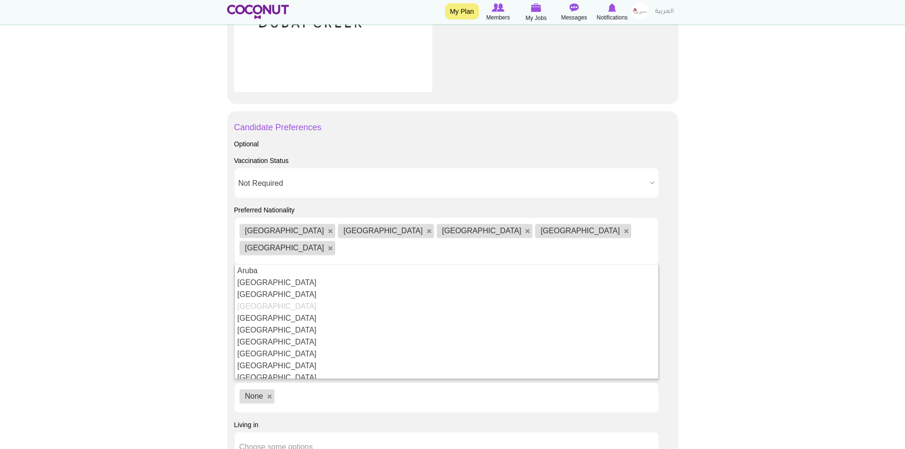
scroll to position [190, 0]
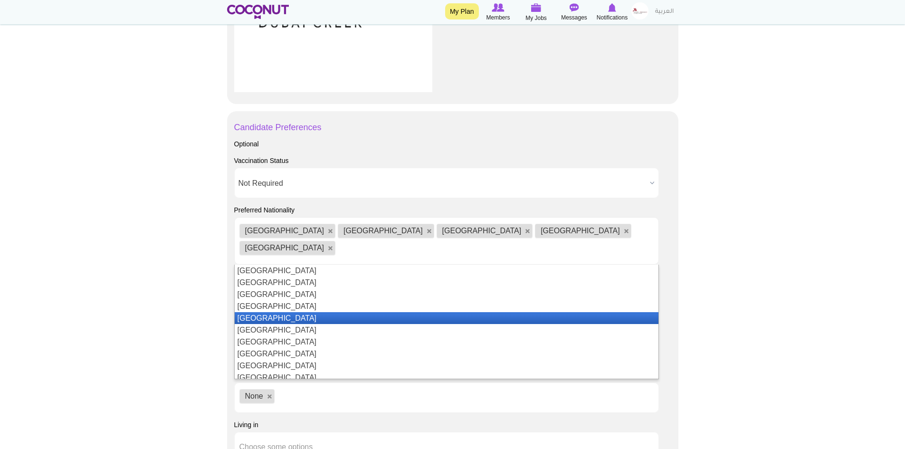
click at [292, 312] on li "Belarus" at bounding box center [447, 318] width 424 height 12
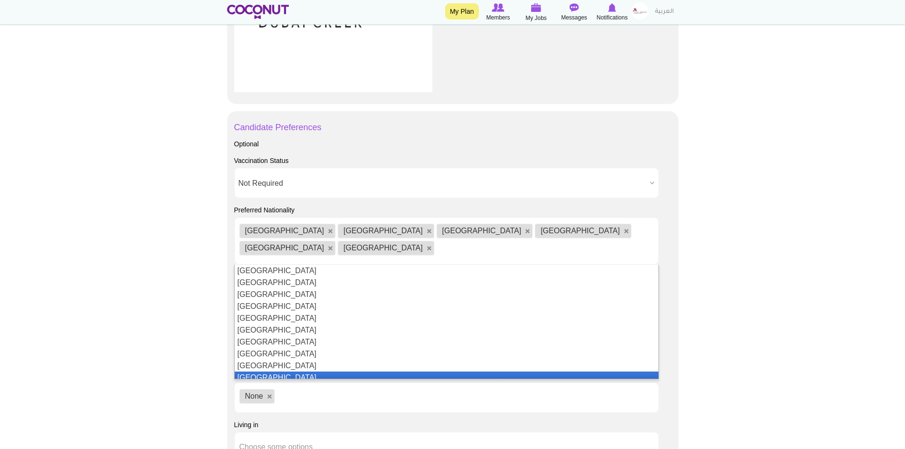
scroll to position [333, 0]
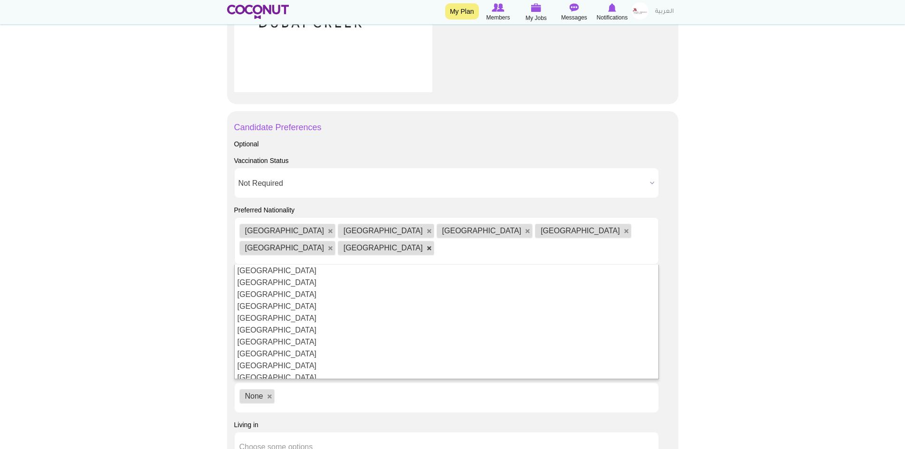
click at [433, 246] on link at bounding box center [430, 249] width 6 height 6
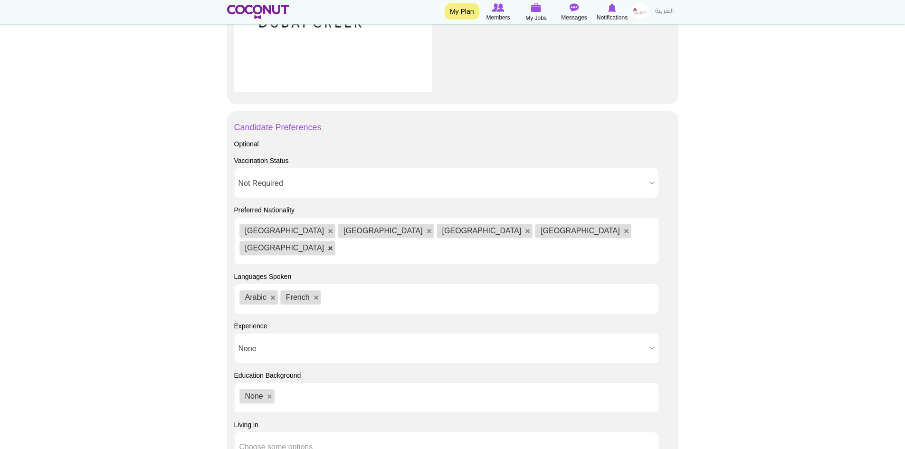
click at [334, 246] on link at bounding box center [331, 249] width 6 height 6
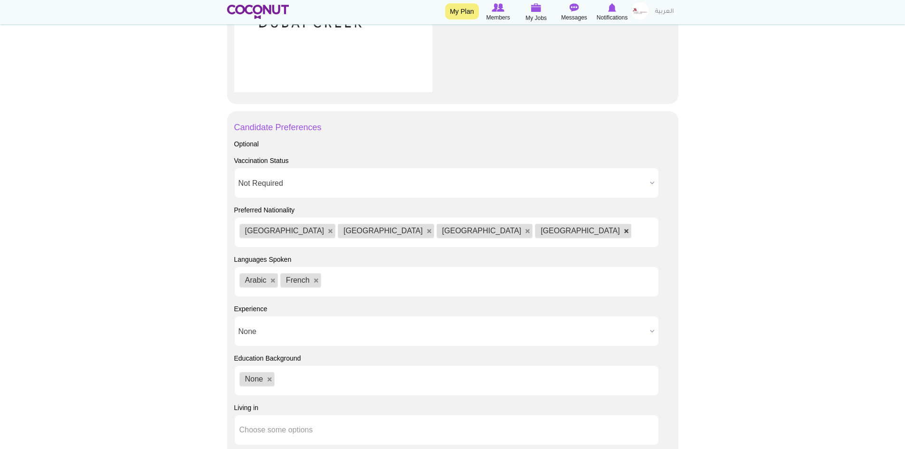
click at [624, 231] on link at bounding box center [627, 232] width 6 height 6
click at [525, 230] on link at bounding box center [528, 232] width 6 height 6
click at [427, 232] on link at bounding box center [430, 232] width 6 height 6
click at [328, 230] on link at bounding box center [331, 232] width 6 height 6
type input "Choose some options"
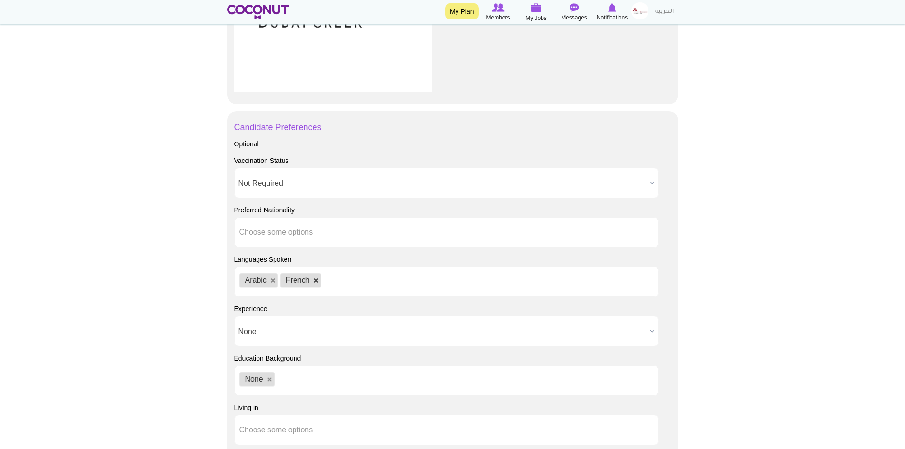
click at [315, 280] on link at bounding box center [317, 281] width 6 height 6
click at [274, 281] on link at bounding box center [273, 281] width 6 height 6
type input "Choose some options"
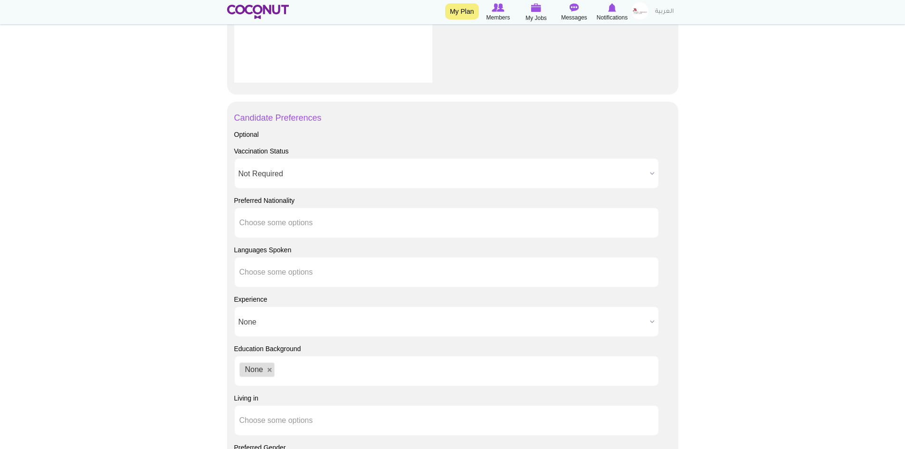
scroll to position [758, 0]
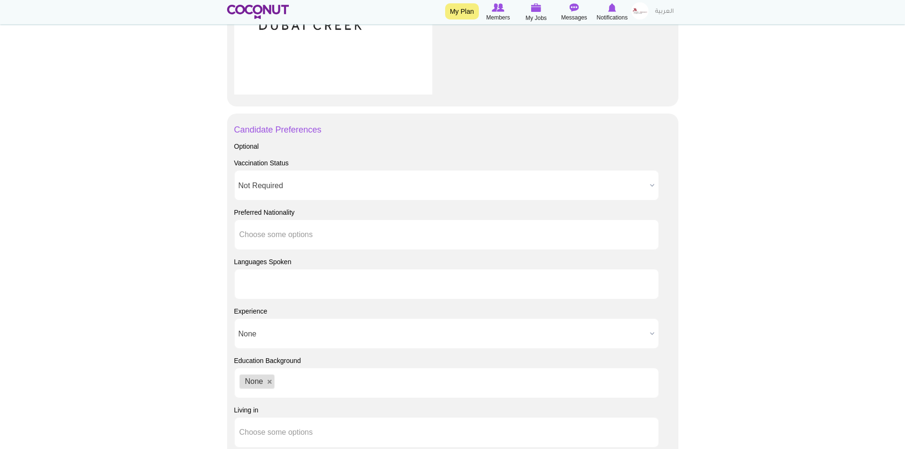
click at [275, 283] on input "text" at bounding box center [283, 284] width 86 height 9
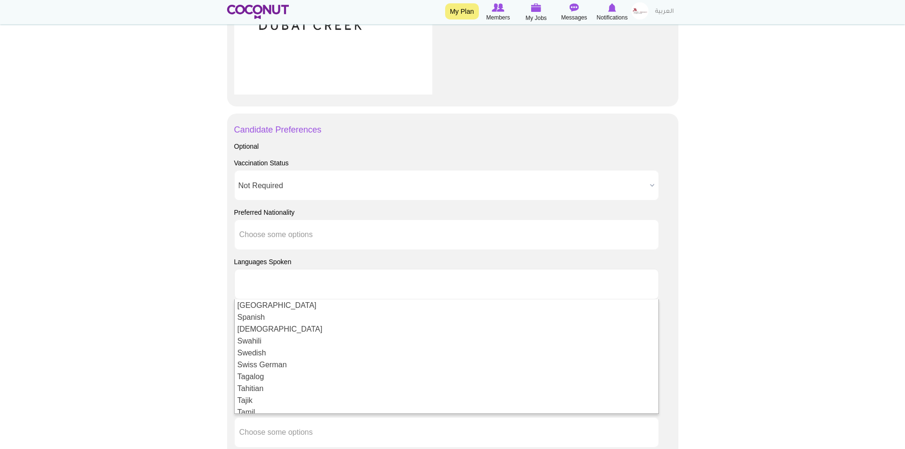
scroll to position [2084, 0]
click at [117, 317] on body "Toggle navigation My Plan Members My Jobs Post a Job Messages Notifications" at bounding box center [452, 12] width 905 height 1540
type input "Choose some options"
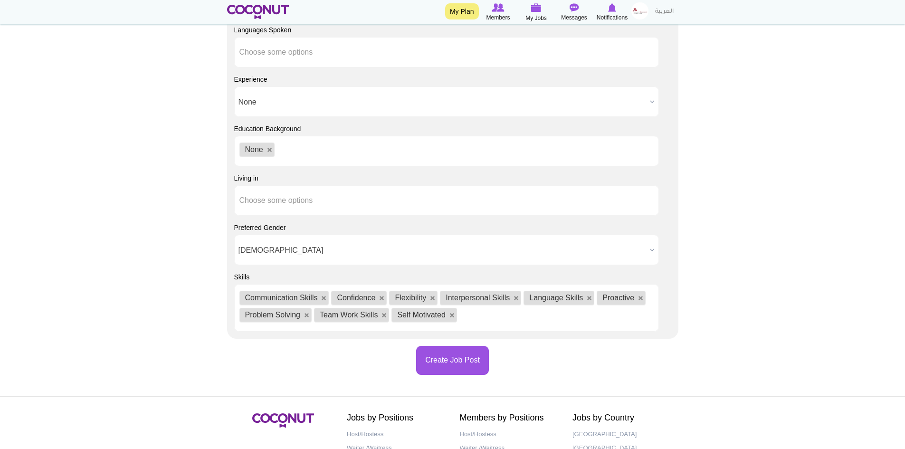
scroll to position [996, 0]
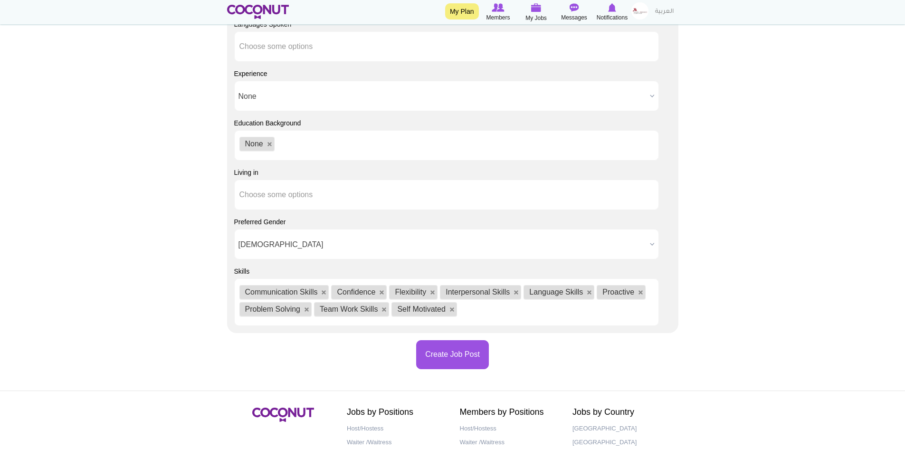
click at [295, 142] on ul "None" at bounding box center [446, 145] width 425 height 30
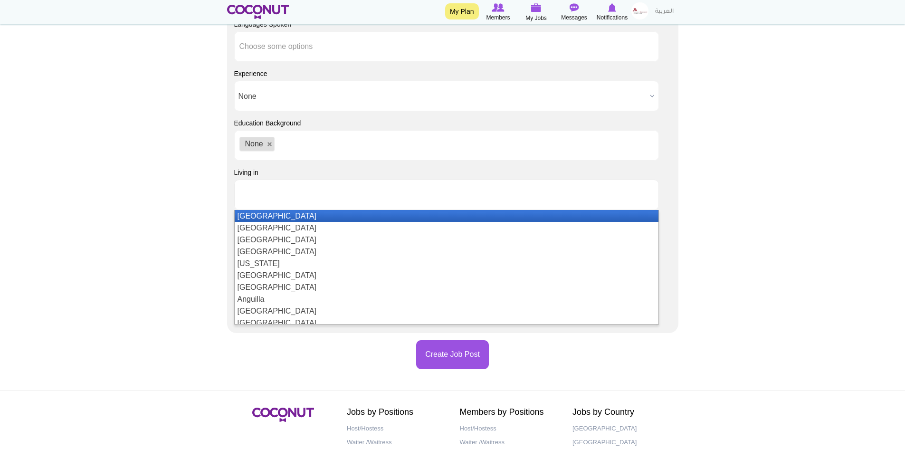
click at [296, 200] on li at bounding box center [283, 195] width 86 height 20
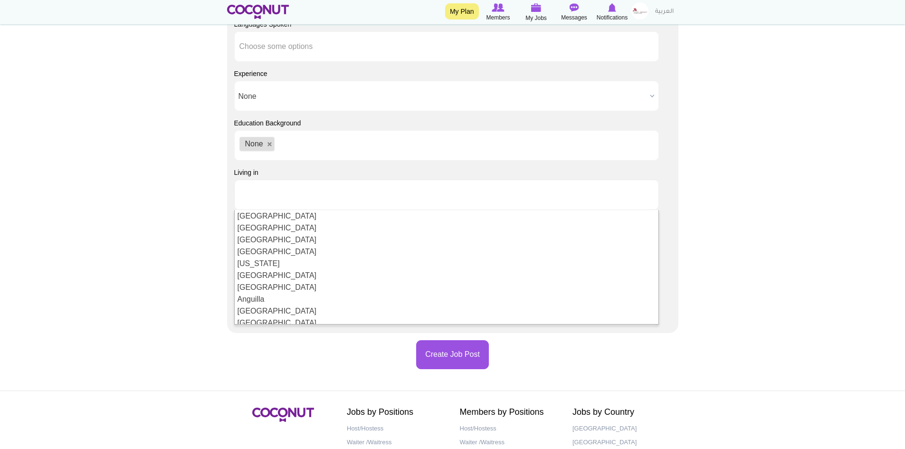
type input "Choose some options"
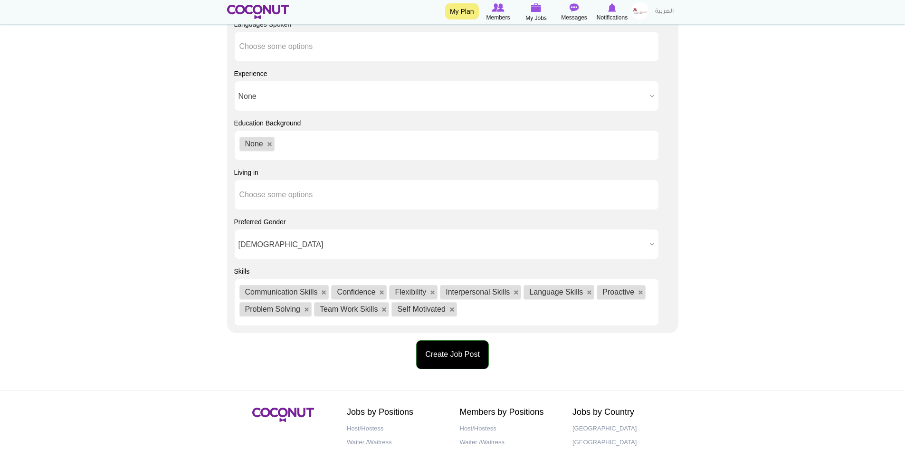
click at [443, 355] on button "Create Job Post" at bounding box center [452, 354] width 73 height 29
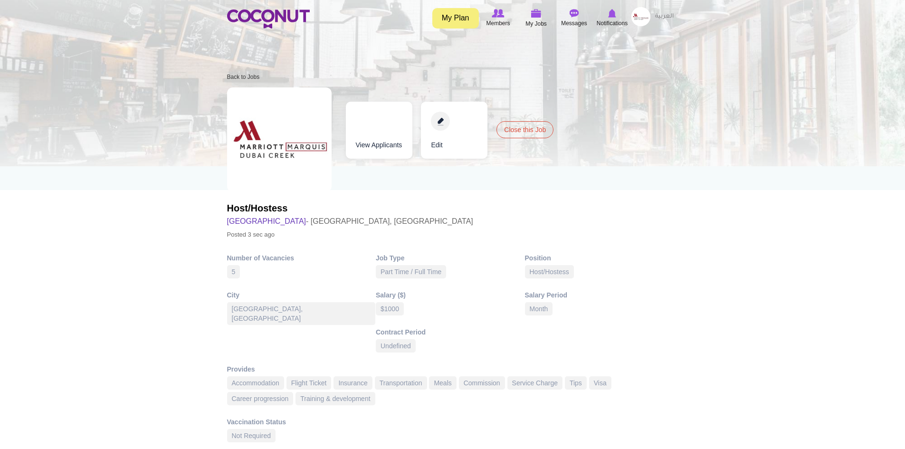
click at [372, 147] on link "View Applicants" at bounding box center [379, 130] width 67 height 57
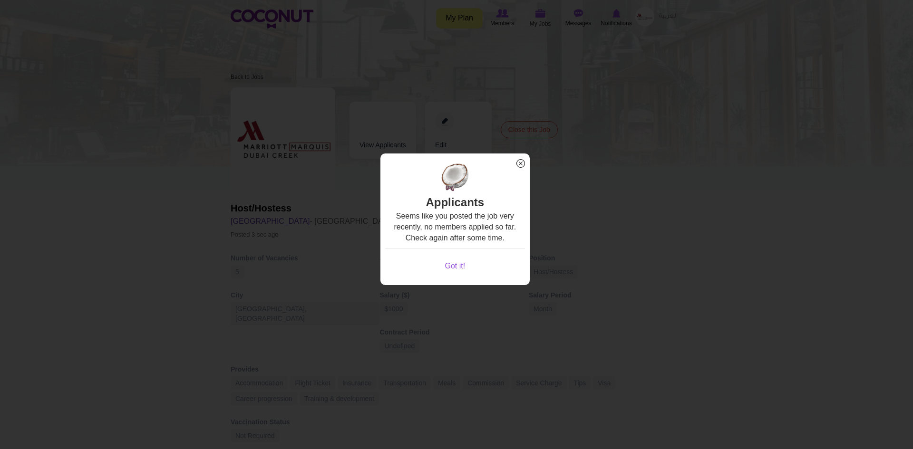
click at [517, 164] on span "x" at bounding box center [520, 163] width 12 height 12
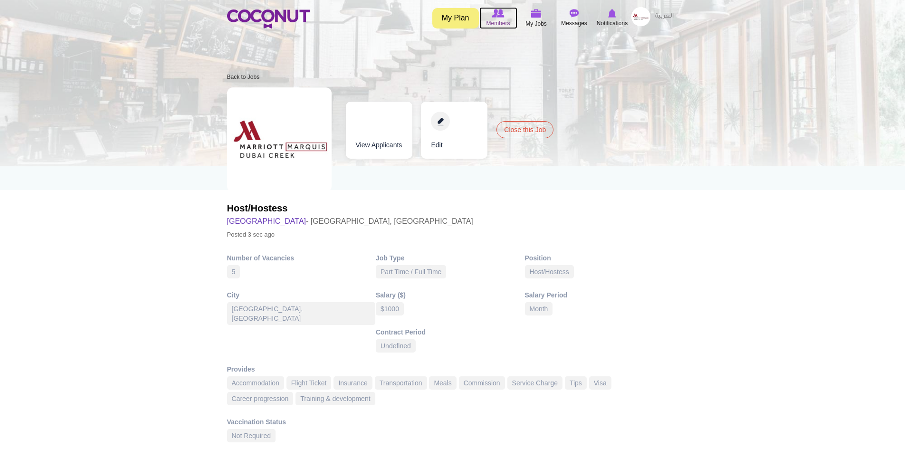
click at [498, 13] on img at bounding box center [498, 13] width 12 height 9
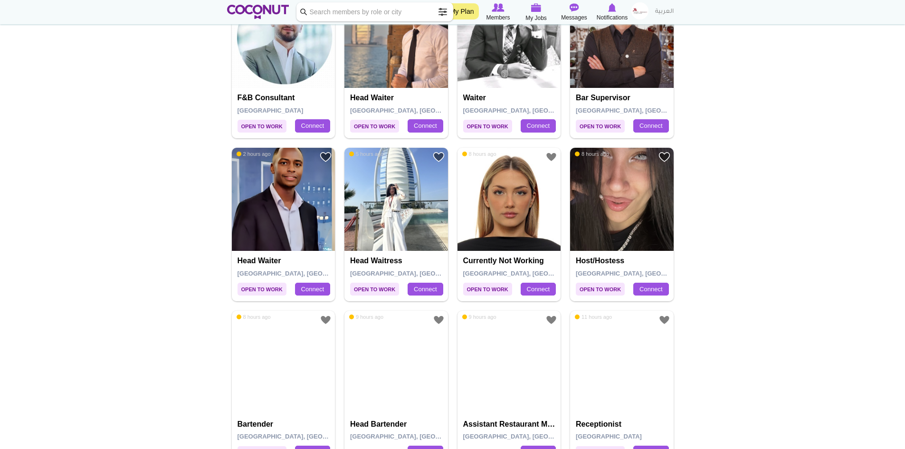
scroll to position [1378, 0]
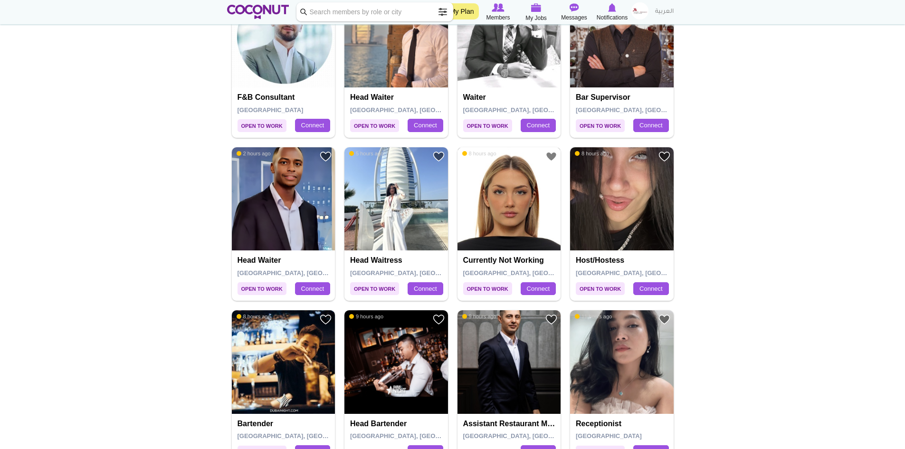
click at [512, 202] on img at bounding box center [510, 199] width 104 height 104
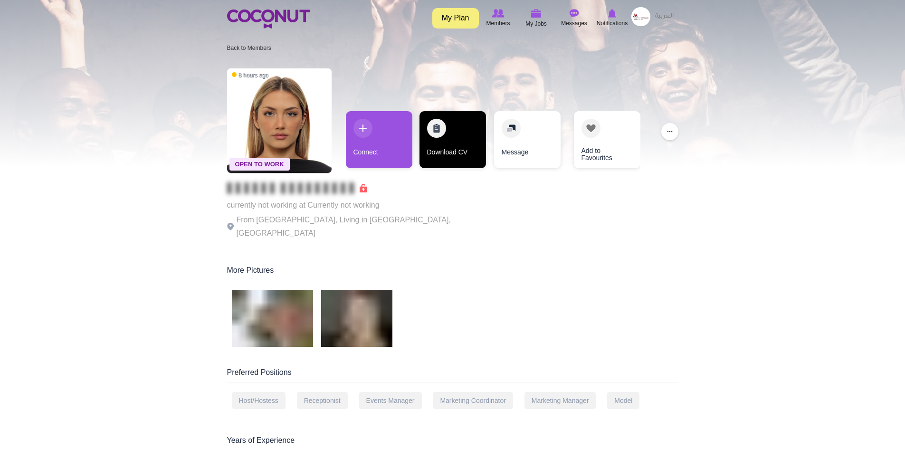
click at [435, 133] on link "Download CV" at bounding box center [453, 139] width 67 height 57
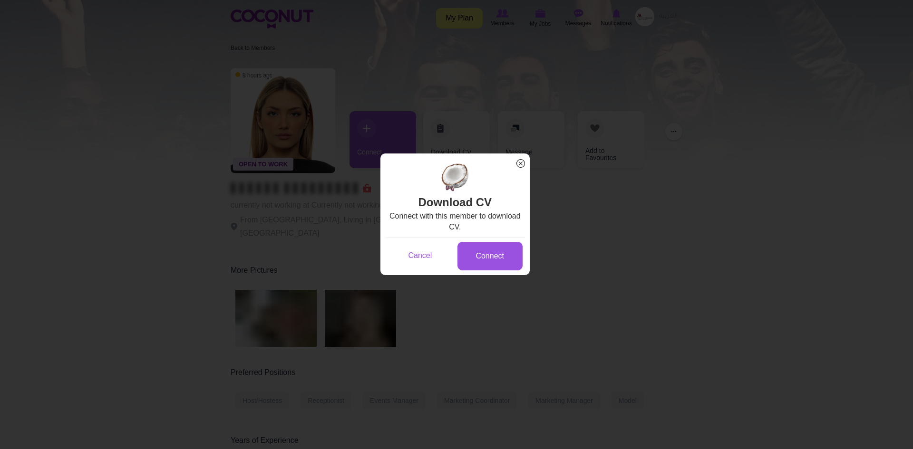
click at [520, 164] on span "x" at bounding box center [520, 163] width 12 height 12
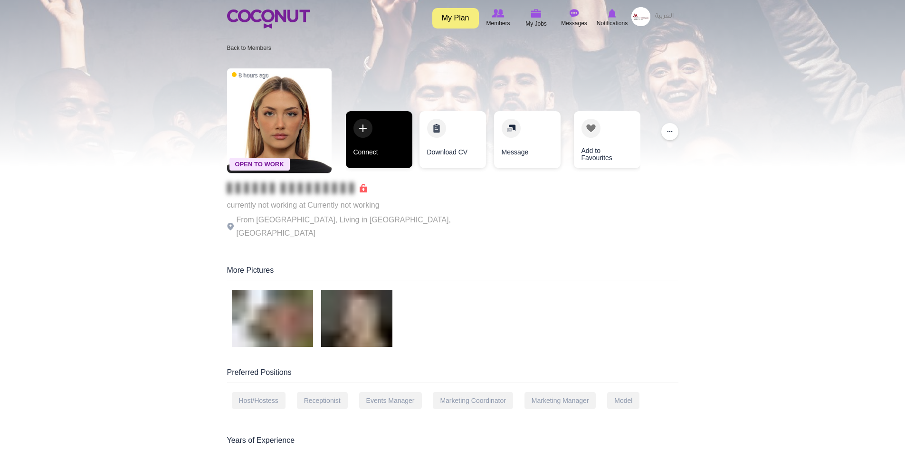
click at [365, 130] on link "Connect" at bounding box center [379, 139] width 67 height 57
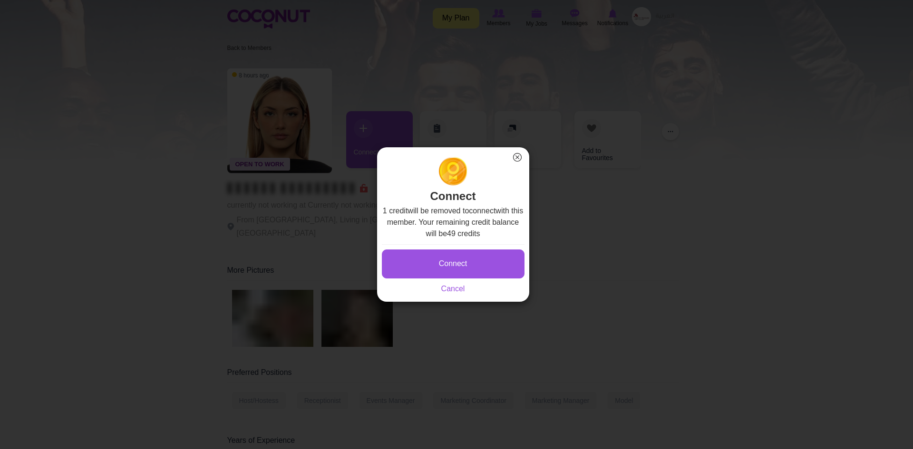
click at [515, 158] on button "×" at bounding box center [517, 157] width 12 height 12
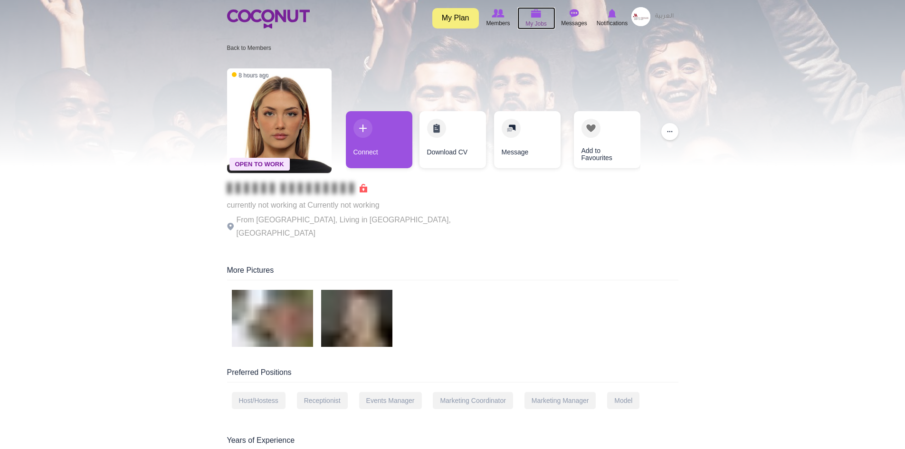
click at [537, 16] on img at bounding box center [536, 13] width 10 height 9
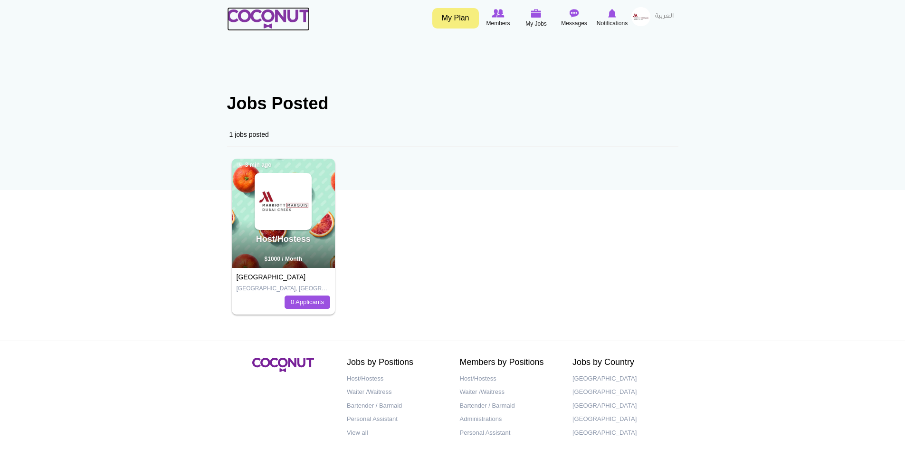
click at [287, 16] on img at bounding box center [268, 19] width 83 height 19
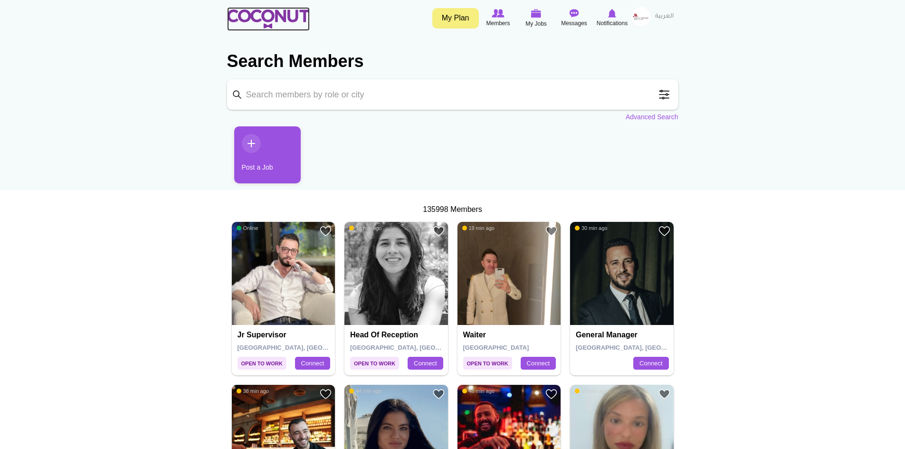
click at [257, 14] on img at bounding box center [268, 19] width 83 height 19
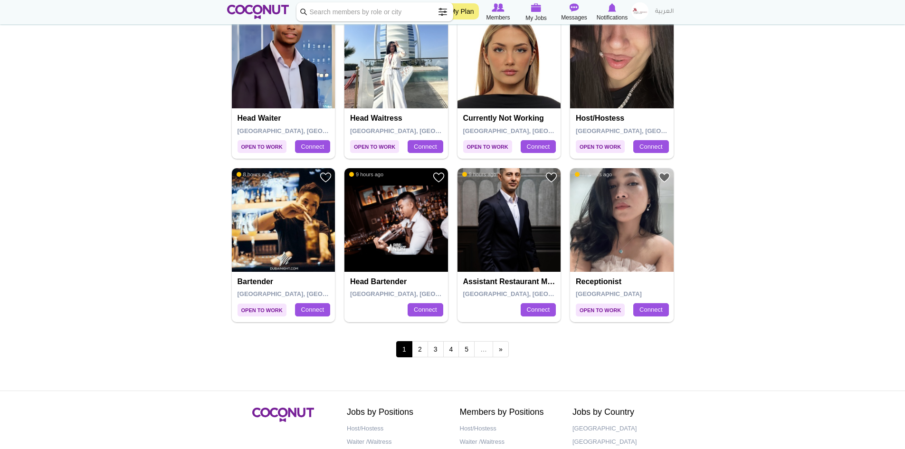
scroll to position [1521, 0]
click at [615, 231] on img at bounding box center [622, 220] width 104 height 104
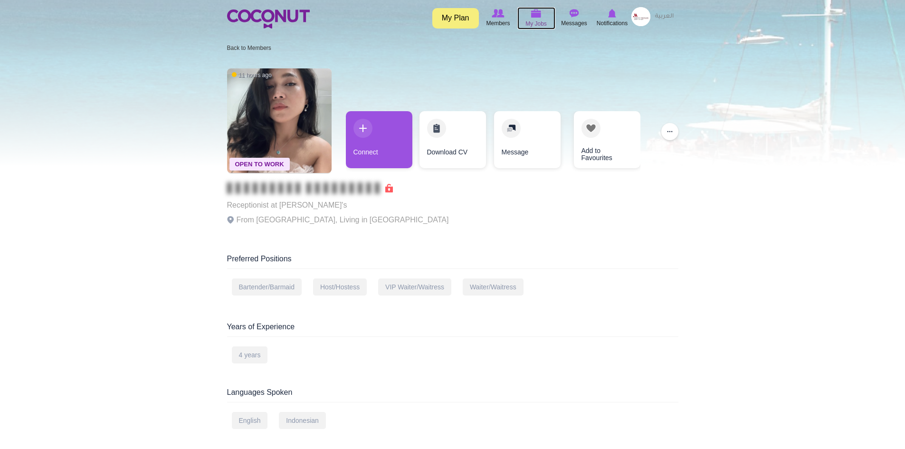
click at [532, 13] on img at bounding box center [536, 13] width 10 height 9
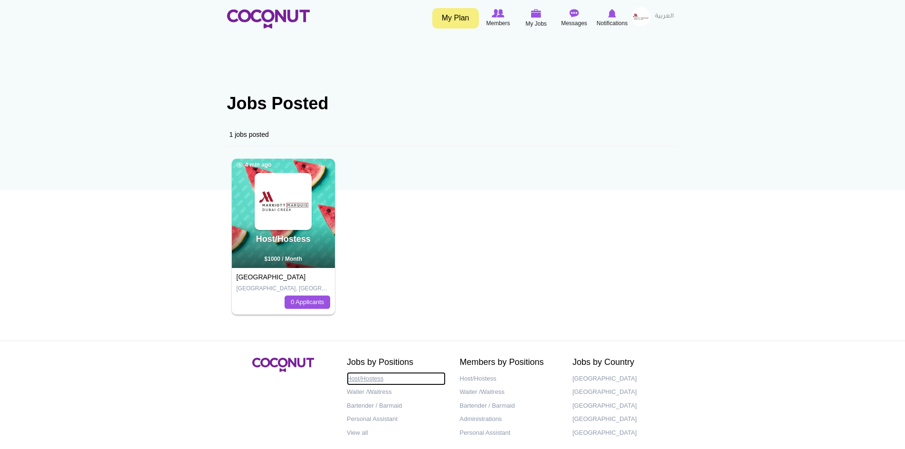
click at [356, 378] on link "Host/Hostess" at bounding box center [396, 379] width 99 height 14
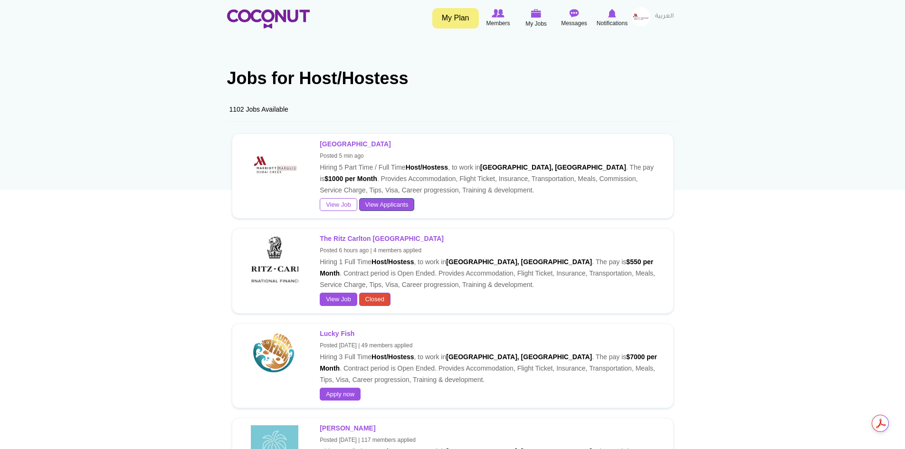
click at [380, 202] on link "View Applicants" at bounding box center [387, 204] width 56 height 13
